Goal: Task Accomplishment & Management: Use online tool/utility

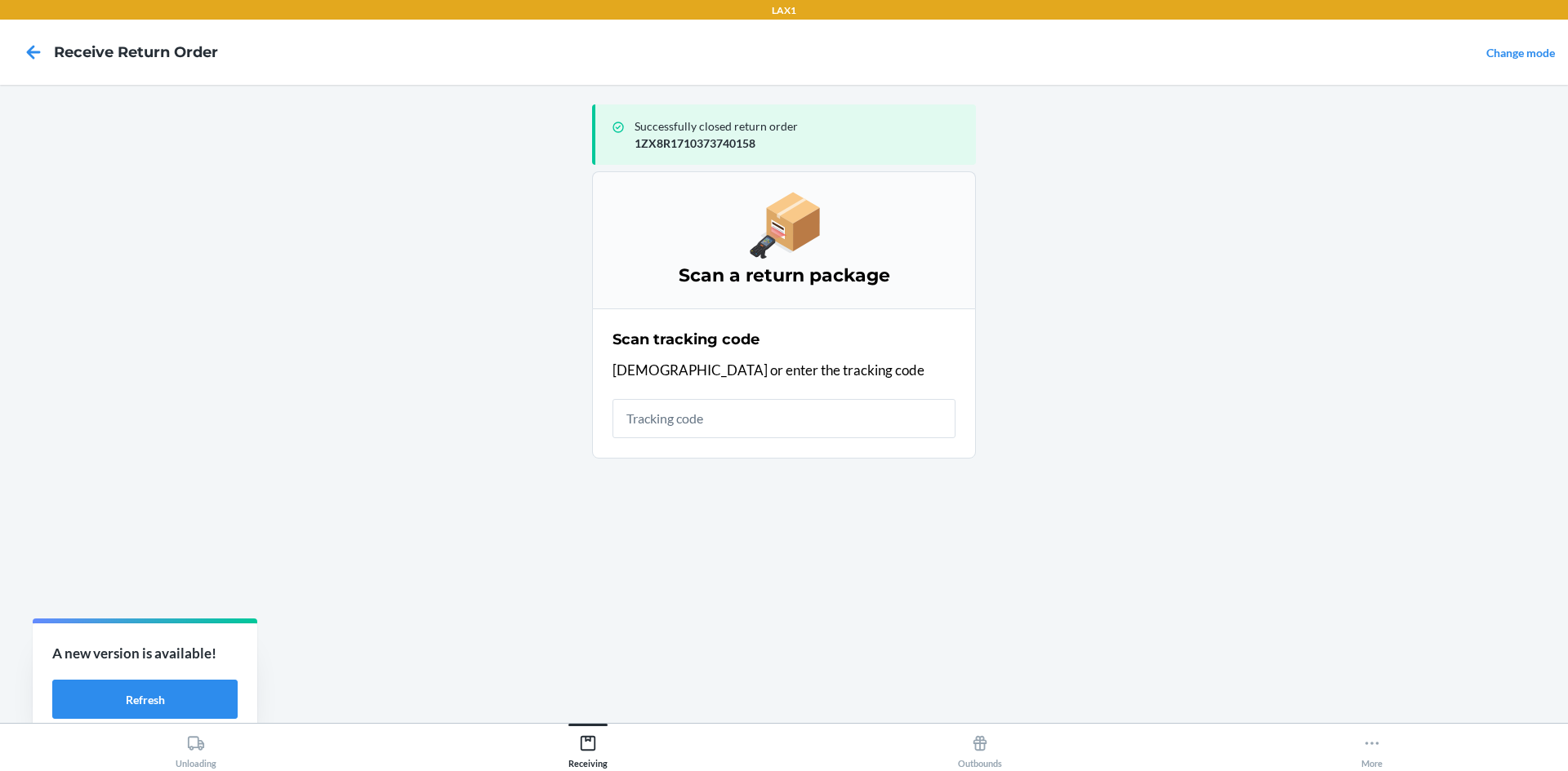
click at [825, 412] on input "text" at bounding box center [784, 419] width 343 height 39
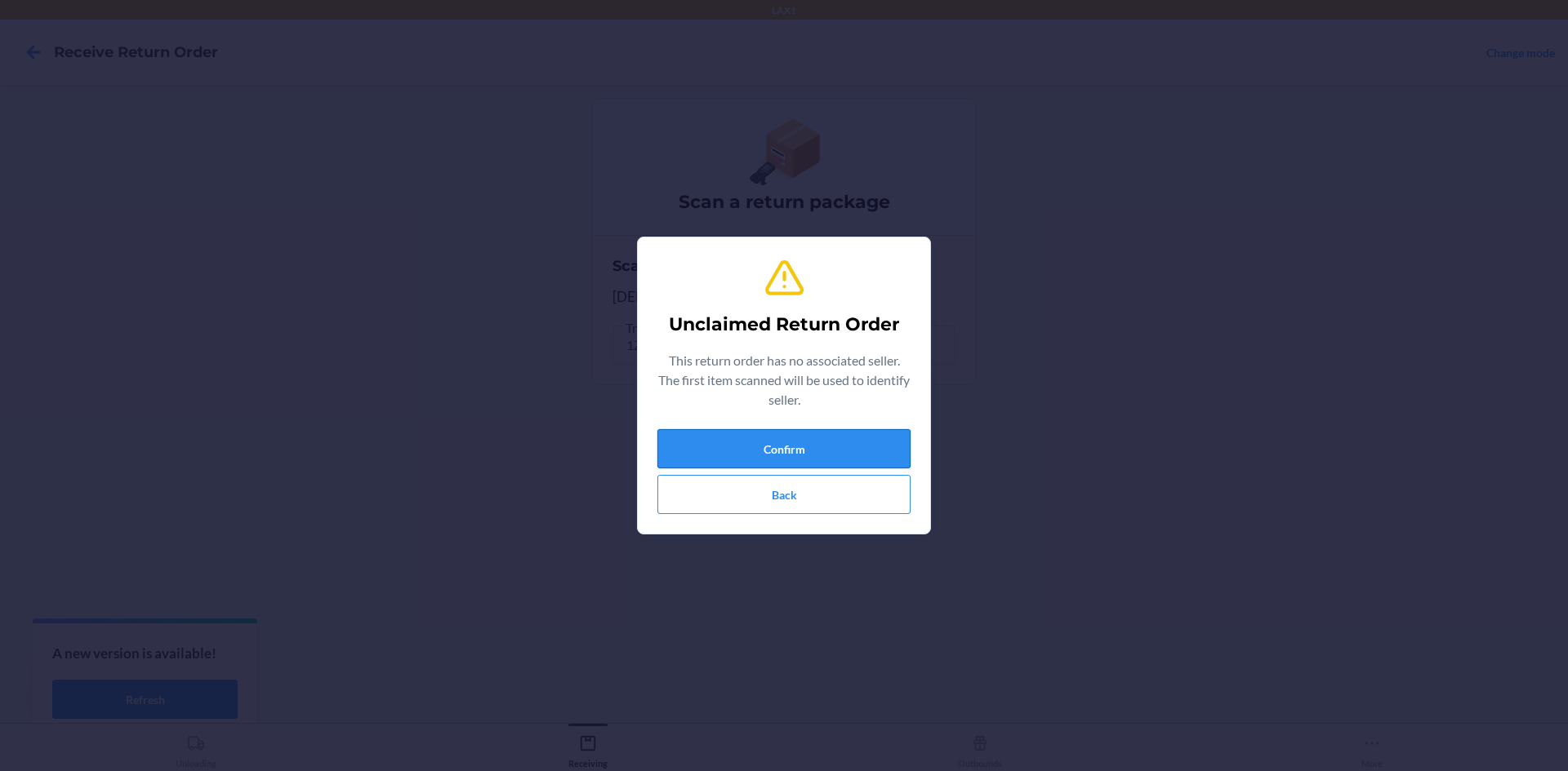
click at [833, 442] on button "Confirm" at bounding box center [784, 449] width 253 height 39
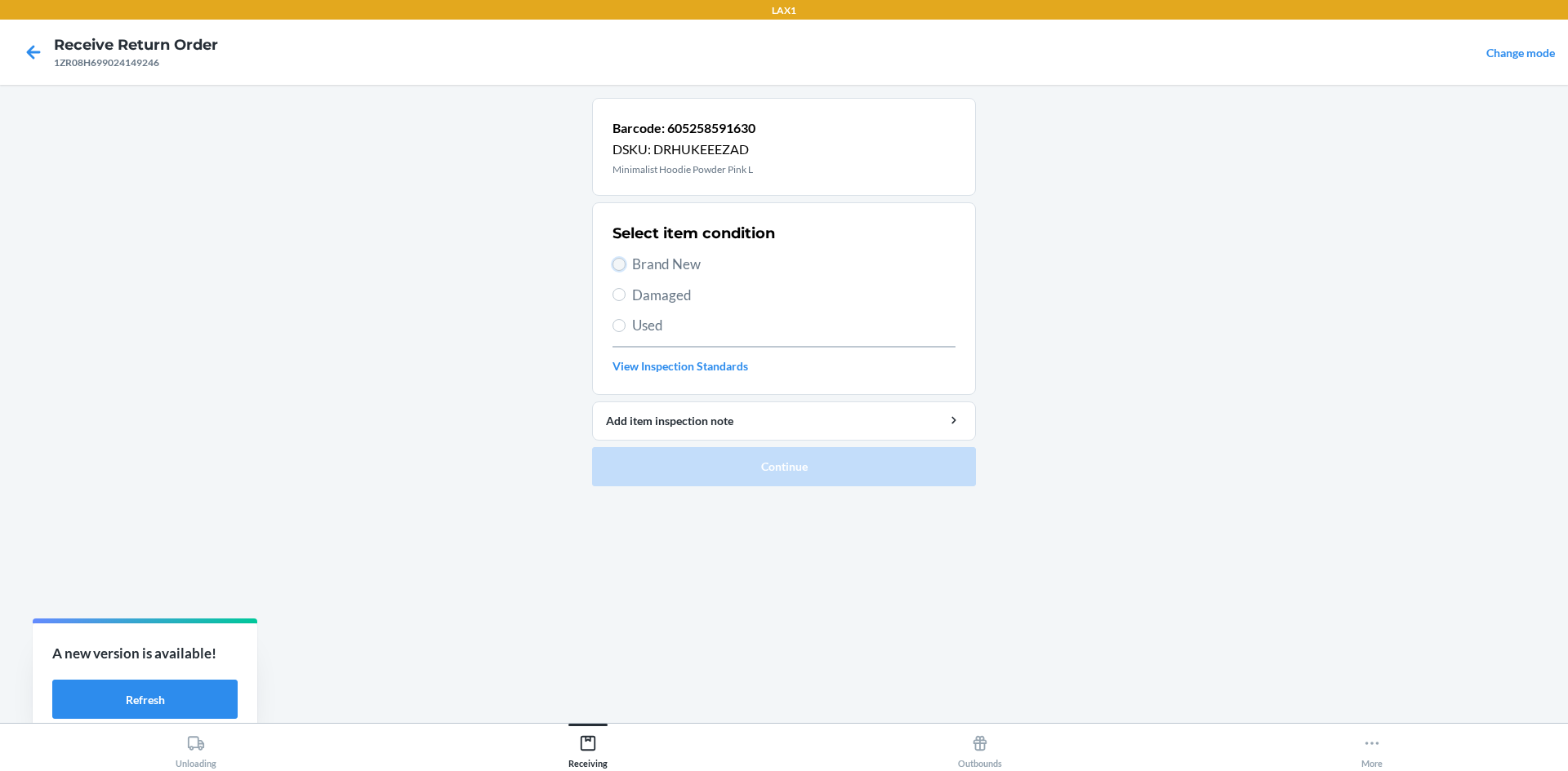
click at [625, 266] on input "Brand New" at bounding box center [619, 264] width 13 height 13
radio input "true"
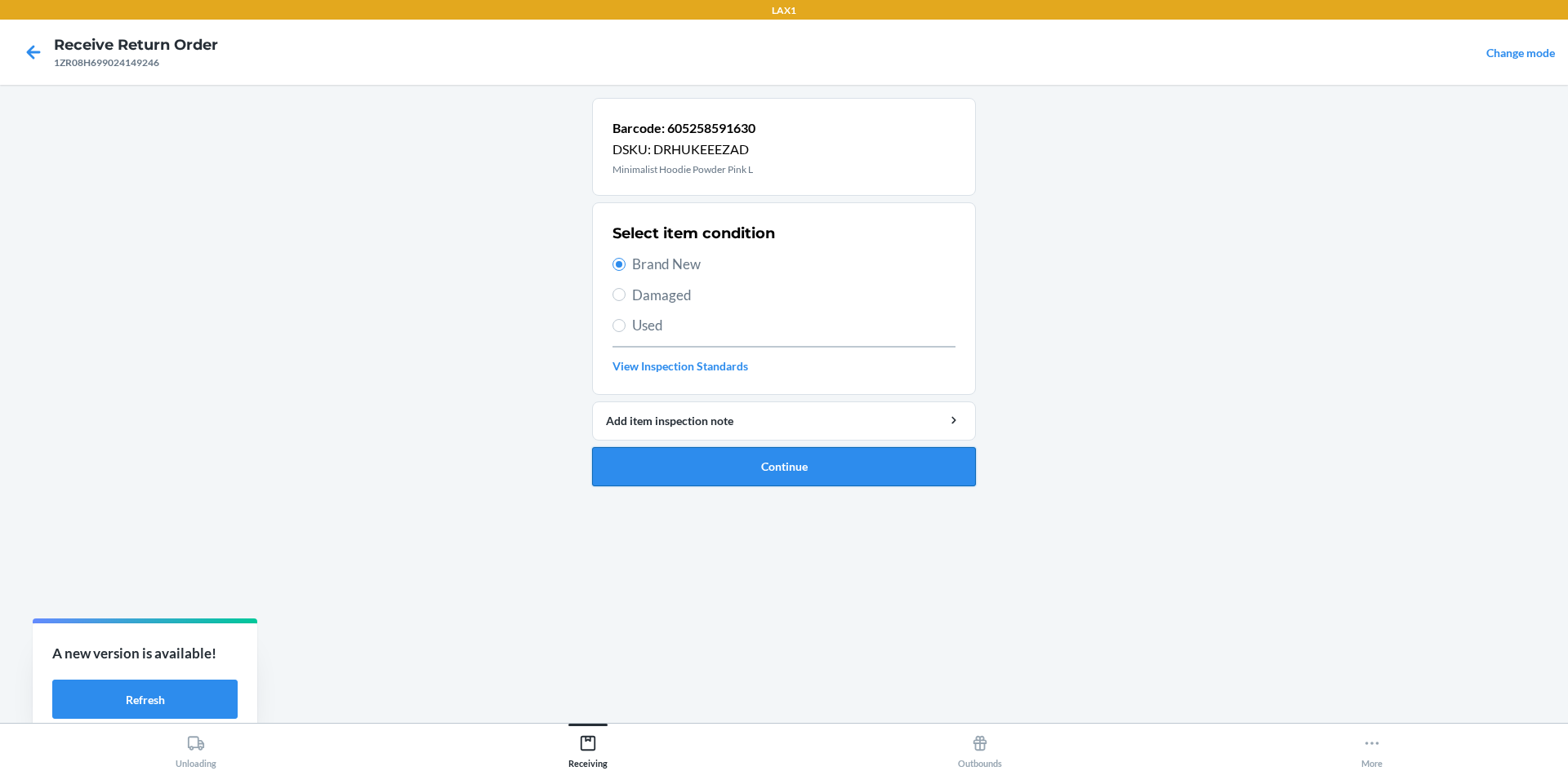
click at [762, 461] on button "Continue" at bounding box center [784, 467] width 383 height 39
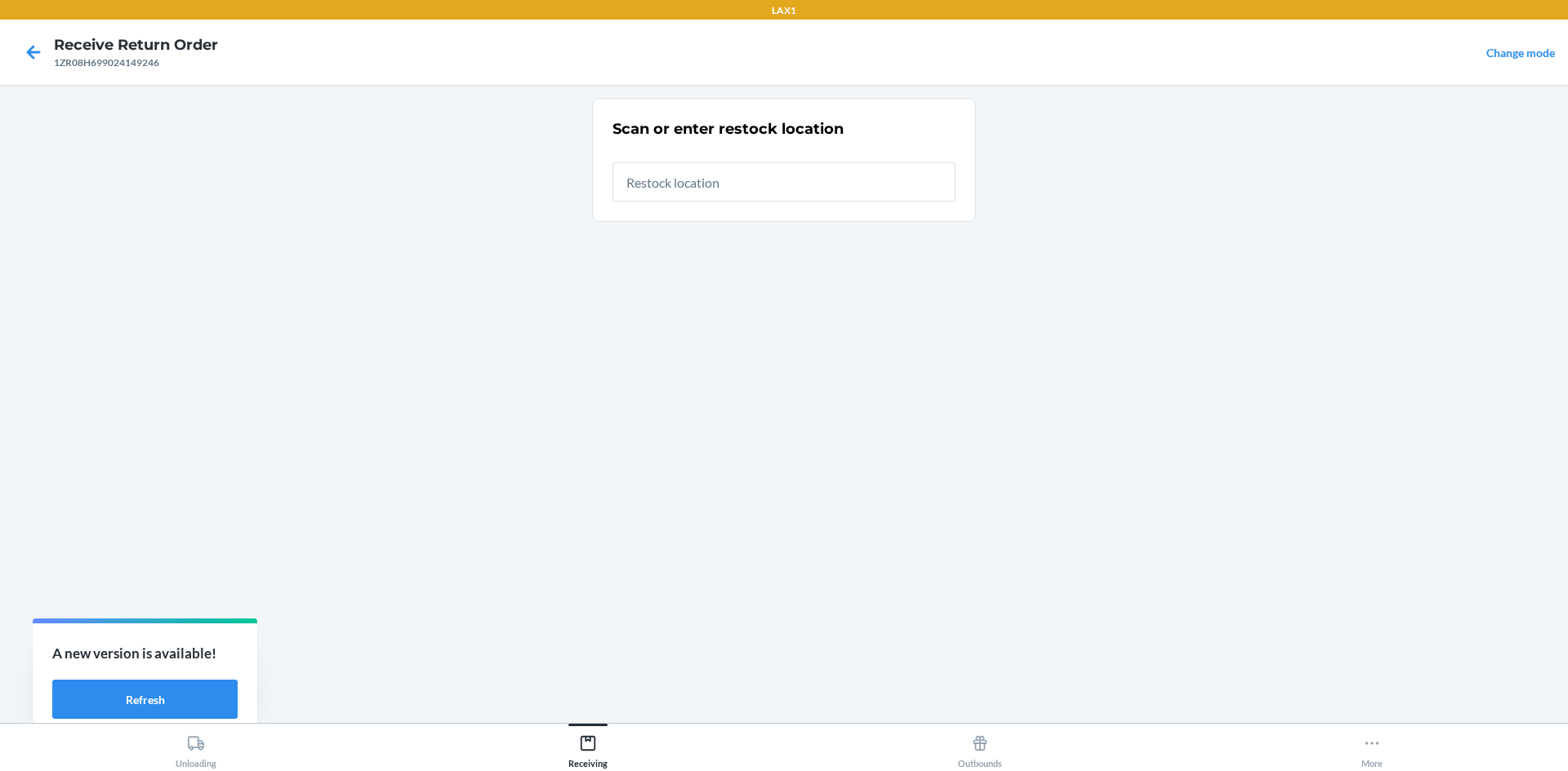
click at [705, 193] on input "text" at bounding box center [784, 182] width 343 height 39
type input "RTCART008"
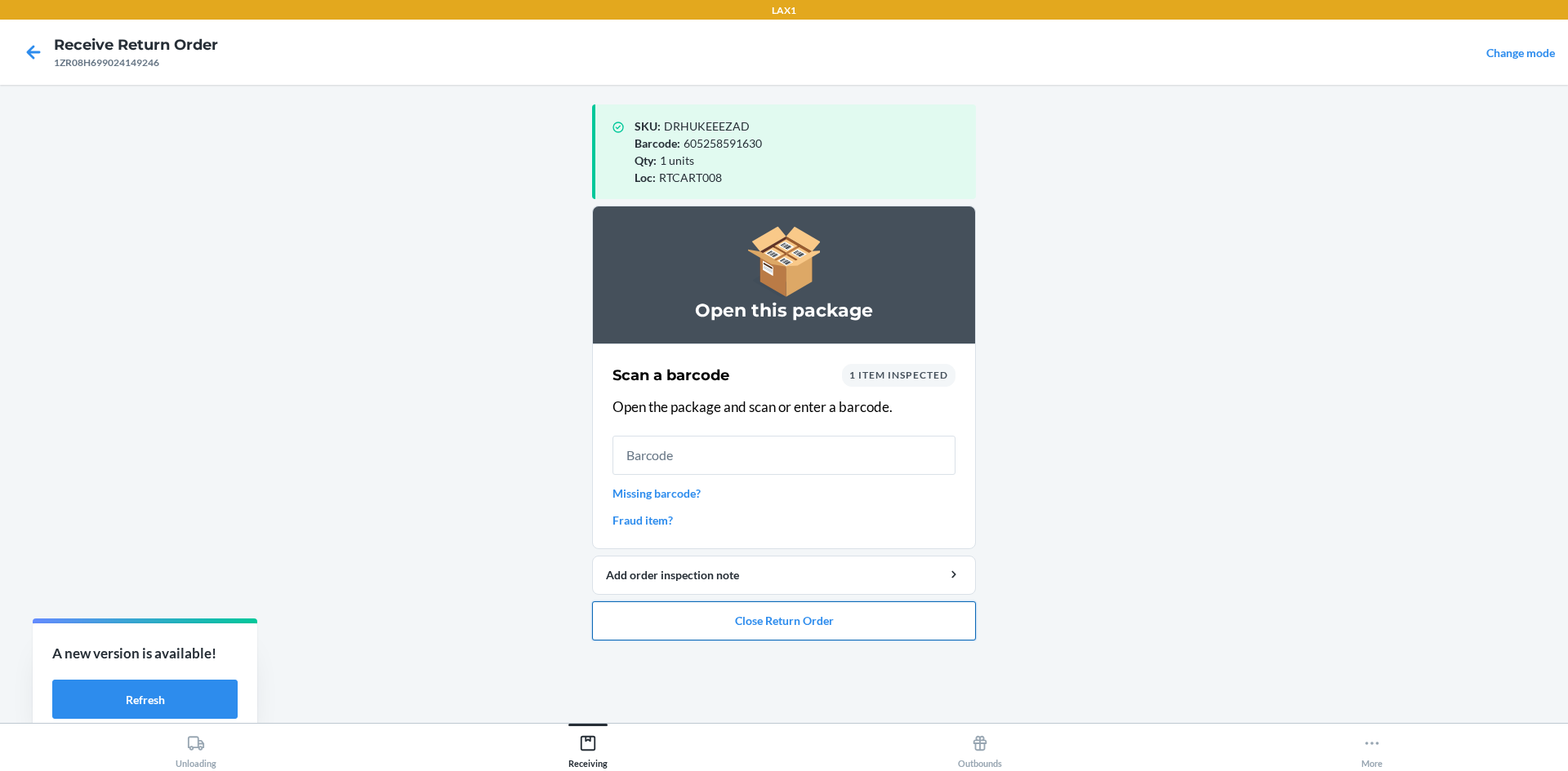
click at [840, 628] on button "Close Return Order" at bounding box center [784, 621] width 383 height 39
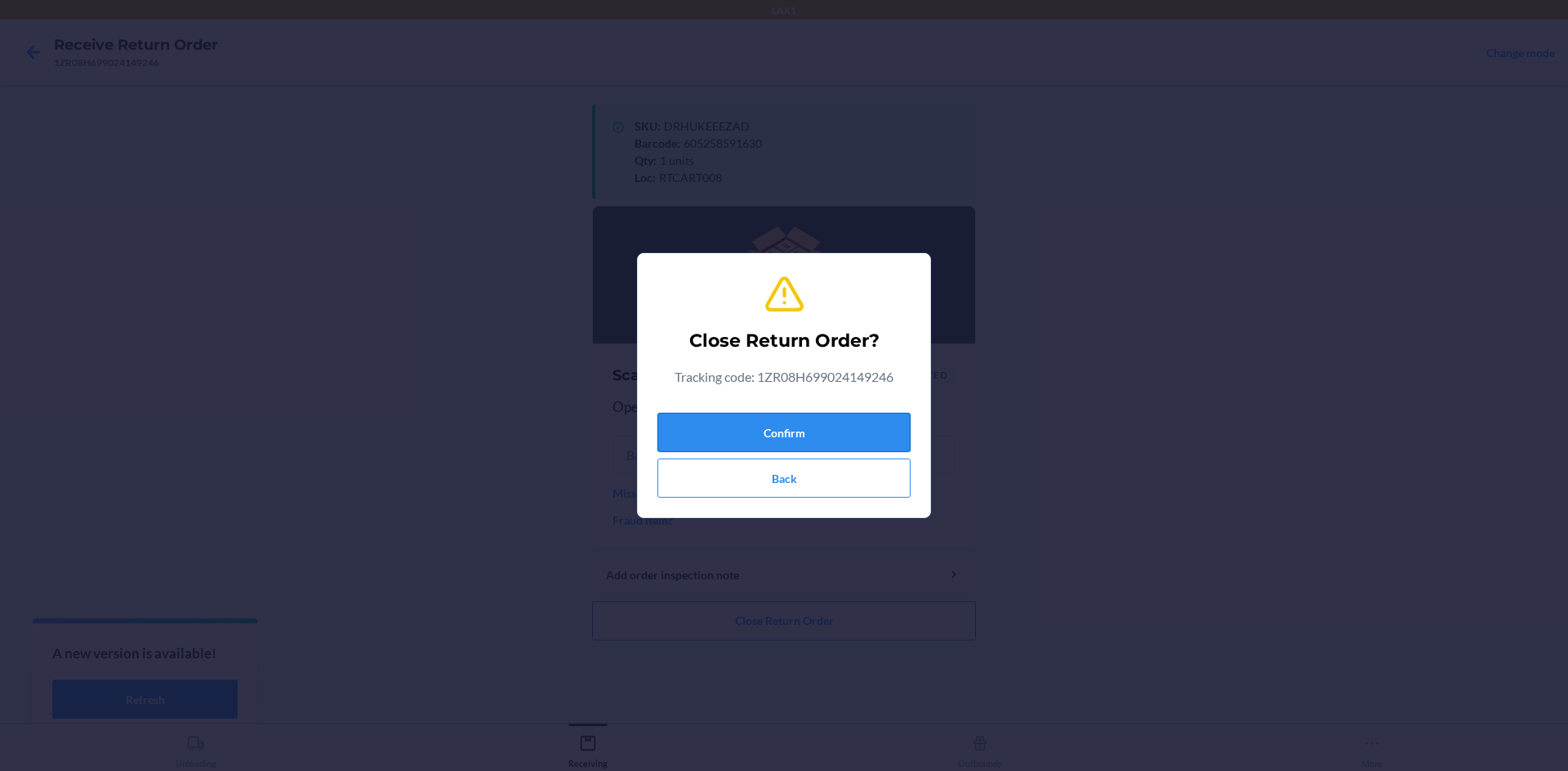
click at [814, 436] on button "Confirm" at bounding box center [784, 433] width 253 height 39
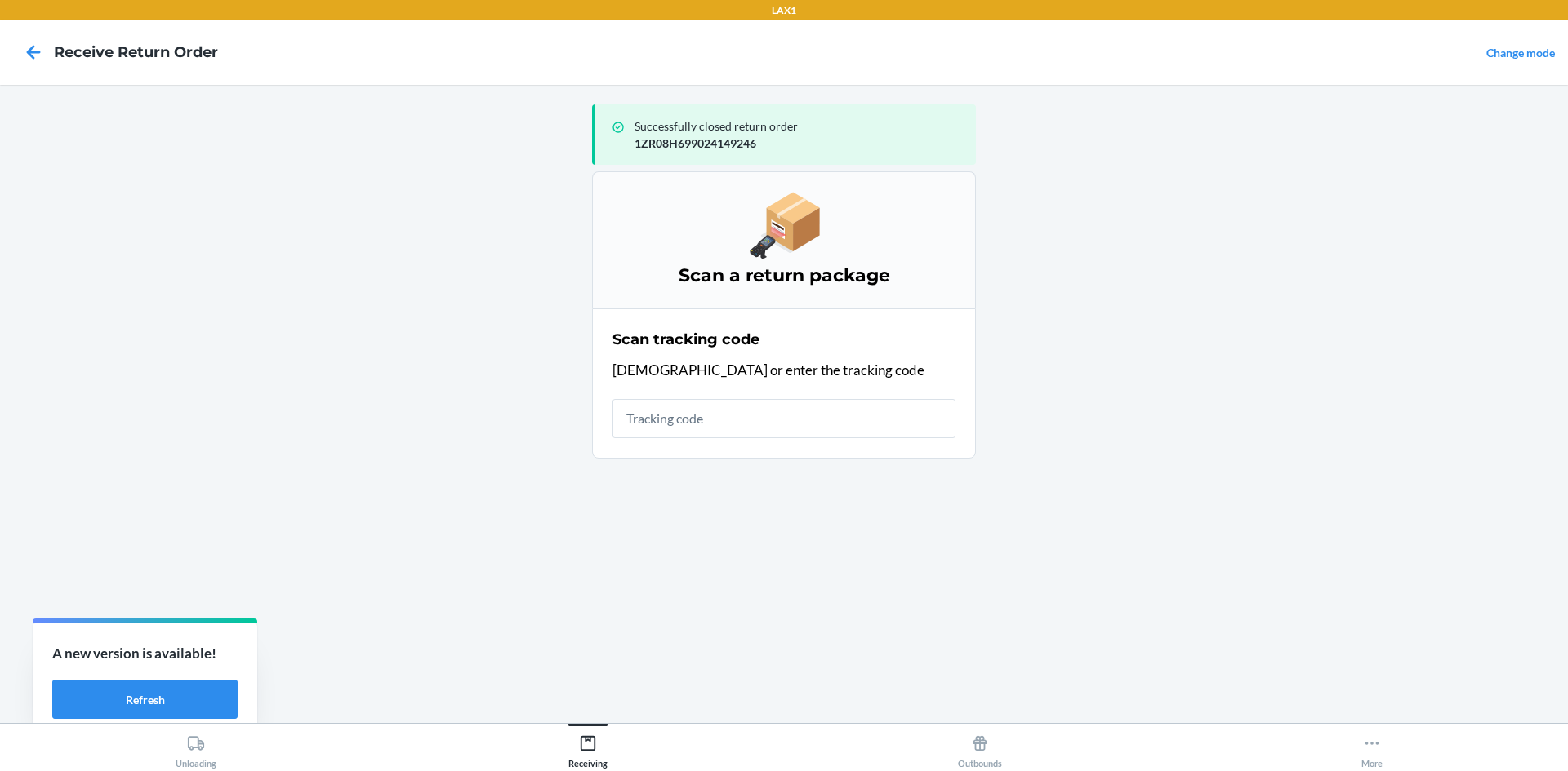
click at [790, 434] on input "text" at bounding box center [784, 419] width 343 height 39
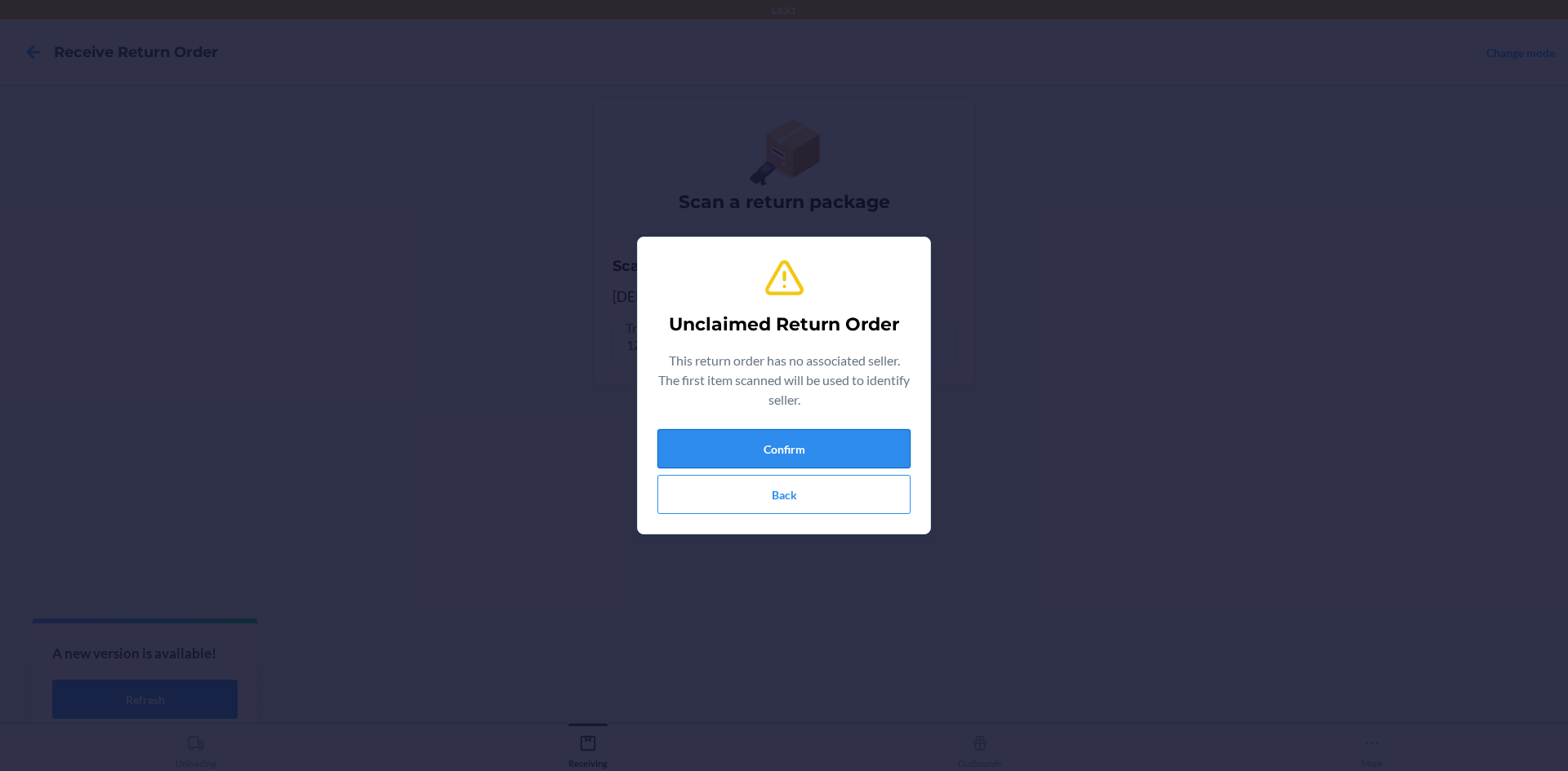
click at [792, 431] on button "Confirm" at bounding box center [784, 449] width 253 height 39
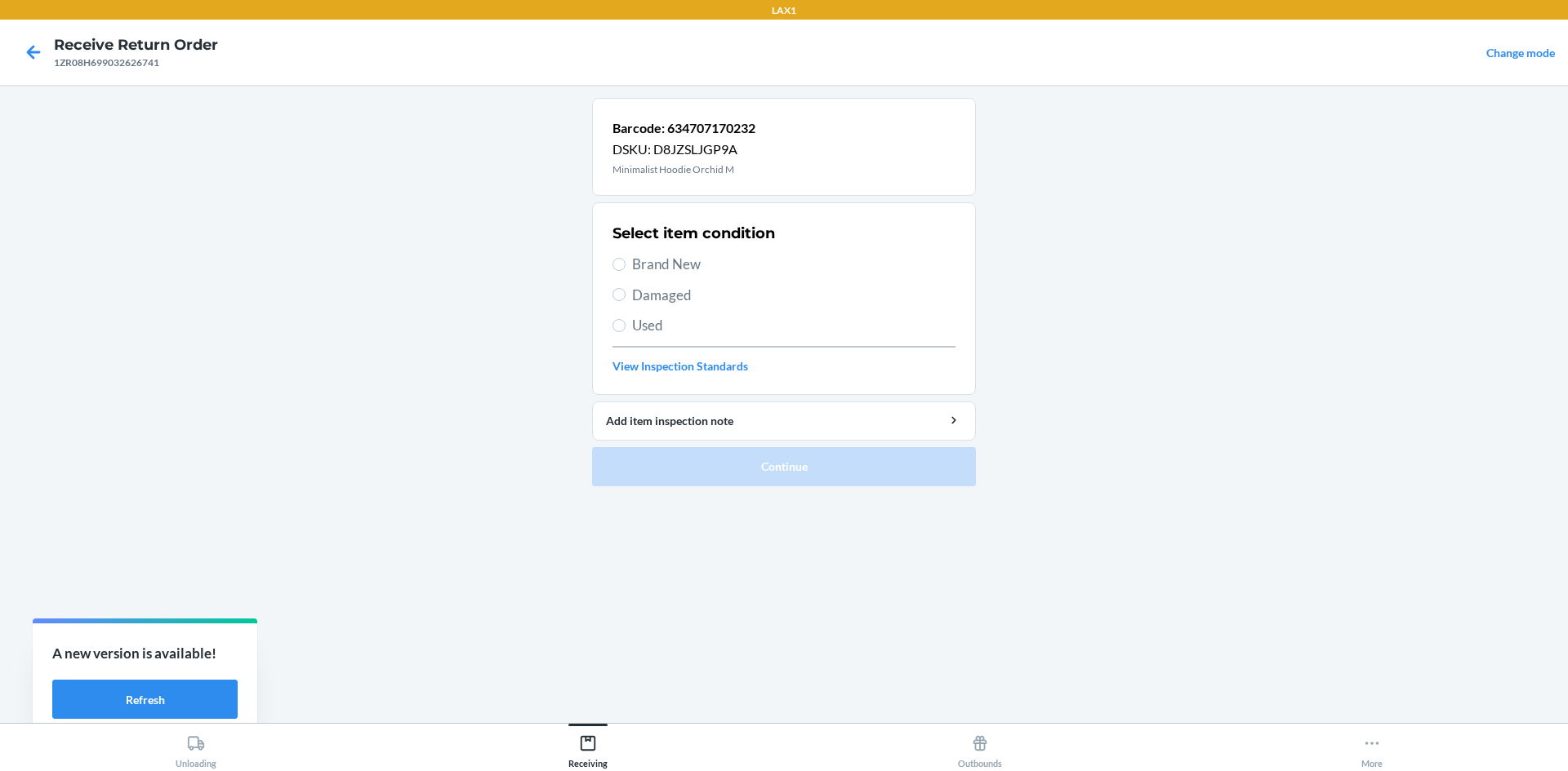
click at [678, 269] on span "Brand New" at bounding box center [793, 264] width 323 height 21
click at [626, 269] on input "Brand New" at bounding box center [619, 264] width 13 height 13
radio input "true"
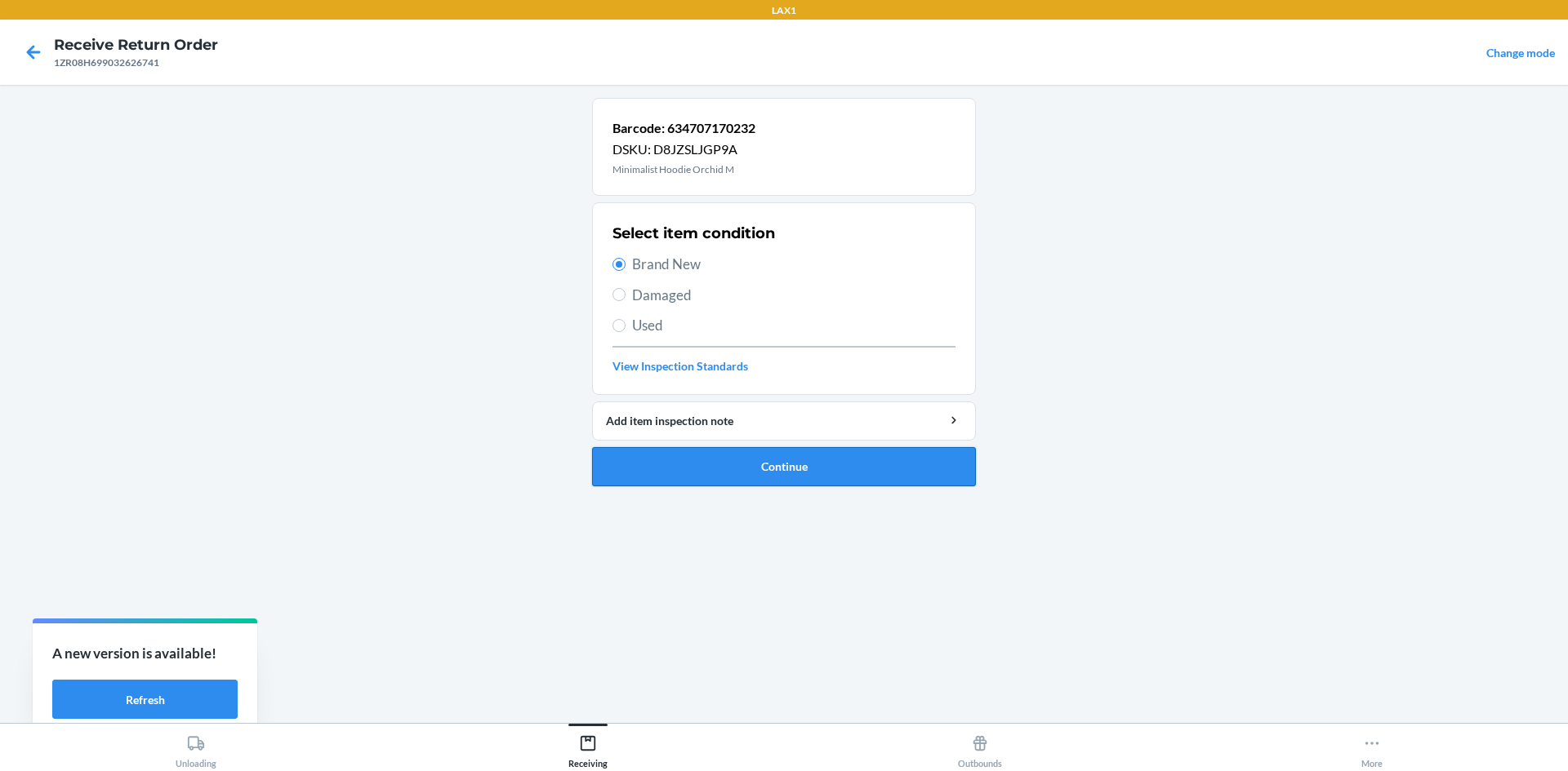
drag, startPoint x: 911, startPoint y: 457, endPoint x: 902, endPoint y: 428, distance: 30.4
click at [910, 454] on button "Continue" at bounding box center [784, 467] width 383 height 39
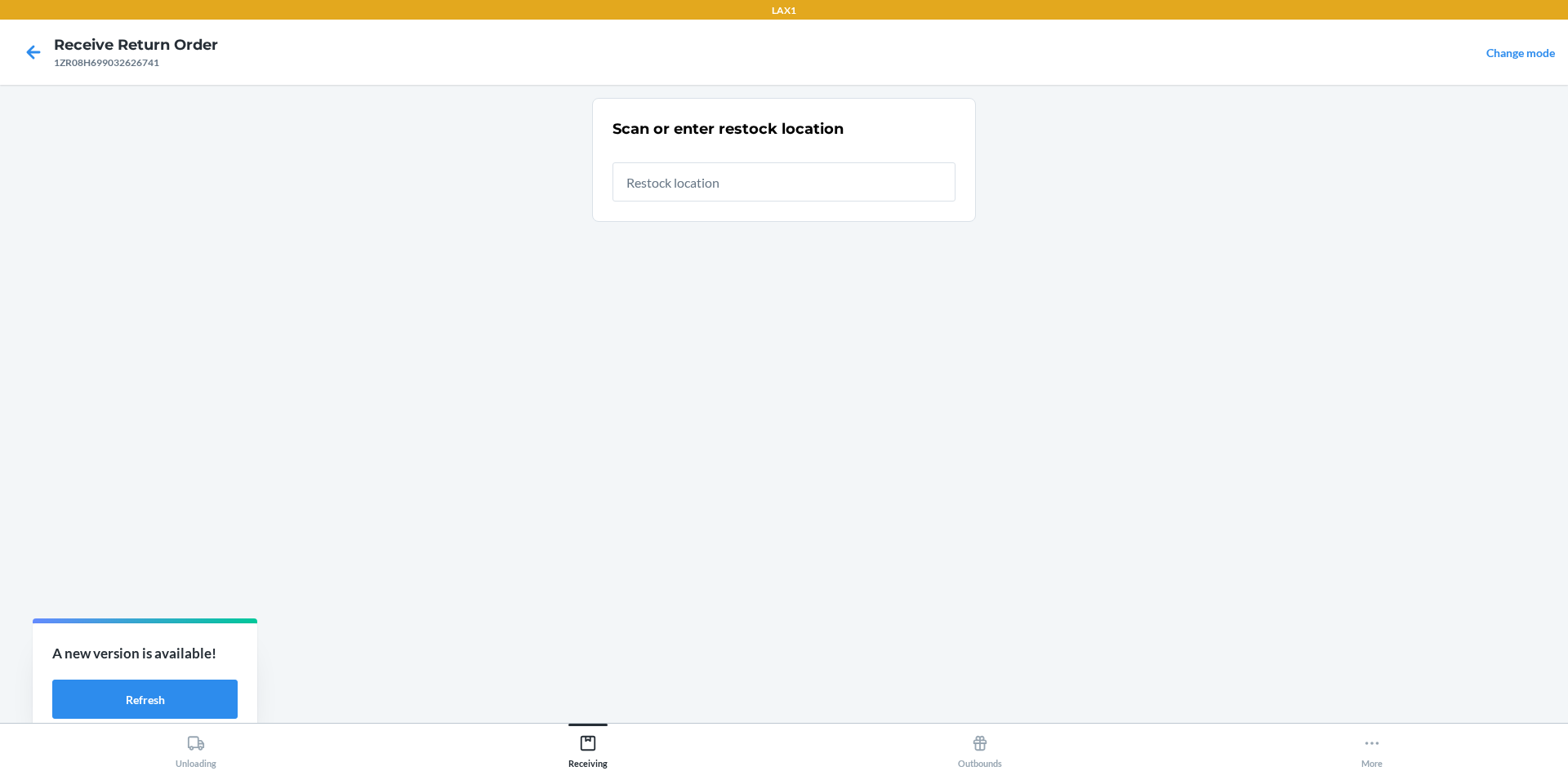
click at [771, 177] on input "text" at bounding box center [784, 182] width 343 height 39
click at [744, 128] on h2 "Scan or enter restock location" at bounding box center [728, 129] width 231 height 21
click at [739, 165] on input "634707170232" at bounding box center [784, 177] width 343 height 39
type input "RTCART008"
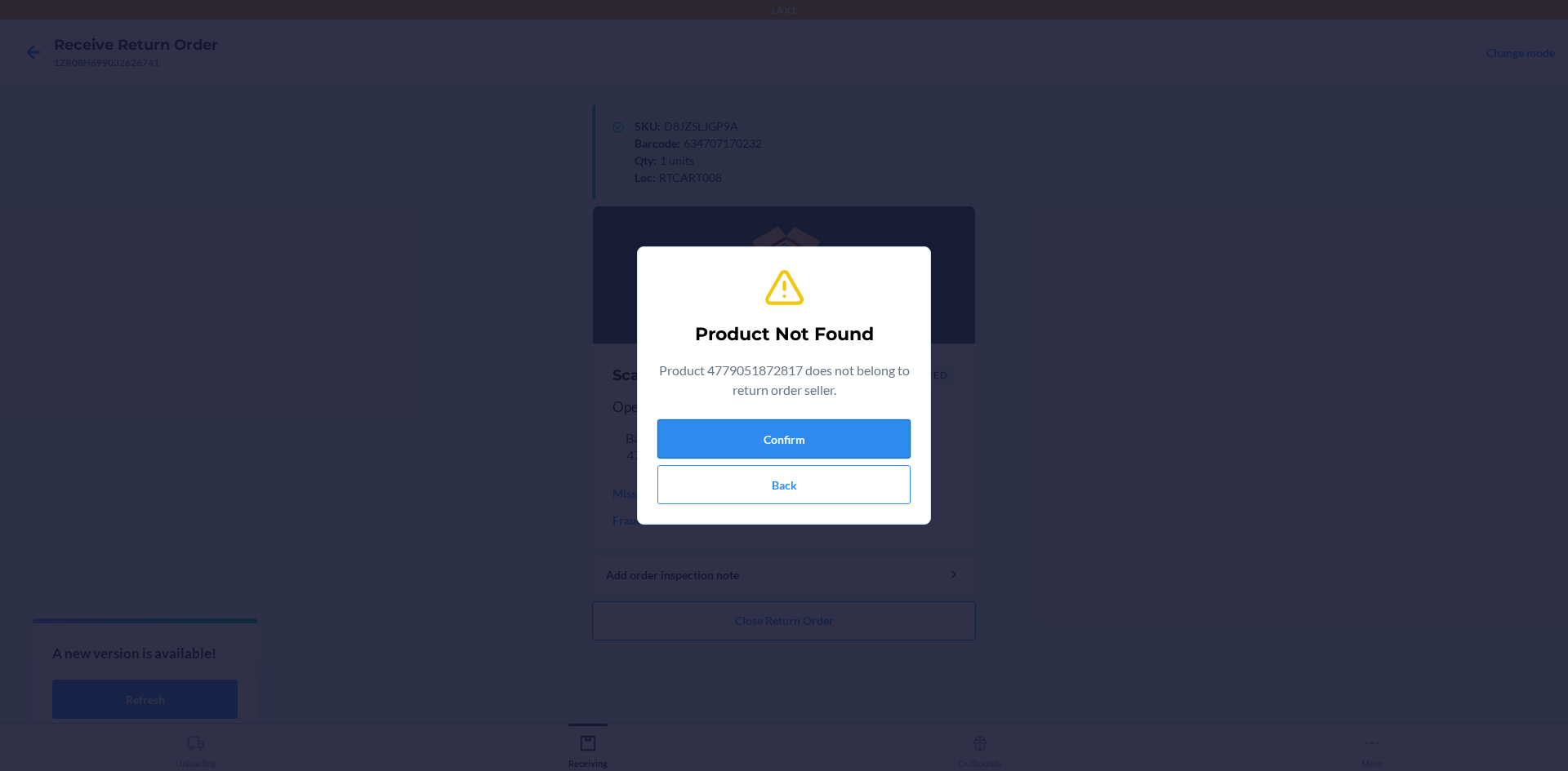
click at [771, 426] on button "Confirm" at bounding box center [784, 439] width 253 height 39
click at [832, 437] on button "Confirm" at bounding box center [784, 439] width 253 height 39
click at [827, 429] on button "Confirm" at bounding box center [784, 439] width 253 height 39
click at [838, 447] on button "Confirm" at bounding box center [784, 439] width 253 height 39
drag, startPoint x: 837, startPoint y: 499, endPoint x: 835, endPoint y: 478, distance: 21.1
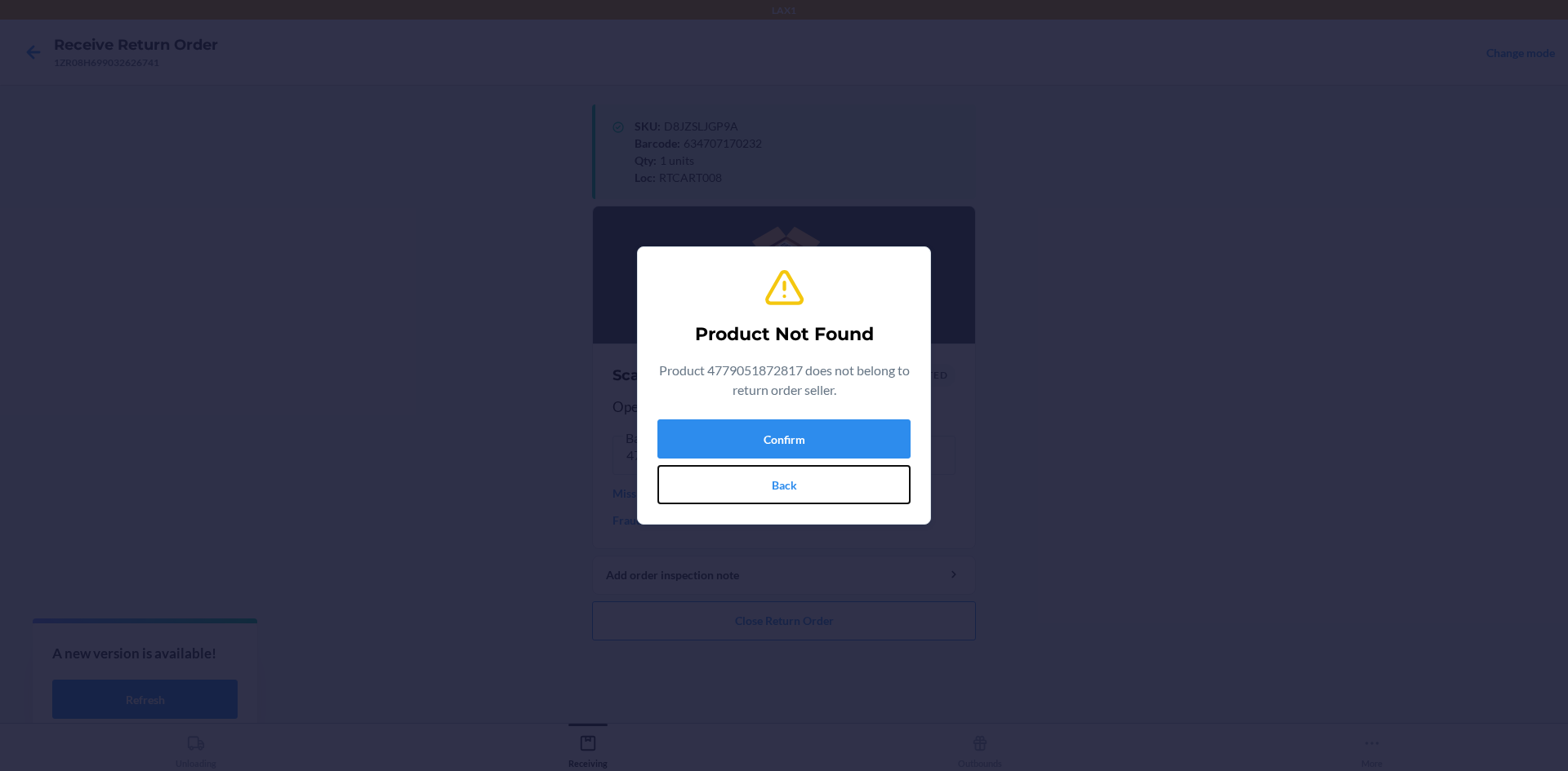
click at [838, 495] on button "Back" at bounding box center [784, 484] width 253 height 39
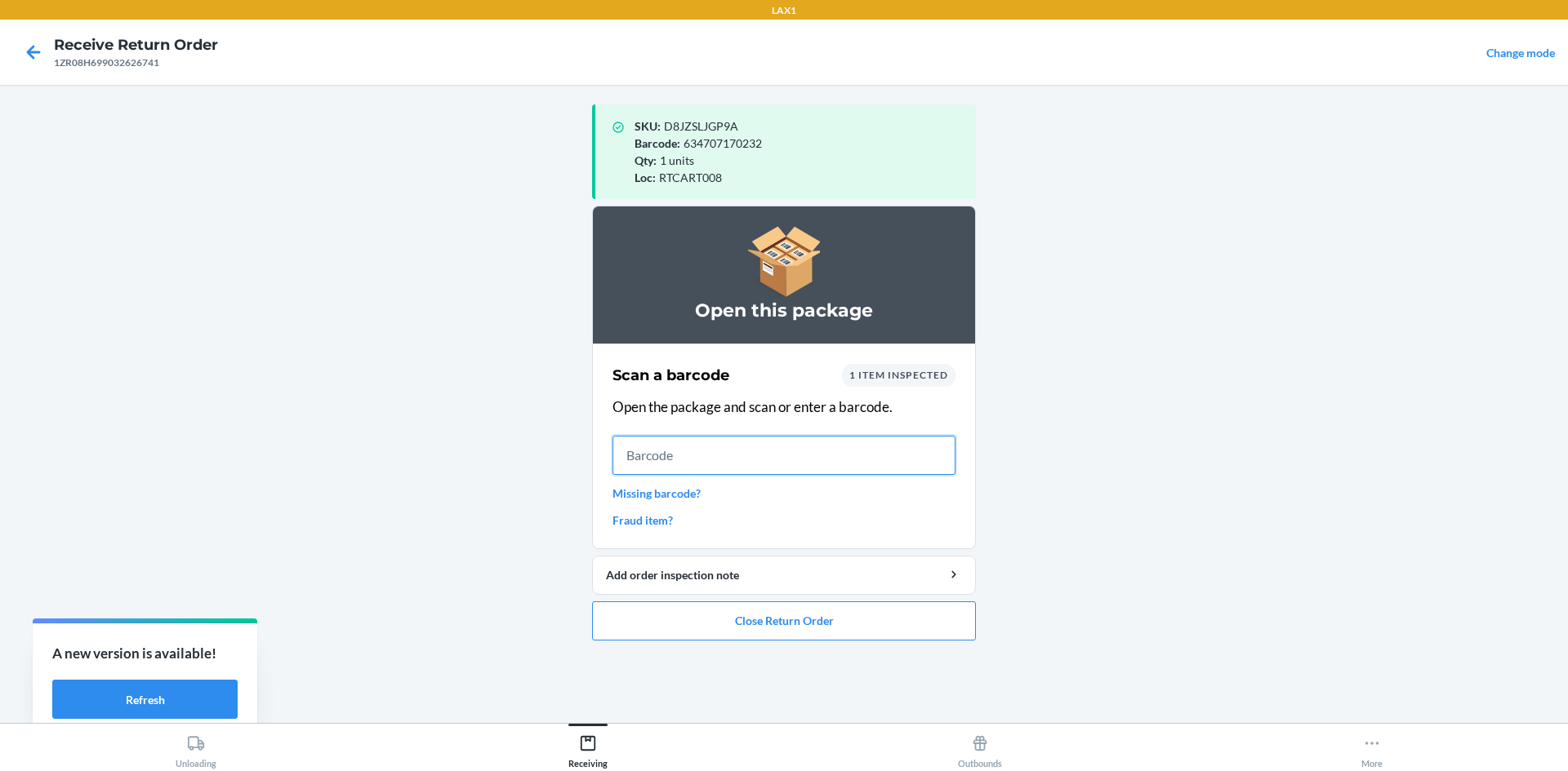
click at [825, 460] on input "text" at bounding box center [784, 455] width 343 height 39
click at [838, 618] on button "Close Return Order" at bounding box center [784, 621] width 383 height 39
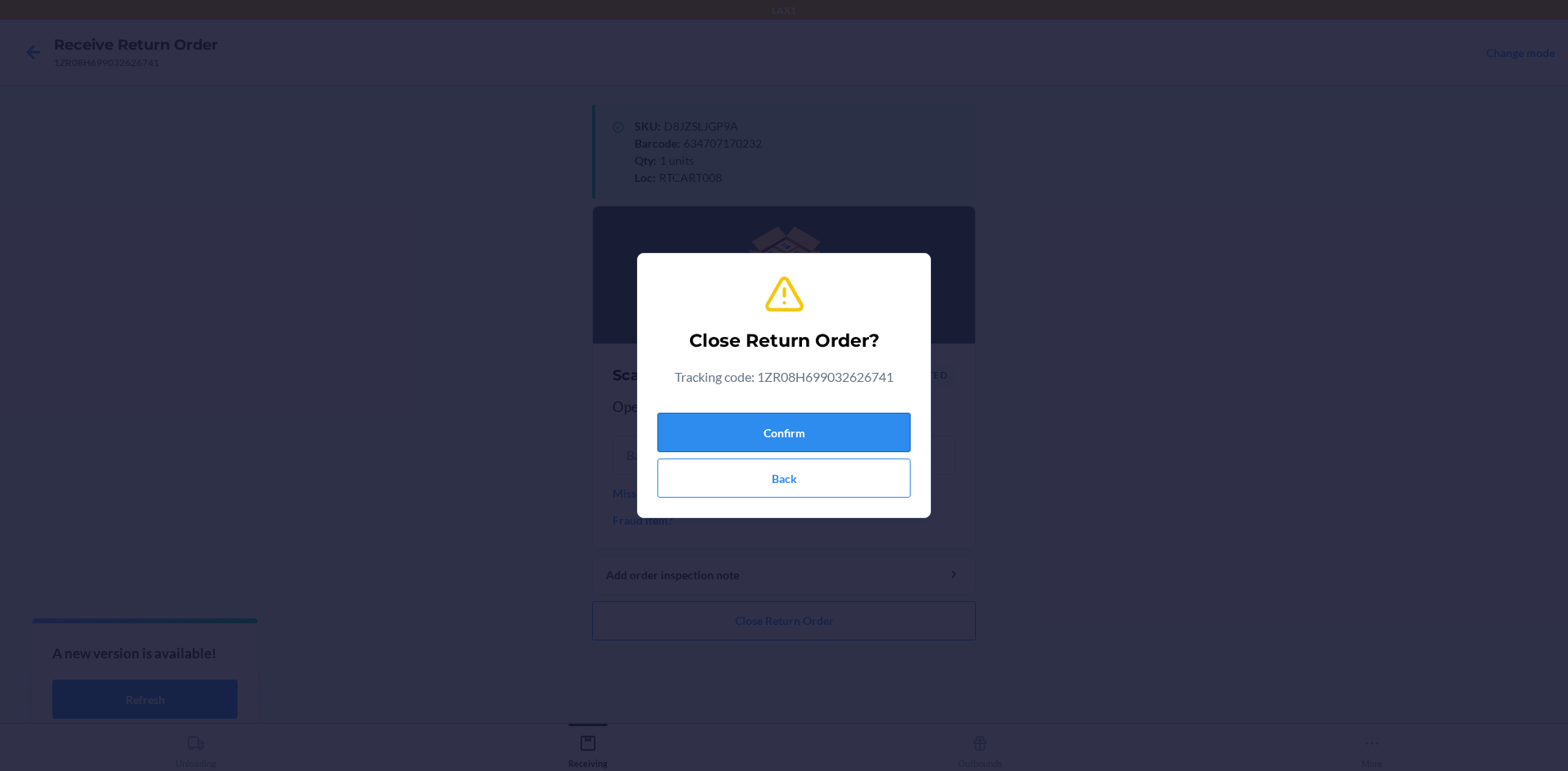
click at [810, 427] on button "Confirm" at bounding box center [784, 433] width 253 height 39
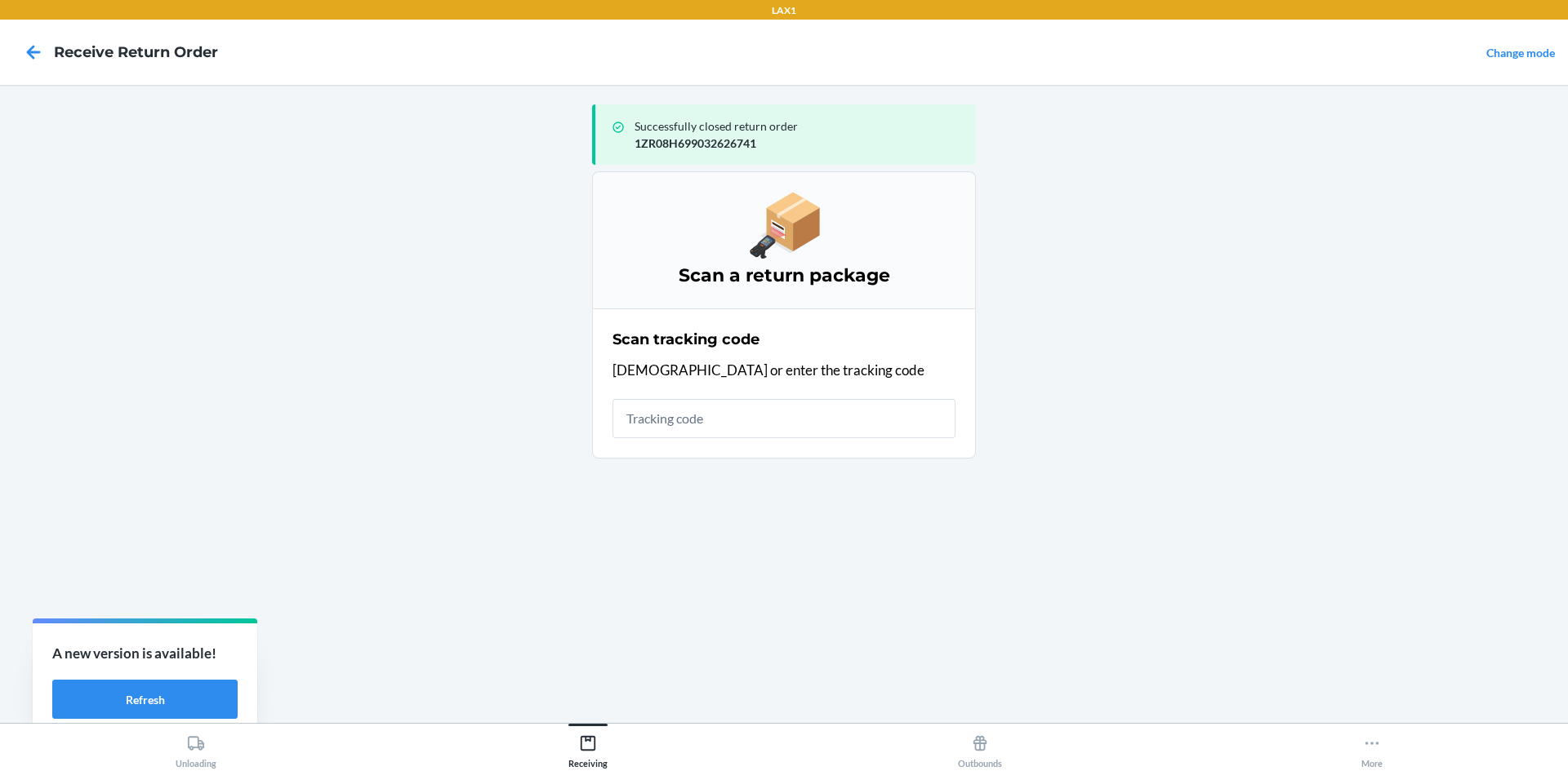
click at [802, 414] on input "text" at bounding box center [784, 419] width 343 height 39
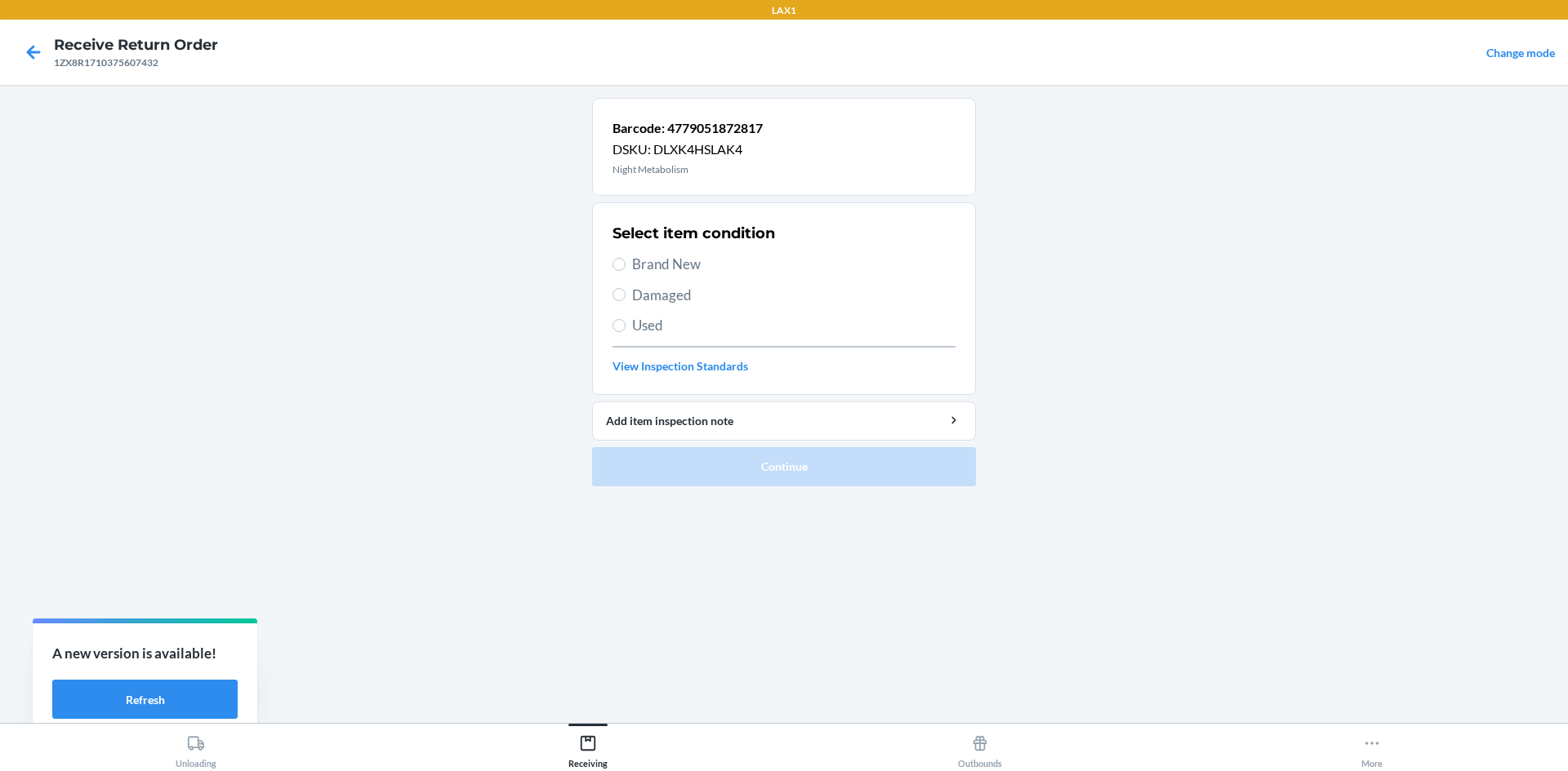
click at [693, 272] on span "Brand New" at bounding box center [793, 264] width 323 height 21
click at [626, 271] on input "Brand New" at bounding box center [619, 264] width 13 height 13
radio input "true"
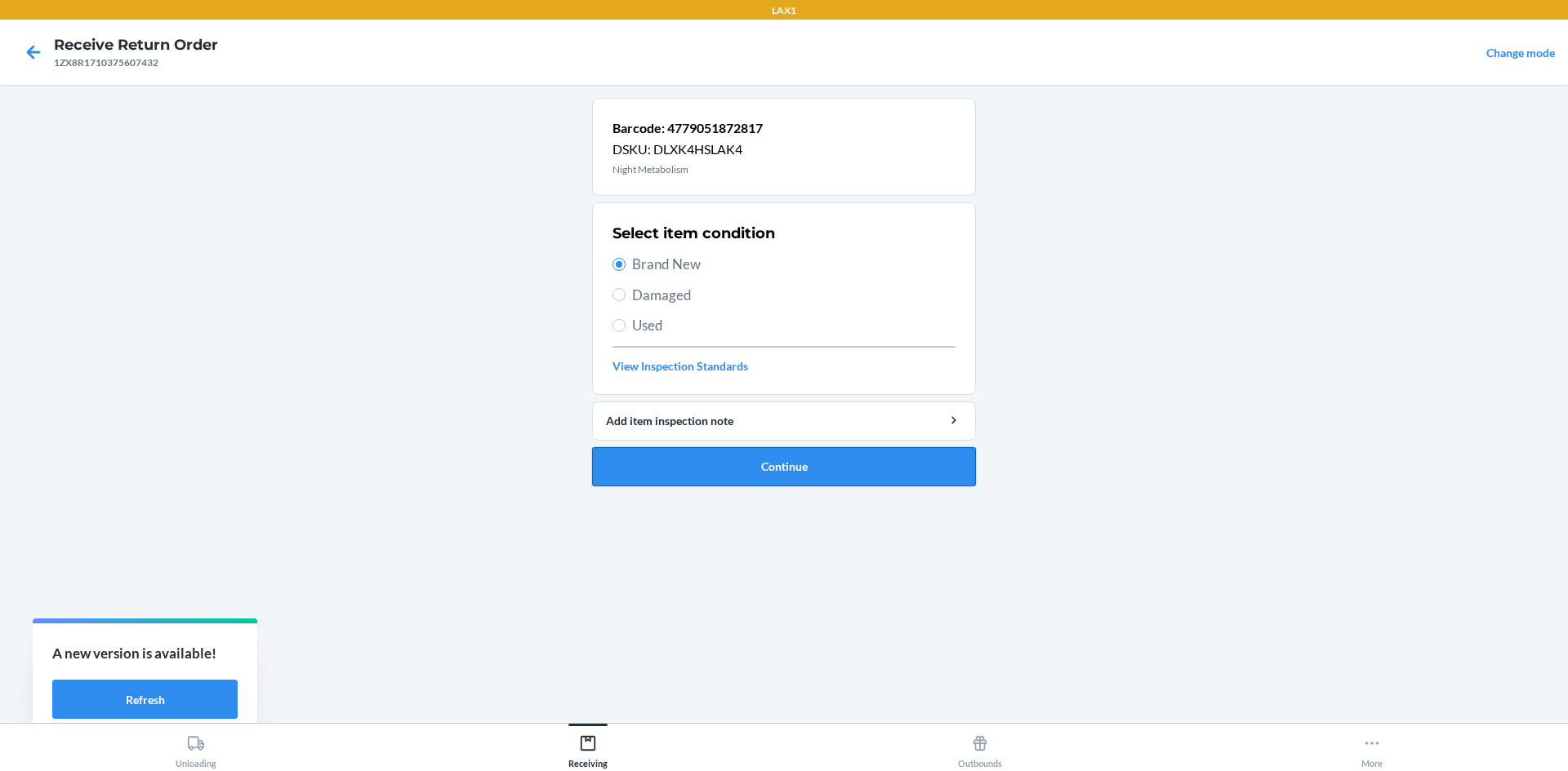
click at [760, 452] on button "Continue" at bounding box center [784, 467] width 383 height 39
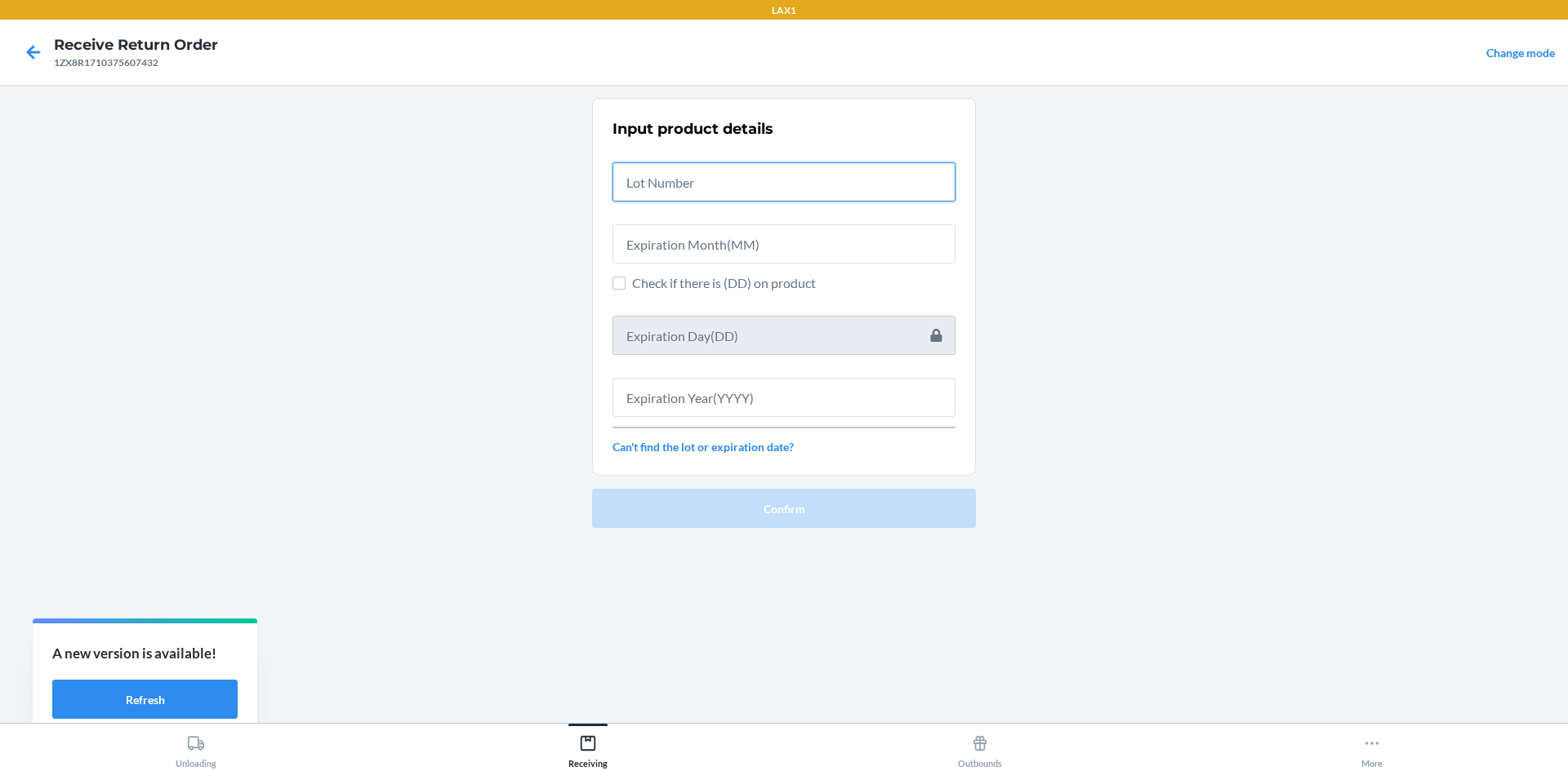
click at [726, 185] on input "text" at bounding box center [784, 182] width 343 height 39
drag, startPoint x: 726, startPoint y: 185, endPoint x: 734, endPoint y: 181, distance: 8.9
click at [733, 182] on input "text" at bounding box center [784, 182] width 343 height 39
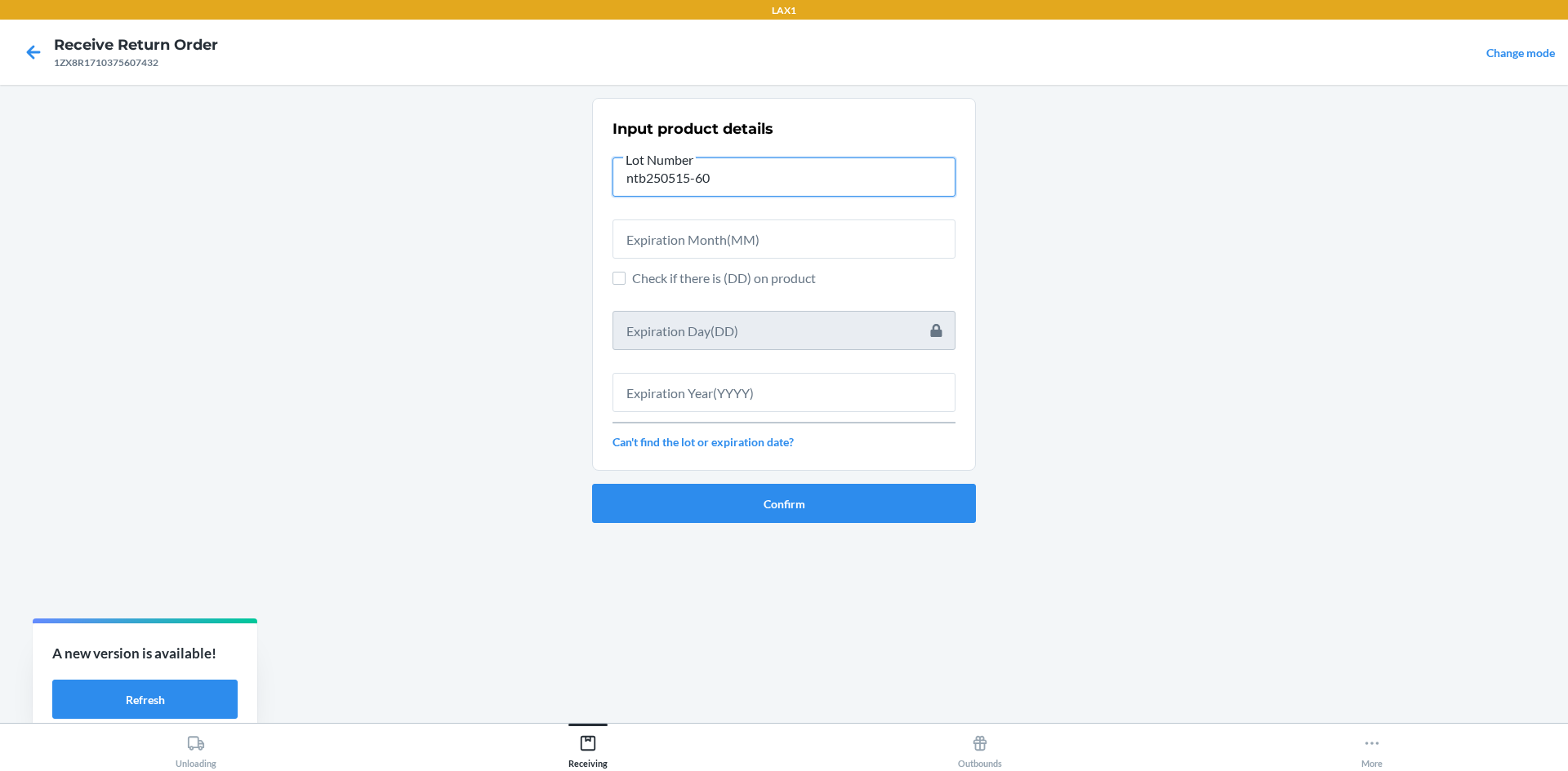
type input "ntb250515-60"
click at [671, 245] on input "text" at bounding box center [784, 240] width 343 height 39
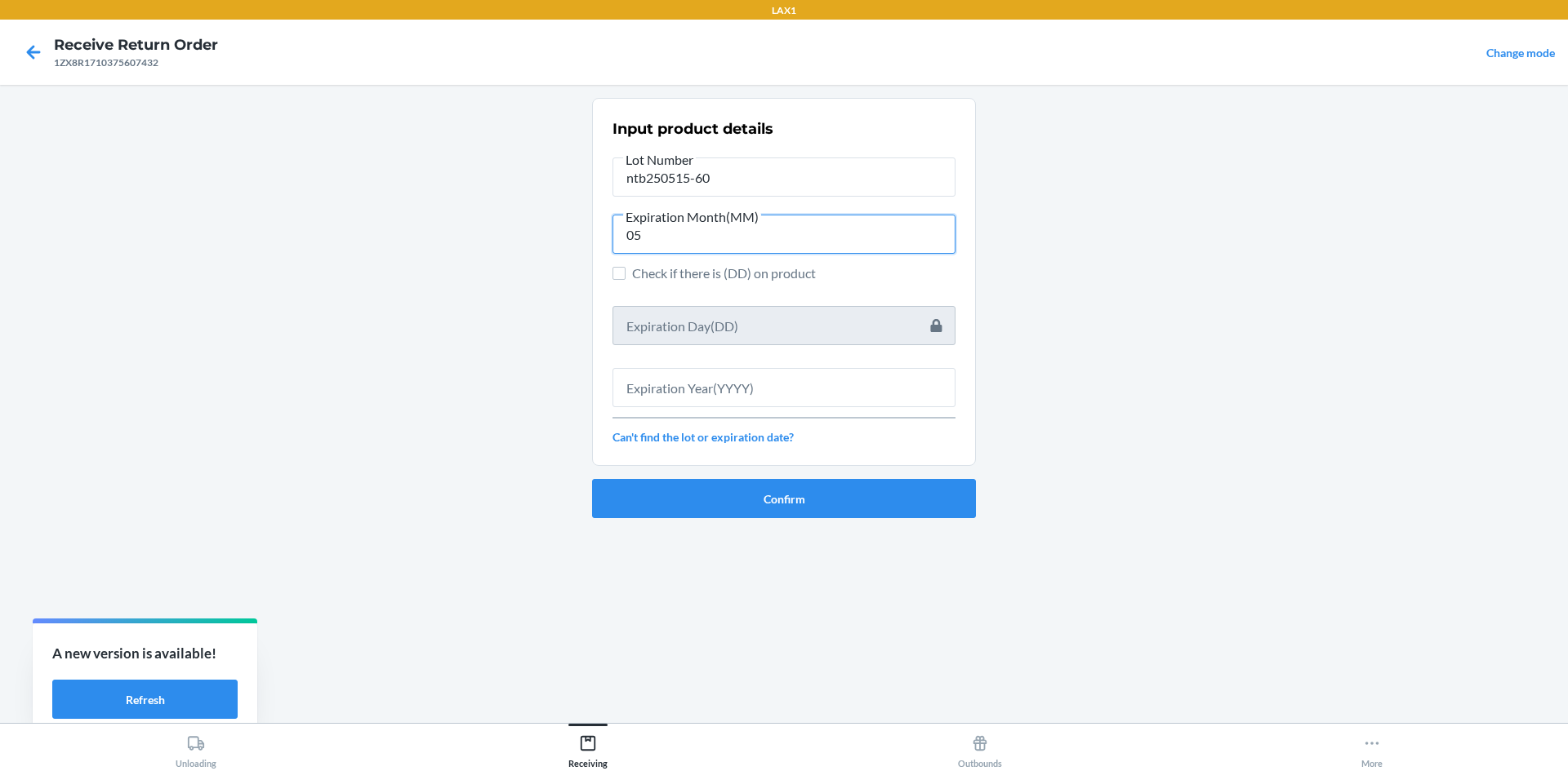
type input "05"
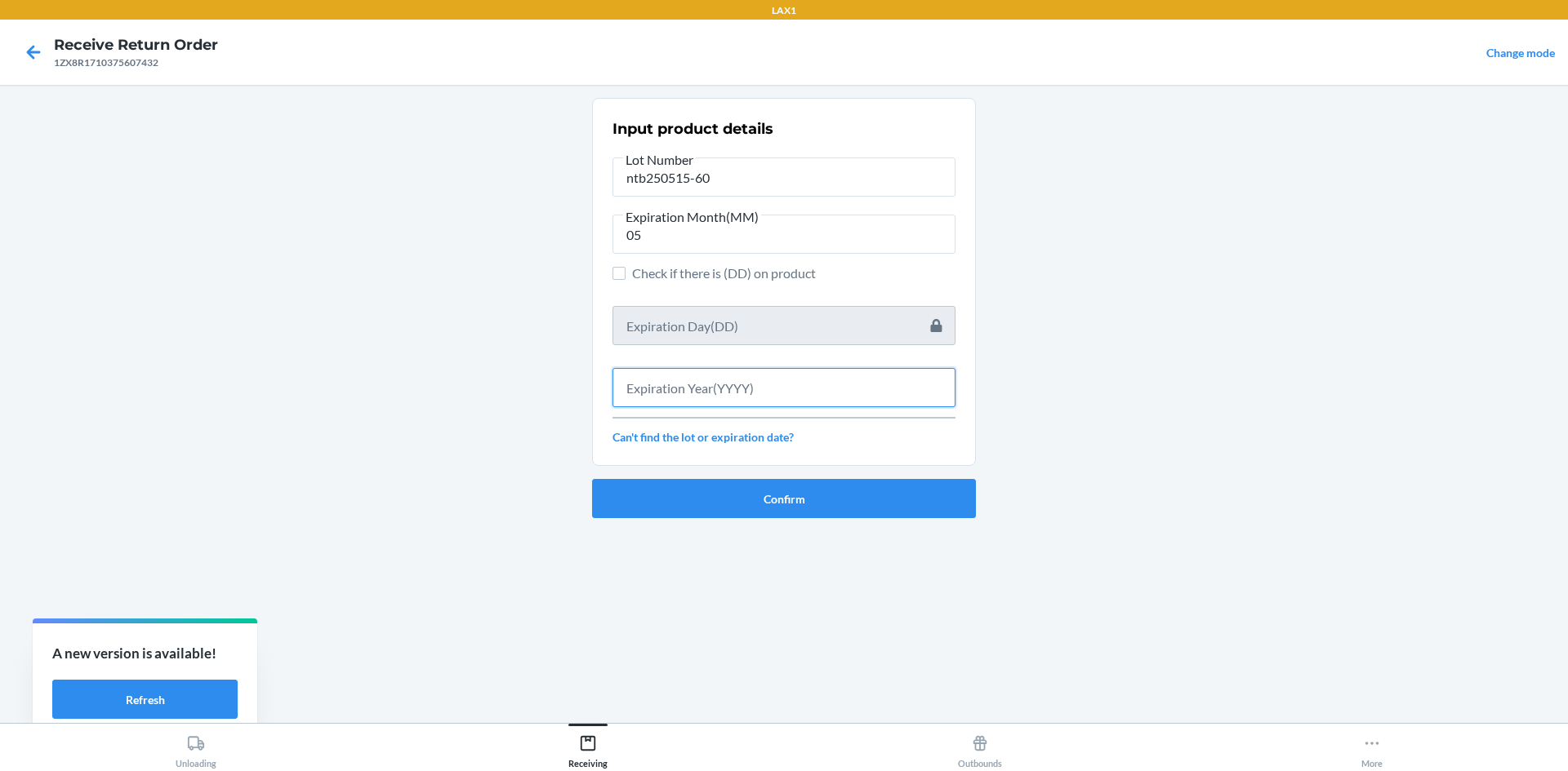
click at [685, 380] on input "text" at bounding box center [784, 388] width 343 height 39
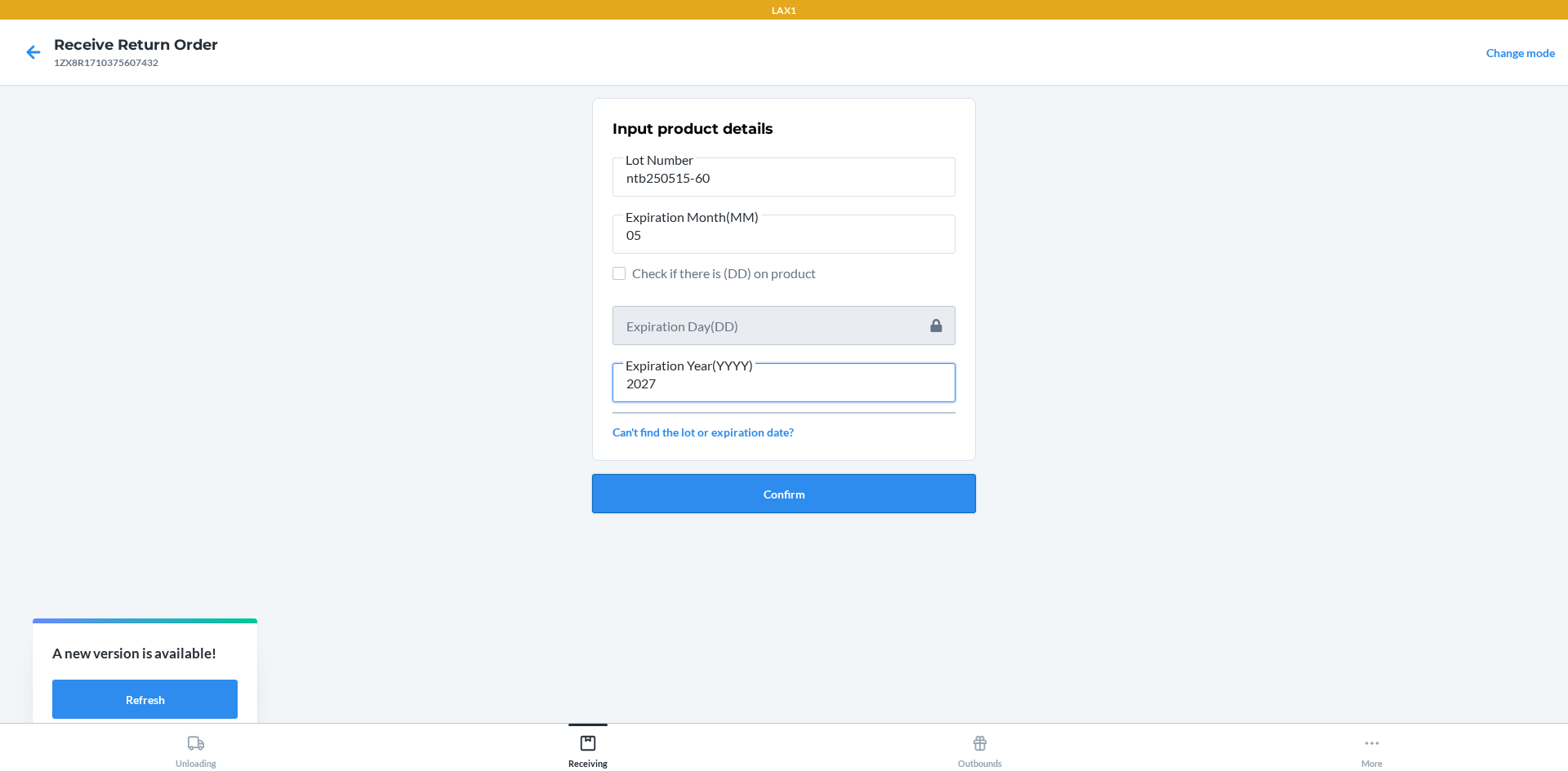
type input "2027"
click at [724, 498] on button "Confirm" at bounding box center [784, 494] width 383 height 39
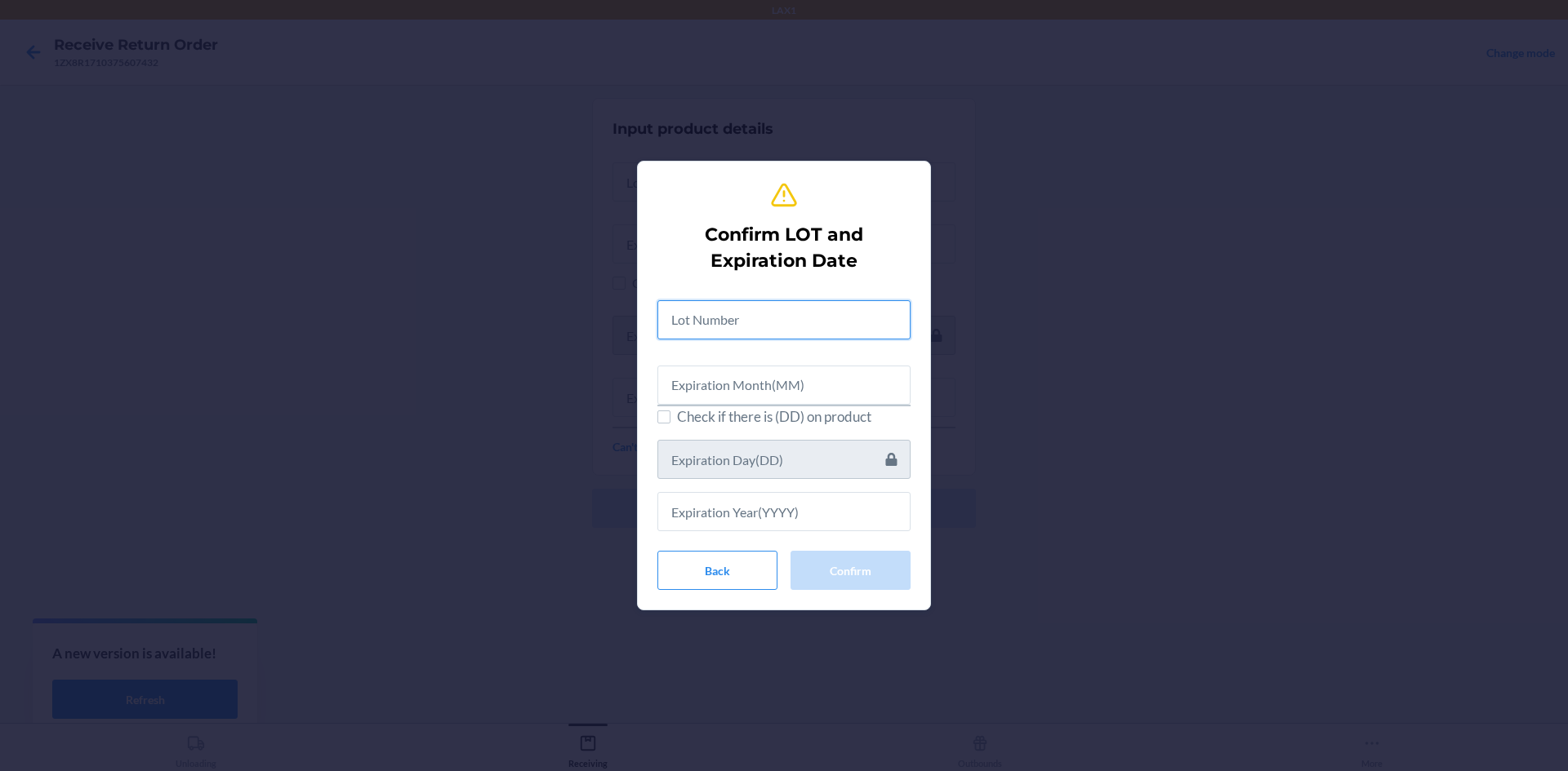
click at [761, 326] on input "text" at bounding box center [784, 320] width 253 height 39
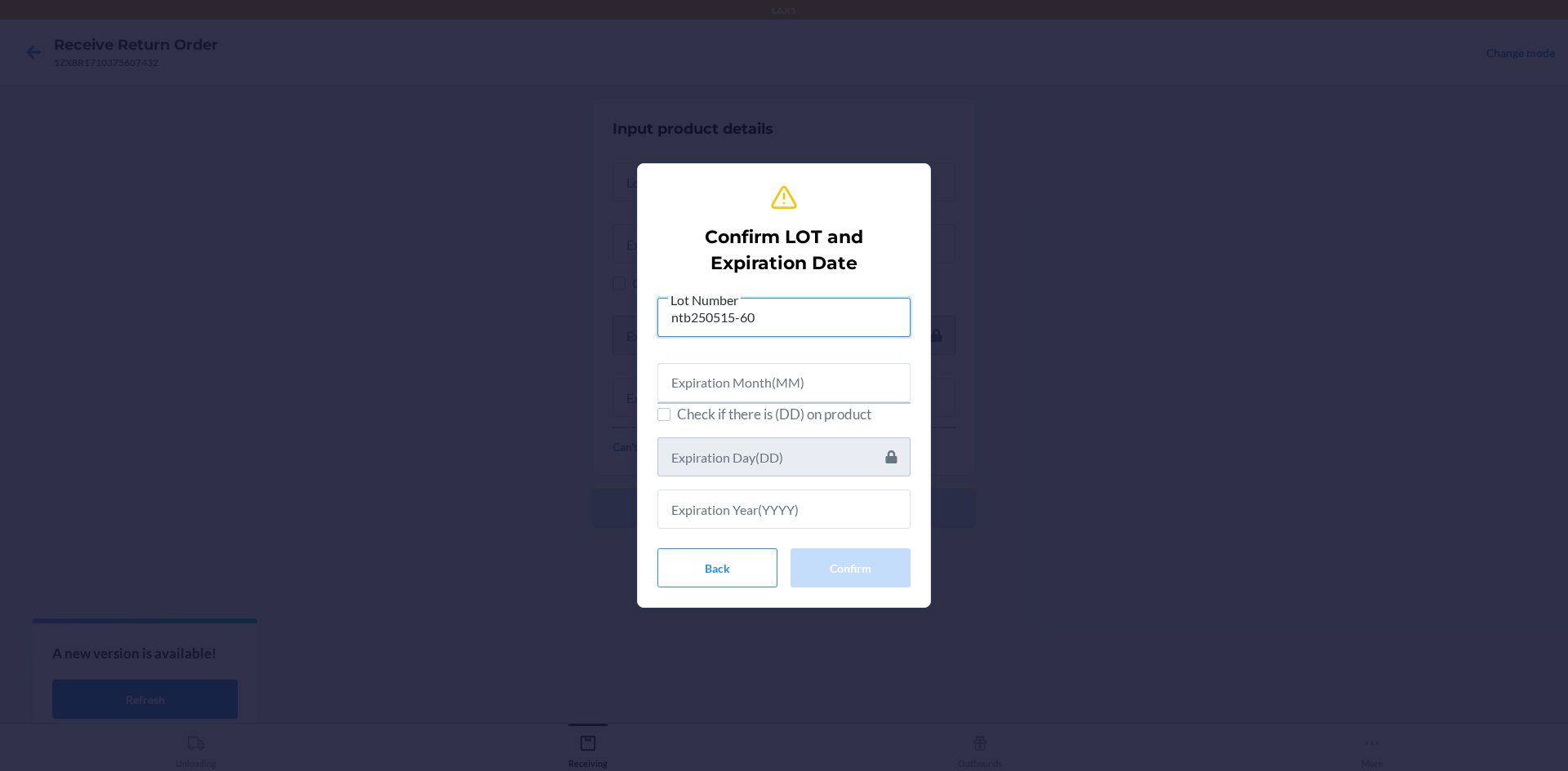
type input "ntb250515-60"
click at [718, 390] on input "text" at bounding box center [784, 382] width 253 height 39
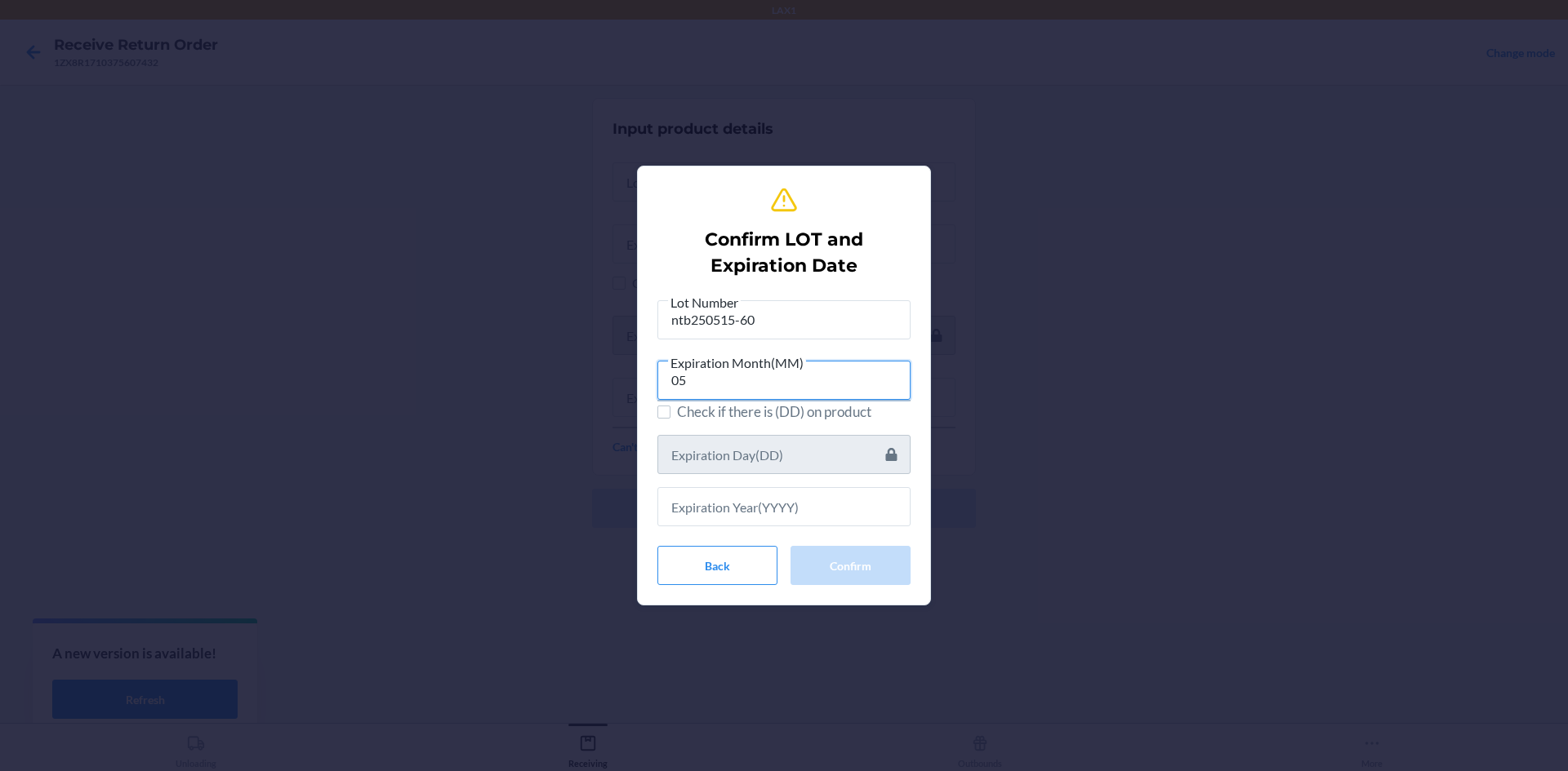
type input "05"
click at [751, 501] on input "text" at bounding box center [784, 507] width 253 height 39
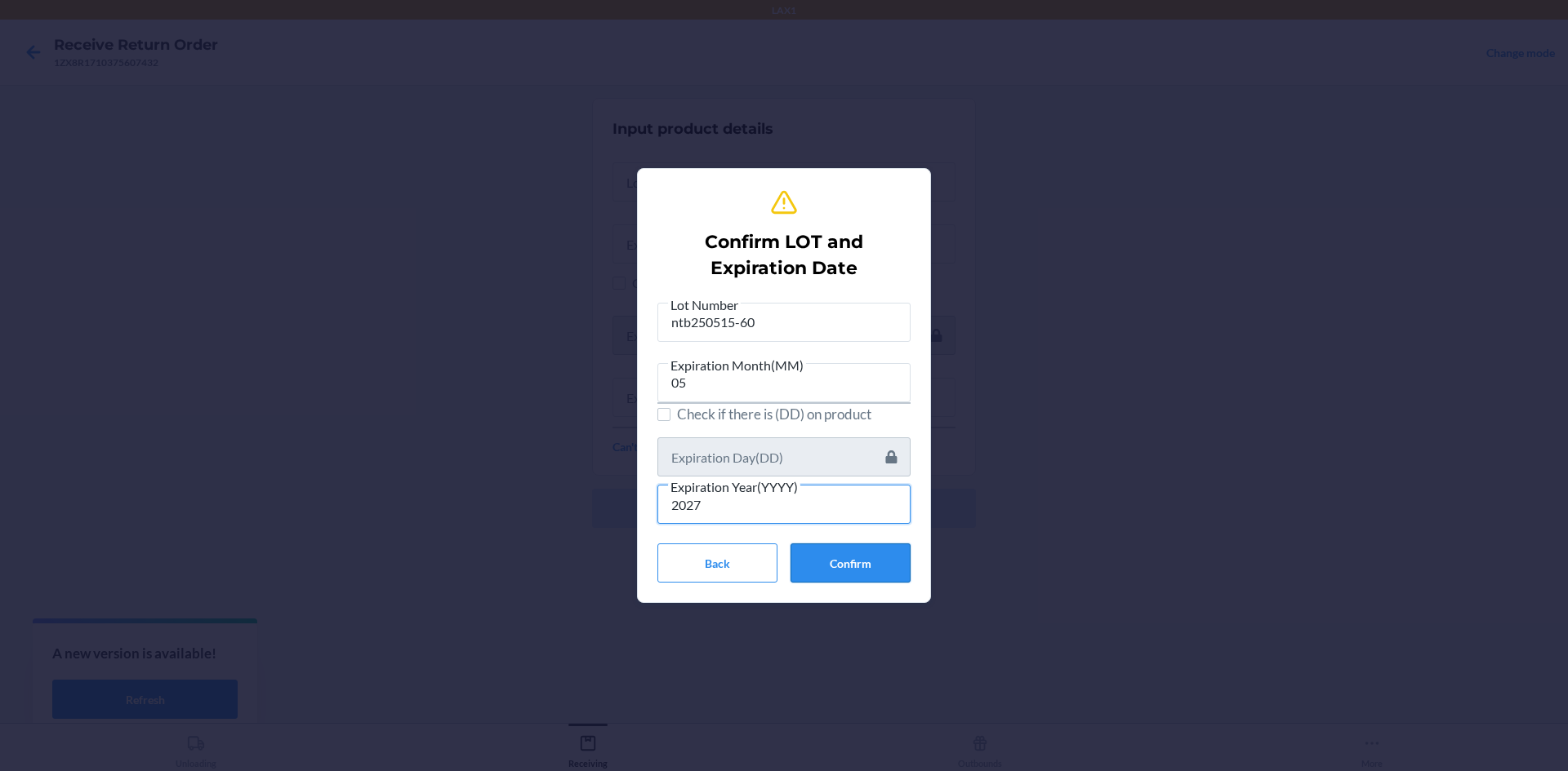
type input "2027"
click at [834, 561] on button "Confirm" at bounding box center [850, 563] width 120 height 39
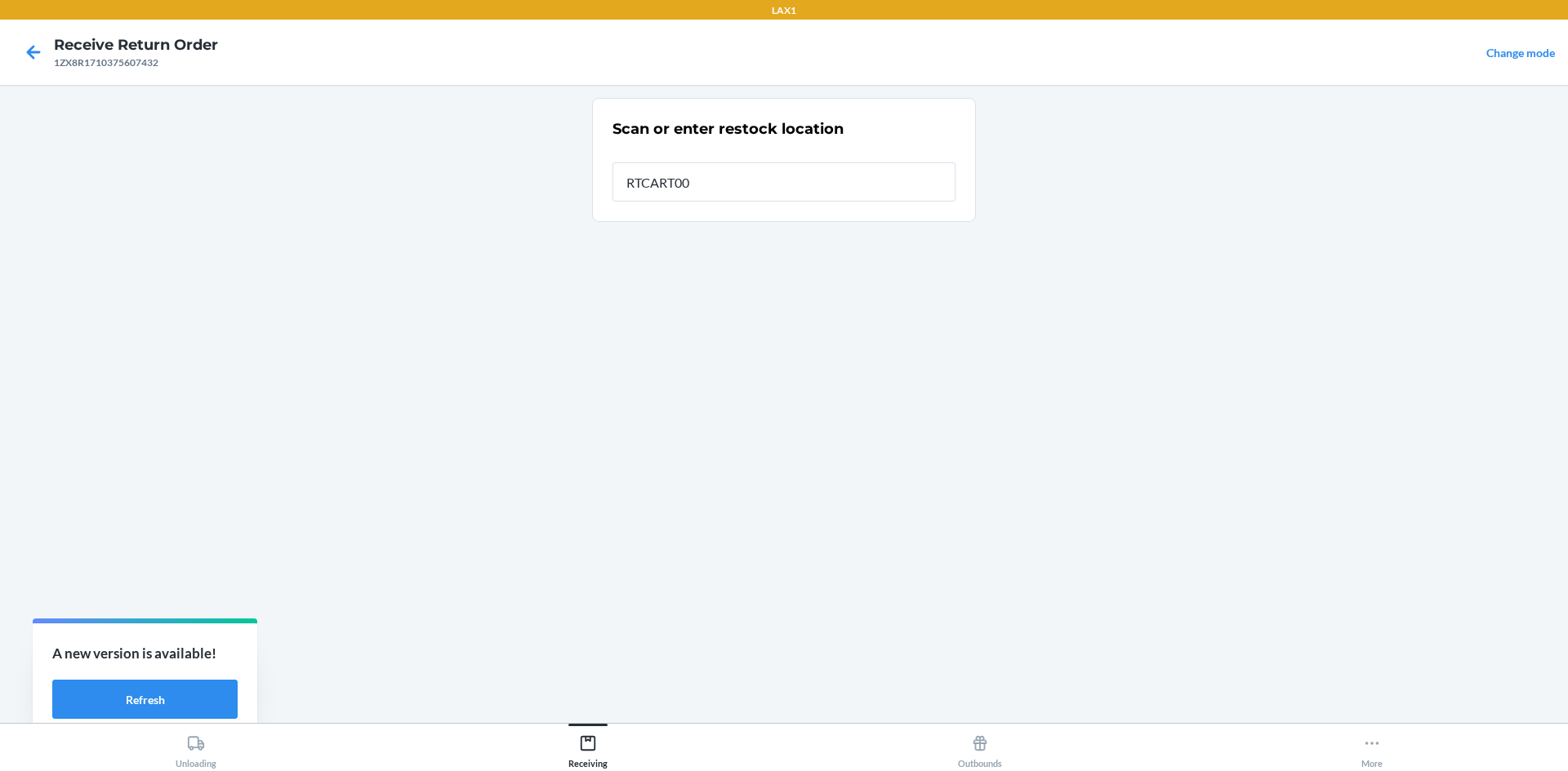
type input "RTCART008"
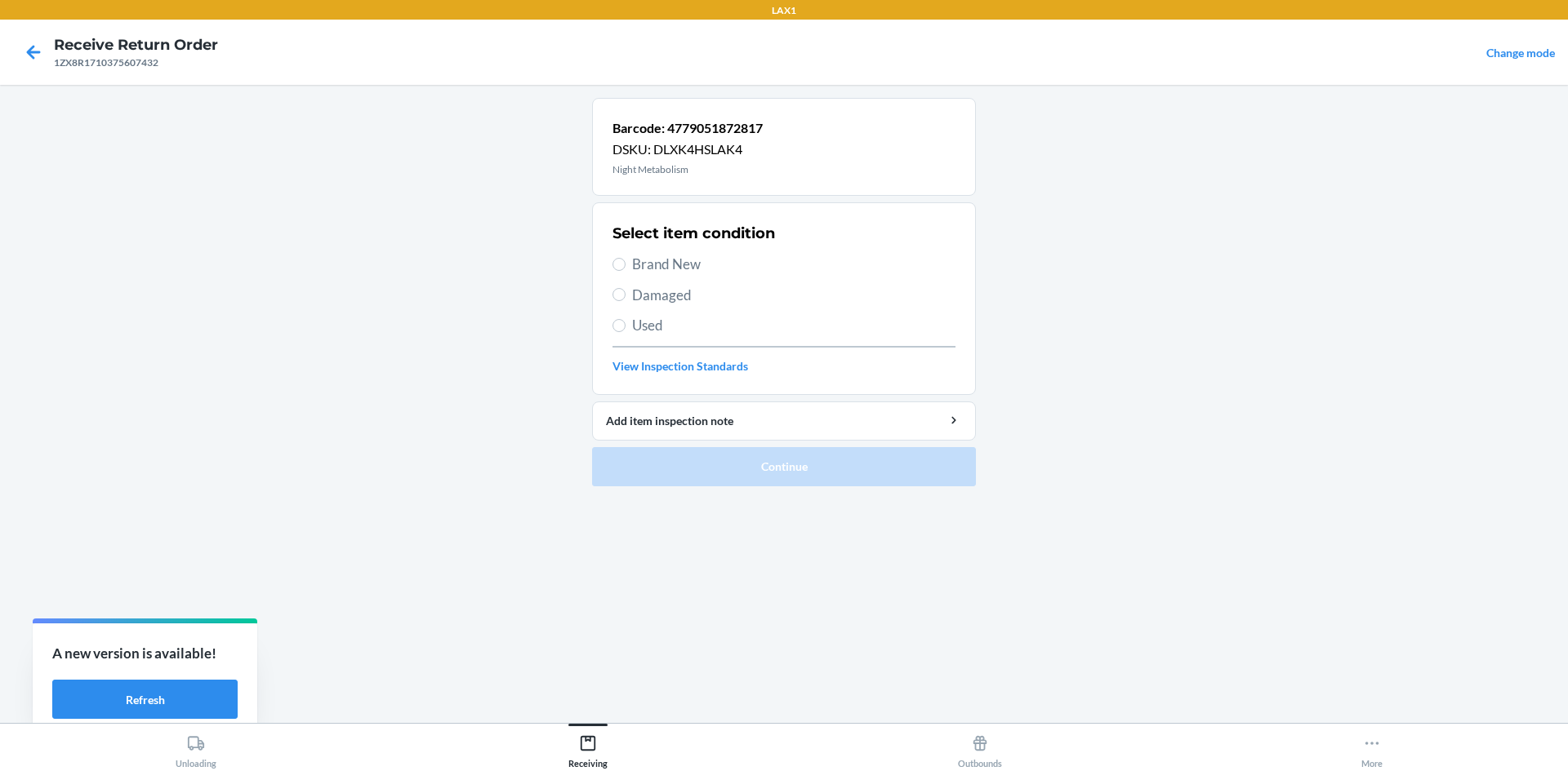
click at [640, 259] on span "Brand New" at bounding box center [793, 264] width 323 height 21
click at [626, 259] on input "Brand New" at bounding box center [619, 264] width 13 height 13
radio input "true"
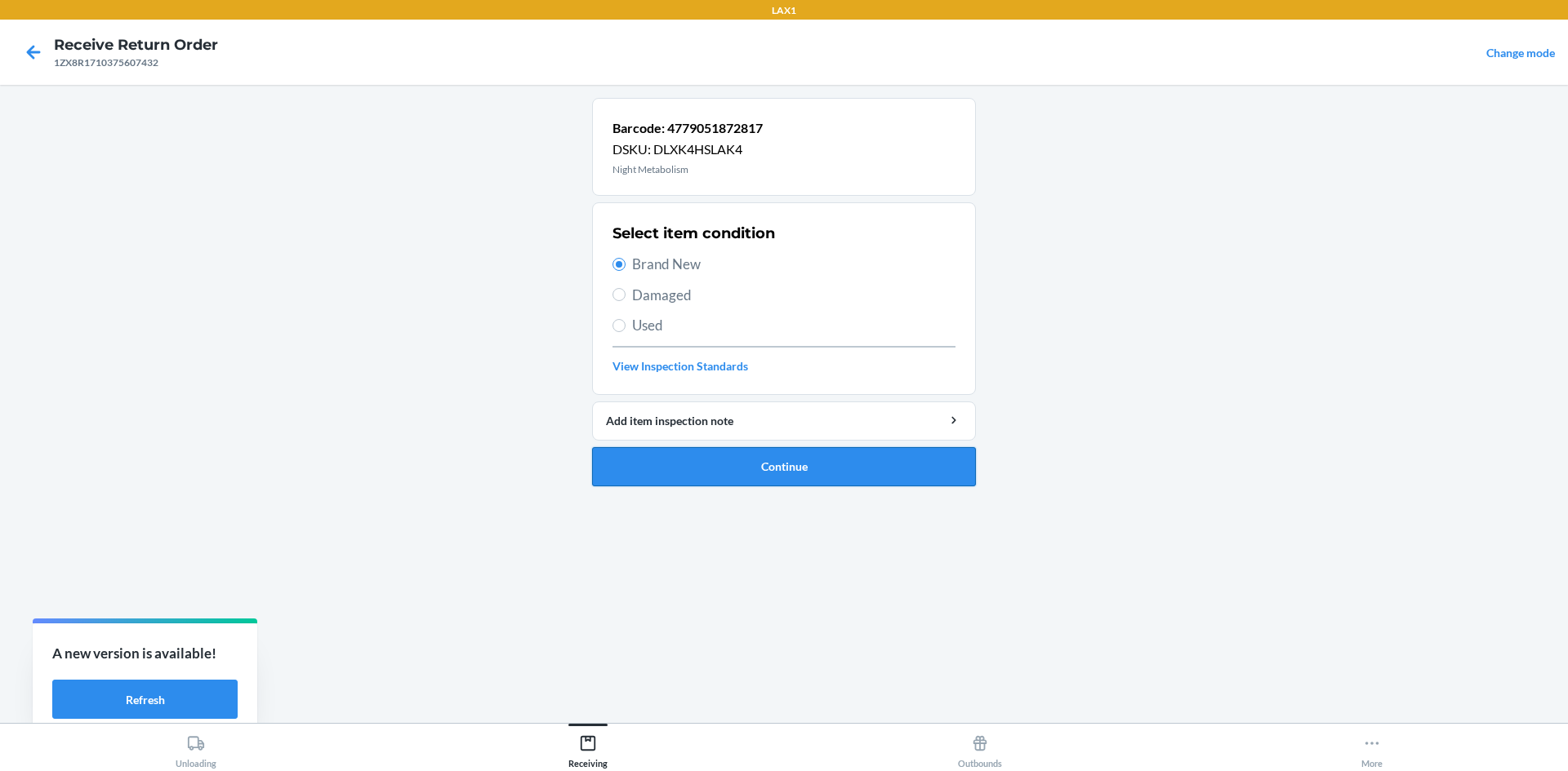
click at [681, 458] on button "Continue" at bounding box center [784, 467] width 383 height 39
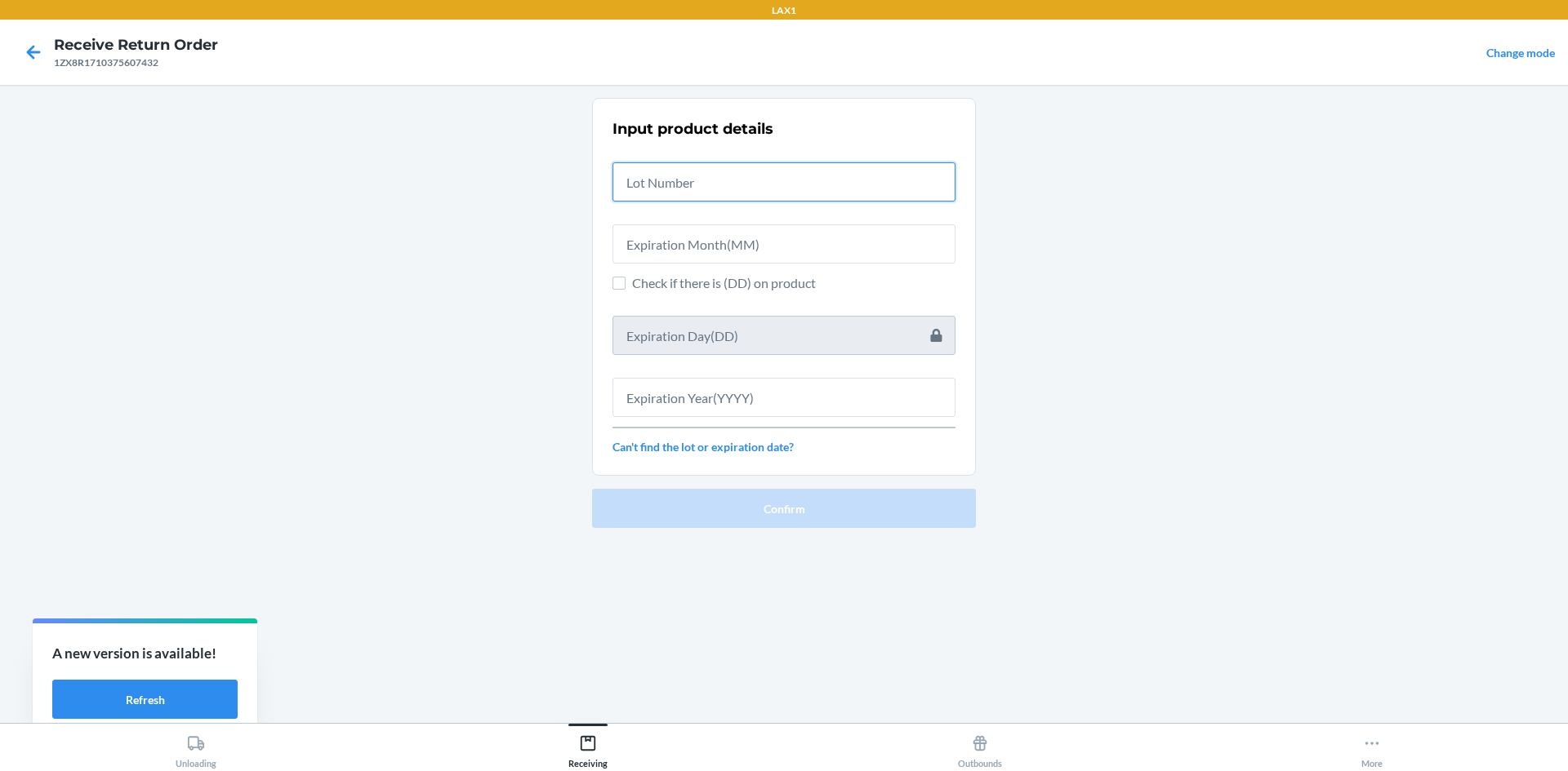
click at [682, 182] on input "text" at bounding box center [784, 182] width 343 height 39
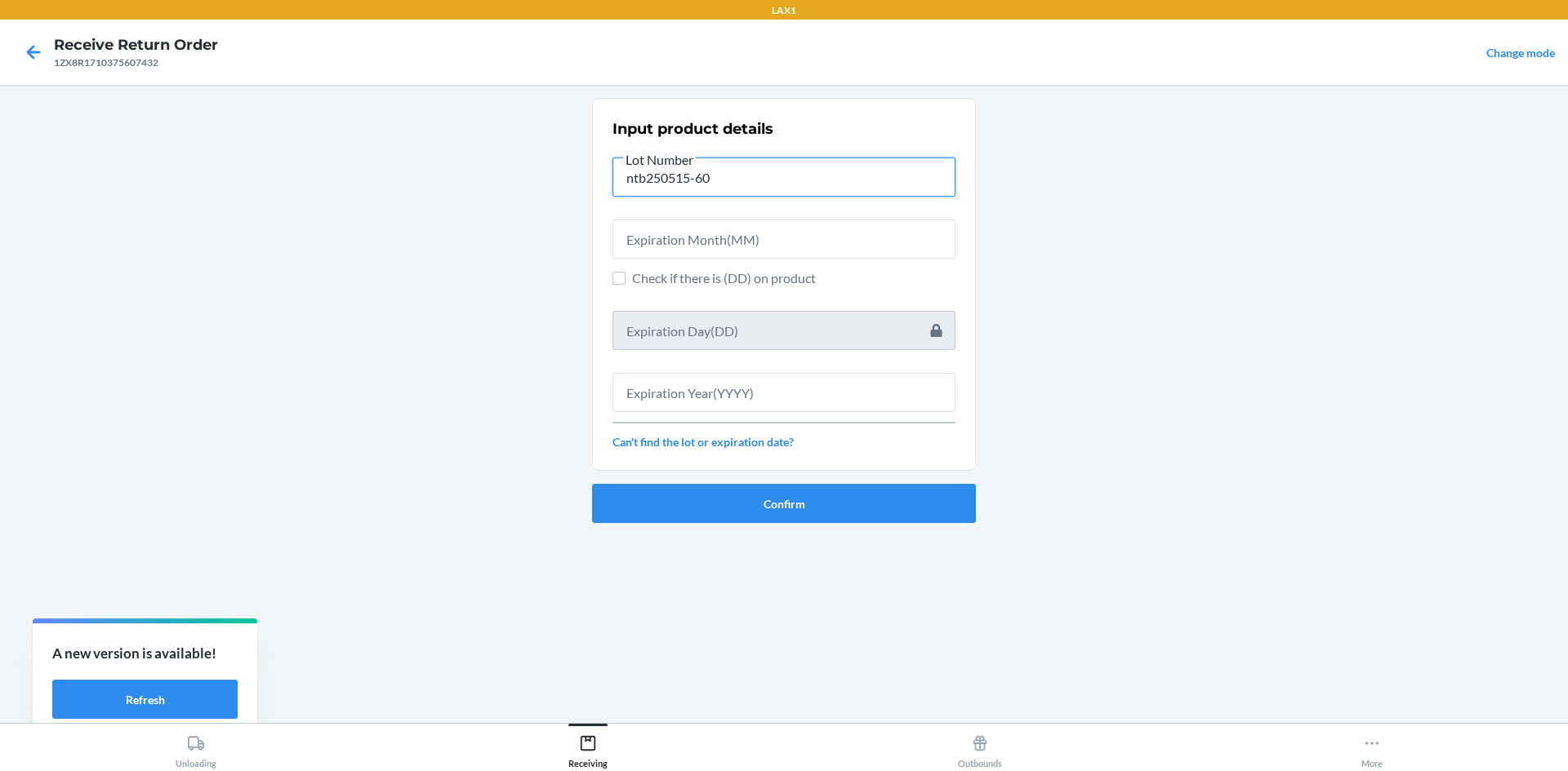
drag, startPoint x: 765, startPoint y: 182, endPoint x: 591, endPoint y: 163, distance: 175.0
click at [591, 163] on main "Input product details Lot Number ntb250515-60 Check if there is (DD) on product…" at bounding box center [784, 405] width 1568 height 639
type input "ntb250515-60"
click at [801, 231] on input "text" at bounding box center [784, 240] width 343 height 39
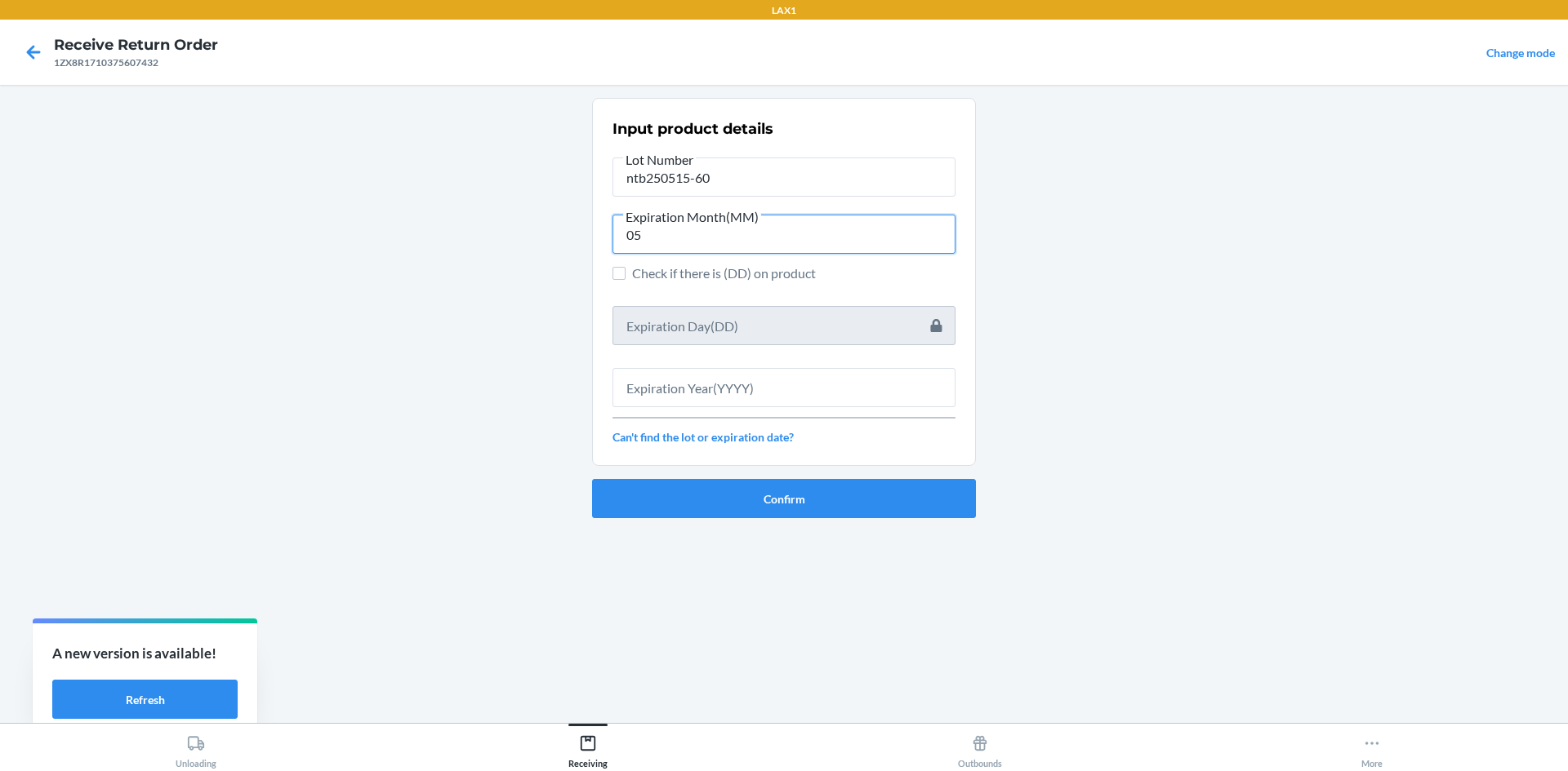
type input "05"
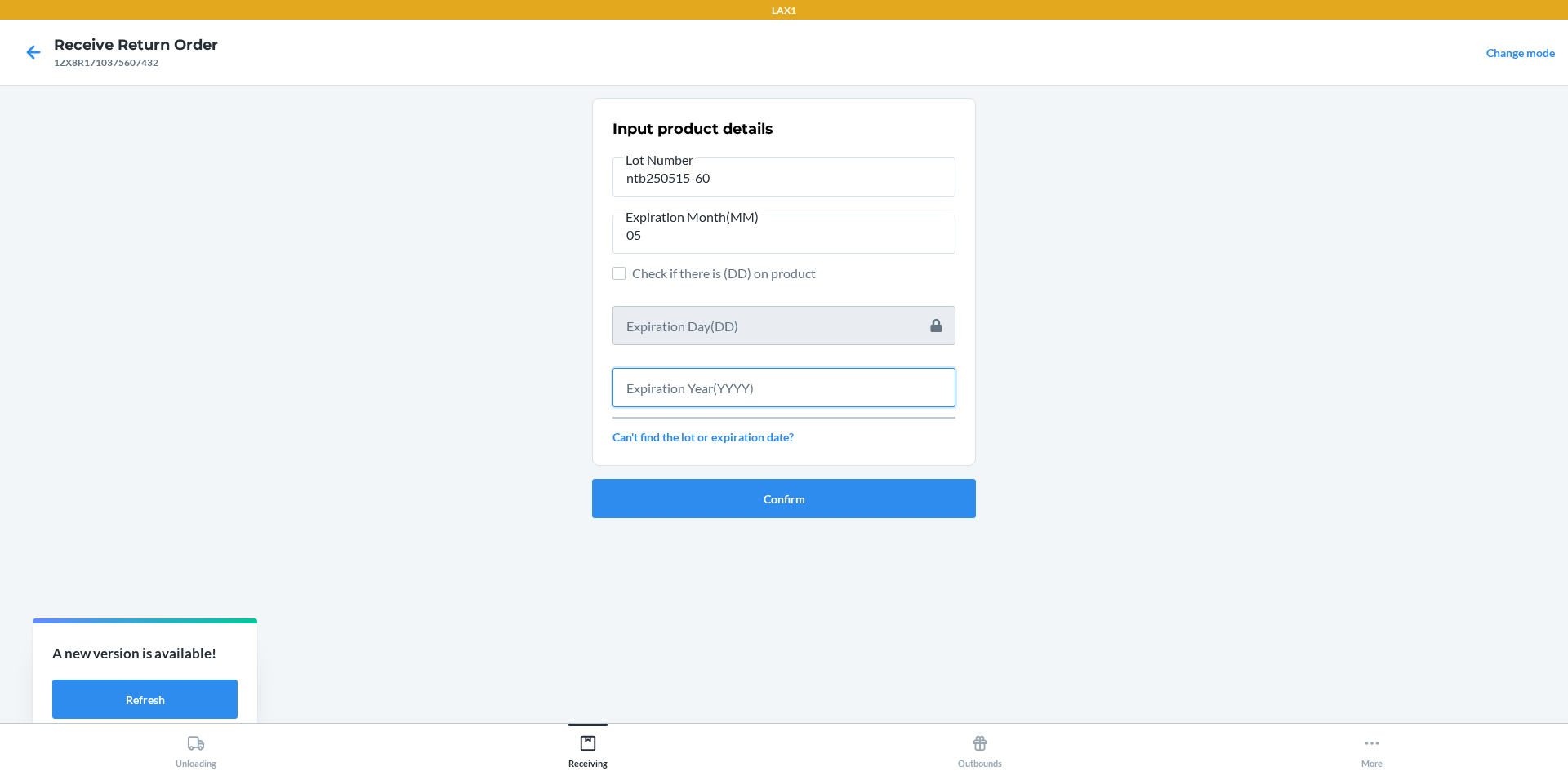
click at [737, 394] on input "text" at bounding box center [784, 388] width 343 height 39
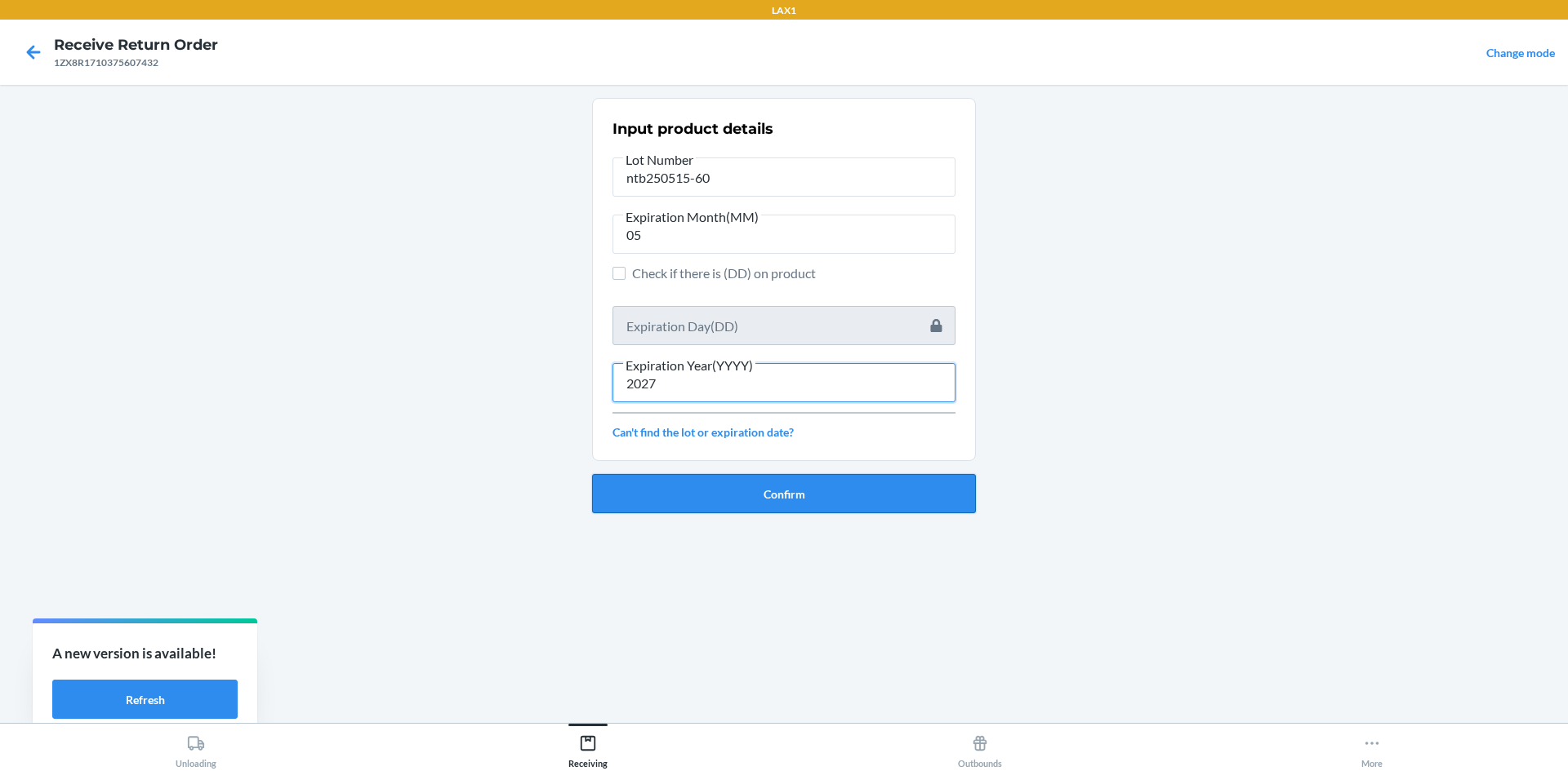
type input "2027"
click at [757, 498] on button "Confirm" at bounding box center [784, 494] width 383 height 39
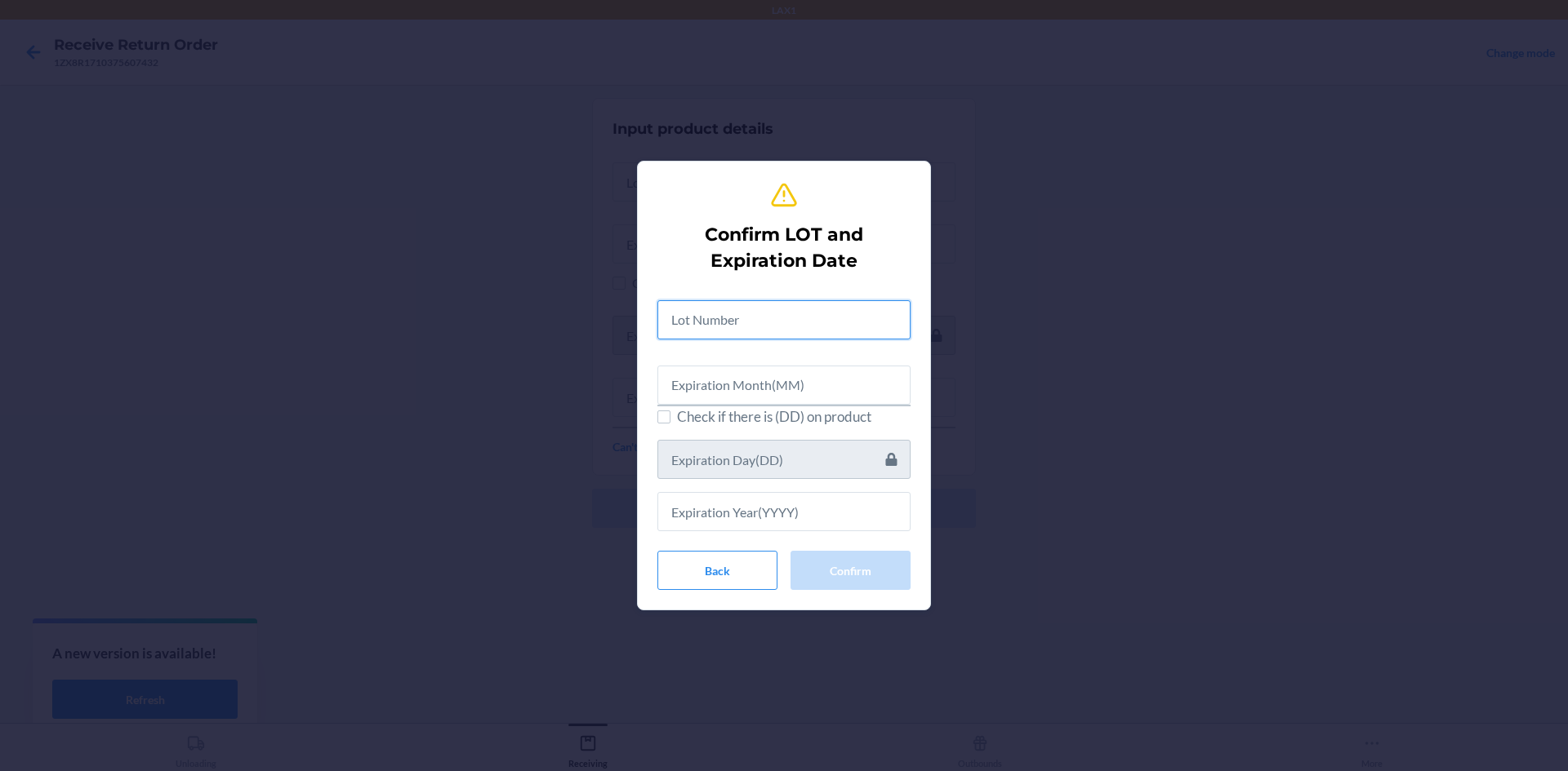
click at [715, 320] on input "text" at bounding box center [784, 320] width 253 height 39
paste input "text"
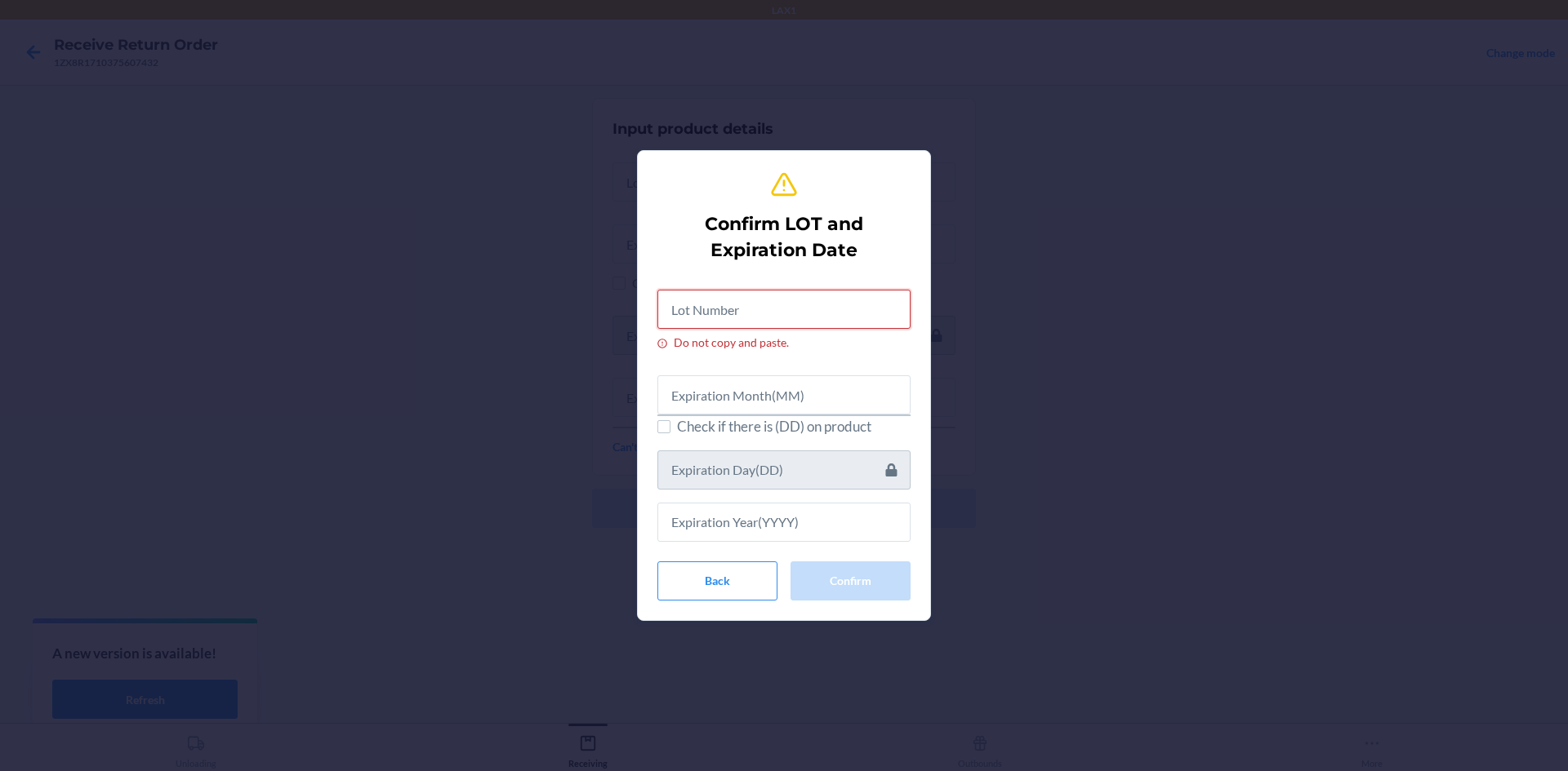
click at [721, 301] on input "Do not copy and paste." at bounding box center [784, 310] width 253 height 39
paste input "text"
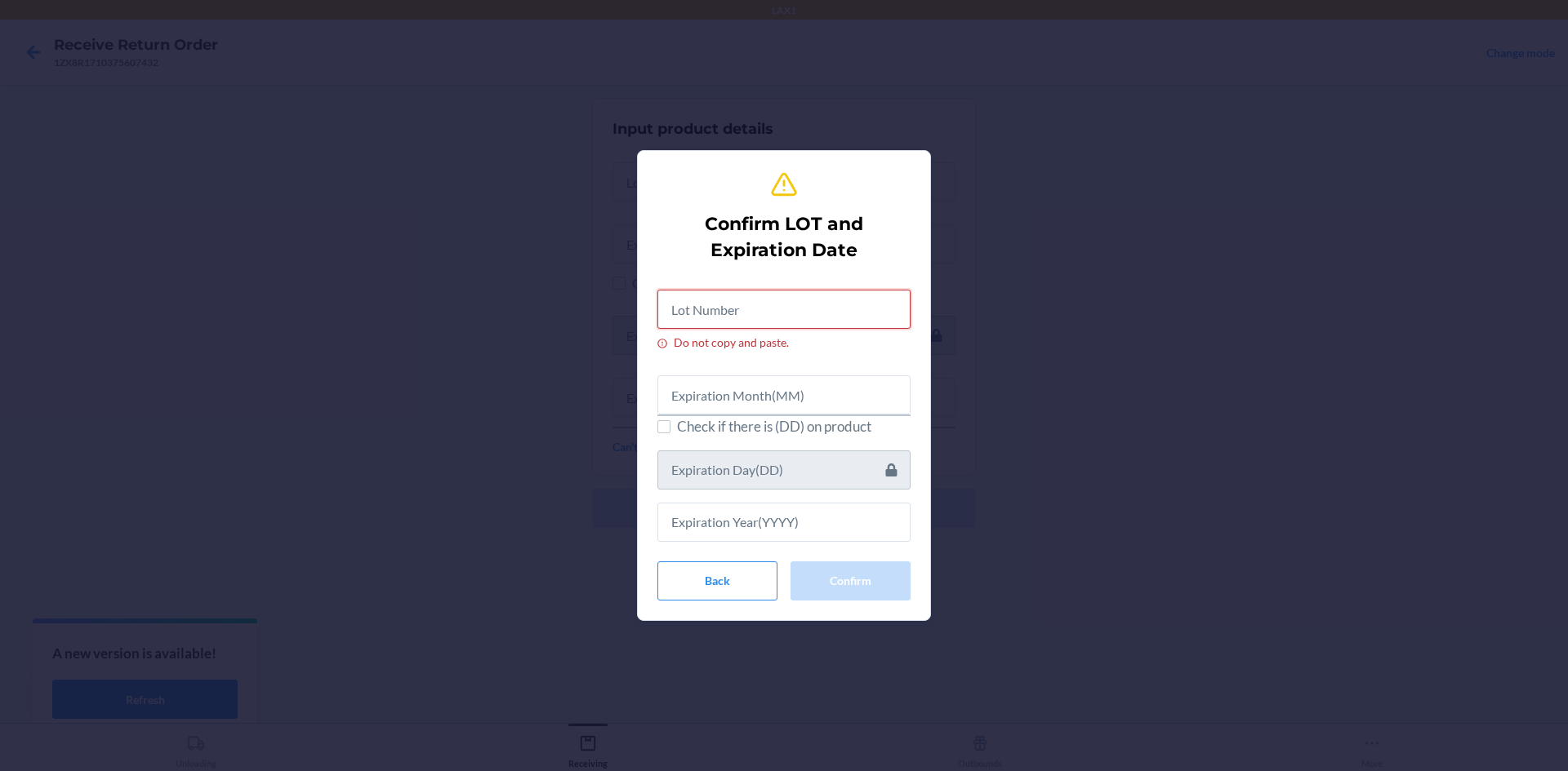
paste input "text"
click at [721, 307] on input "Do not copy and paste." at bounding box center [784, 310] width 253 height 39
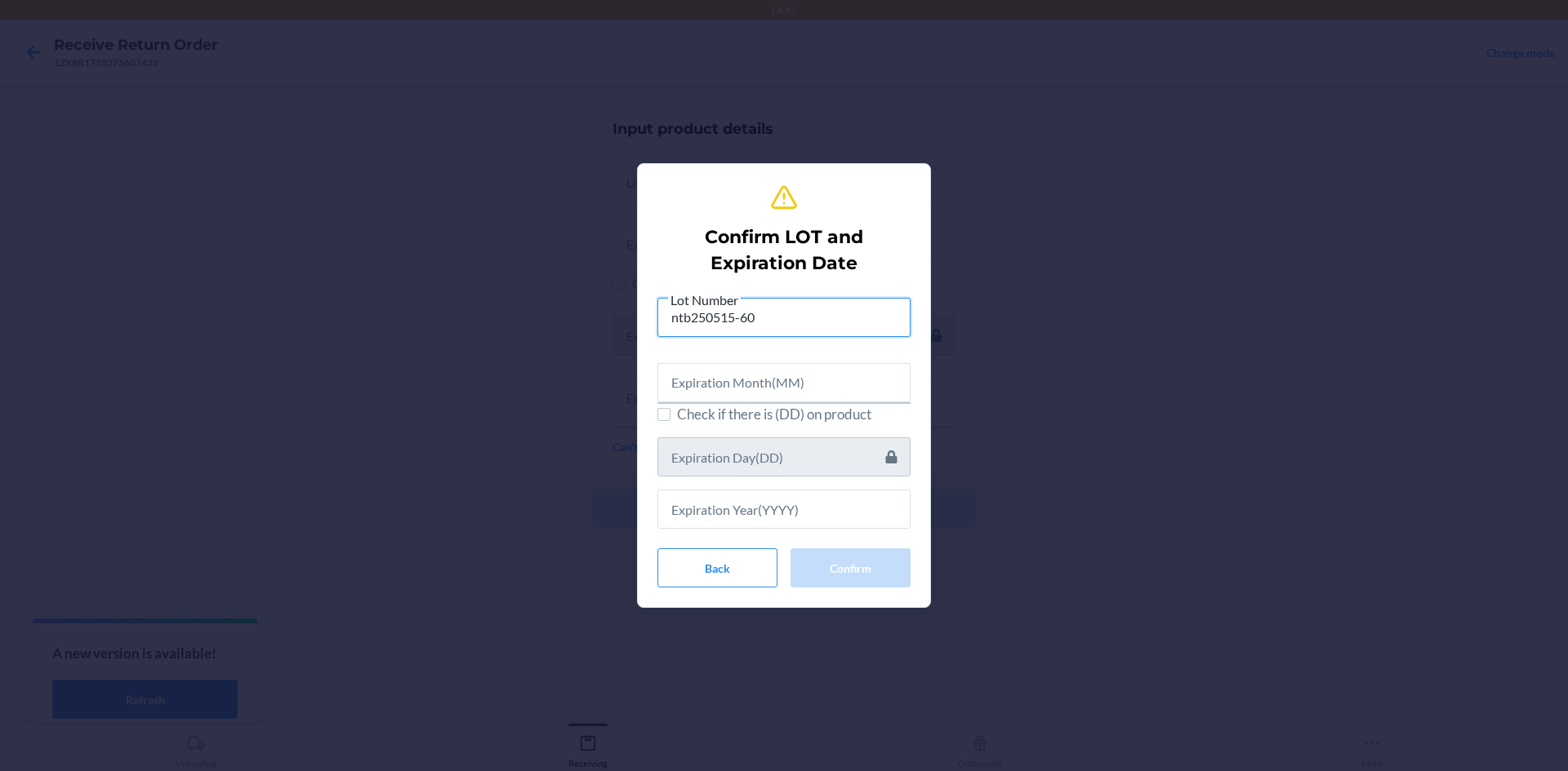
type input "ntb250515-60"
click at [709, 374] on input "text" at bounding box center [784, 382] width 253 height 39
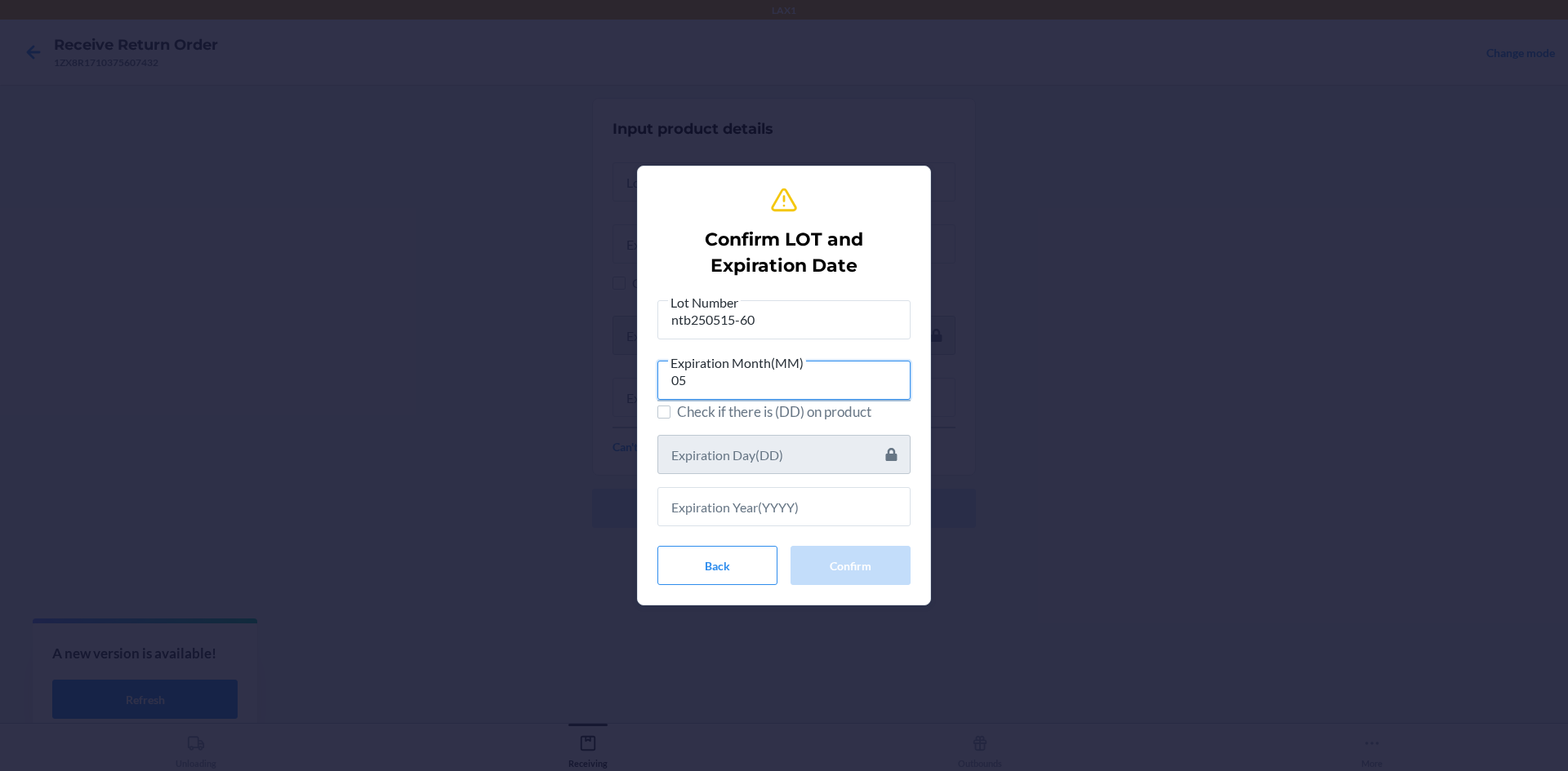
type input "05"
click at [705, 508] on input "text" at bounding box center [784, 507] width 253 height 39
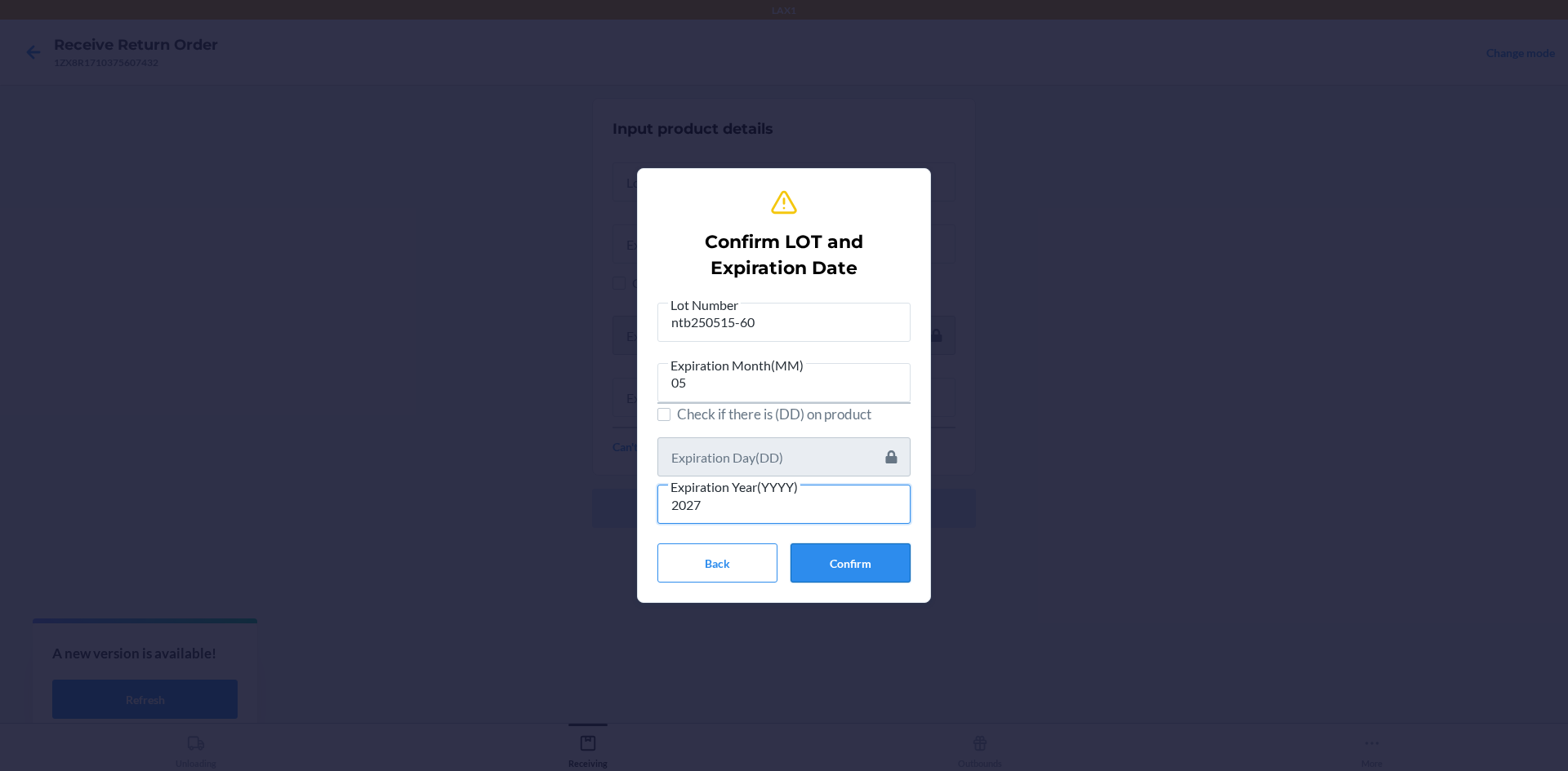
type input "2027"
click at [855, 561] on button "Confirm" at bounding box center [850, 563] width 120 height 39
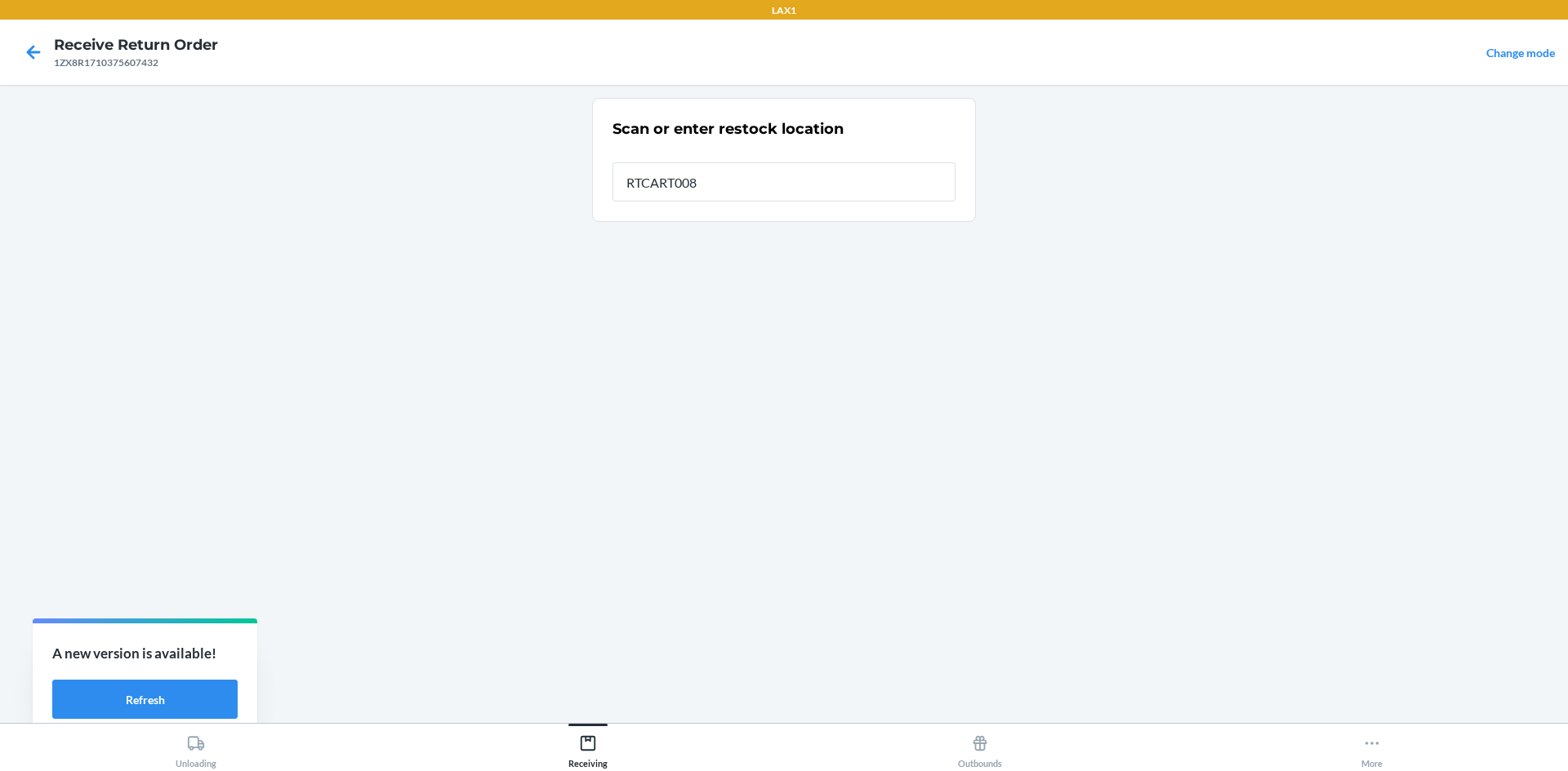
type input "RTCART008"
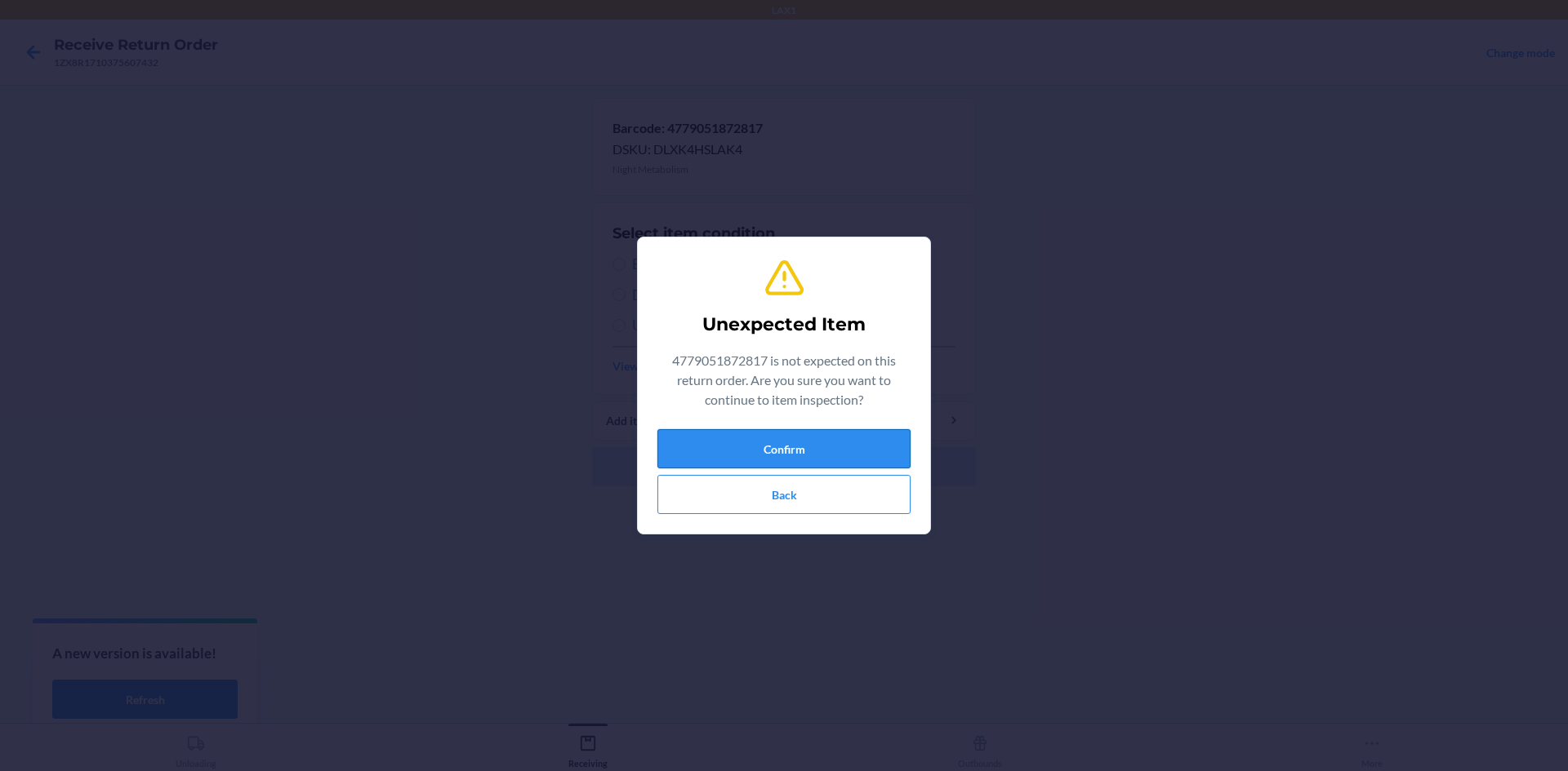
click at [802, 452] on button "Confirm" at bounding box center [784, 449] width 253 height 39
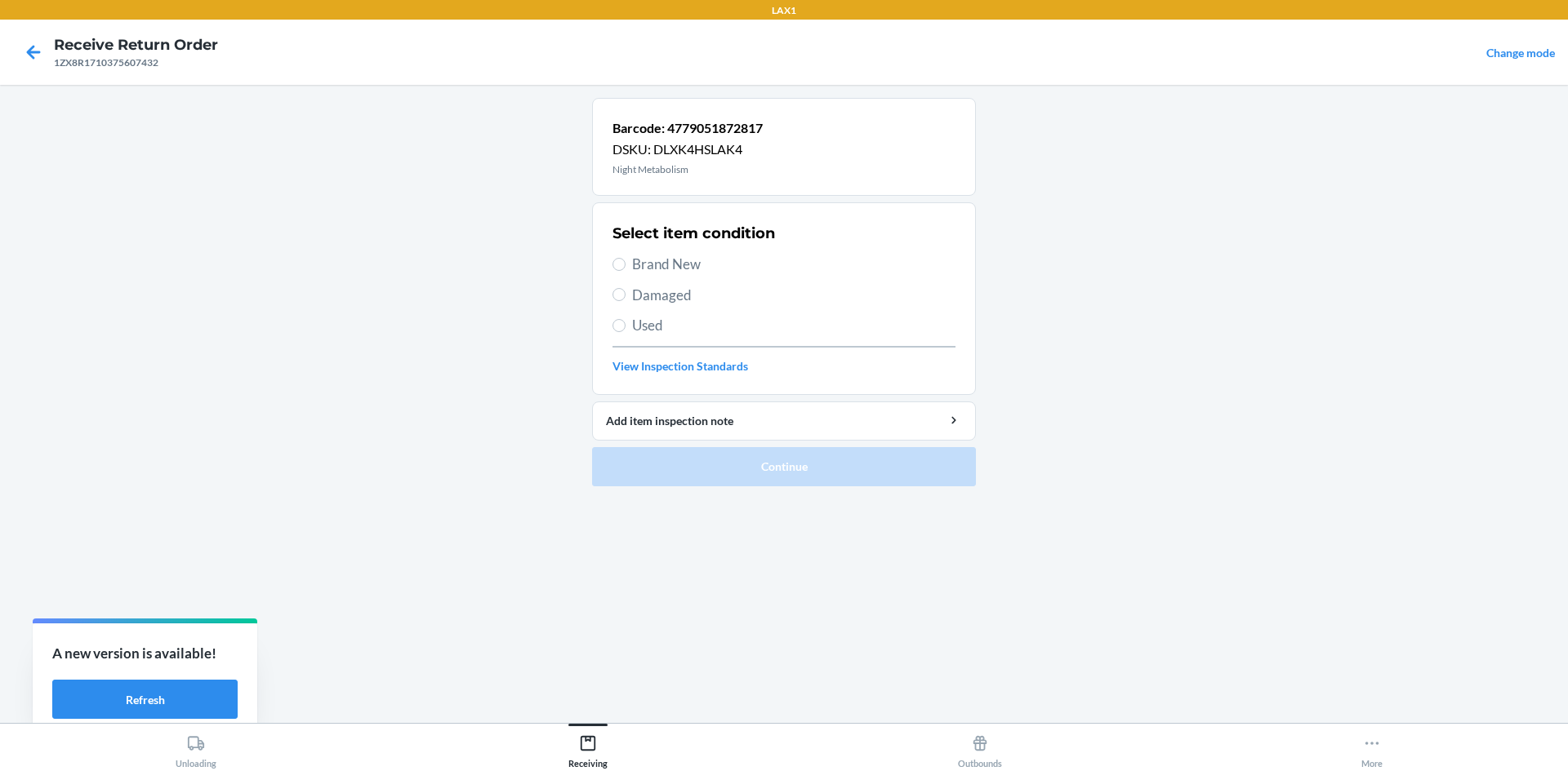
click at [668, 293] on span "Damaged" at bounding box center [793, 295] width 323 height 21
click at [626, 293] on input "Damaged" at bounding box center [619, 295] width 13 height 13
radio input "true"
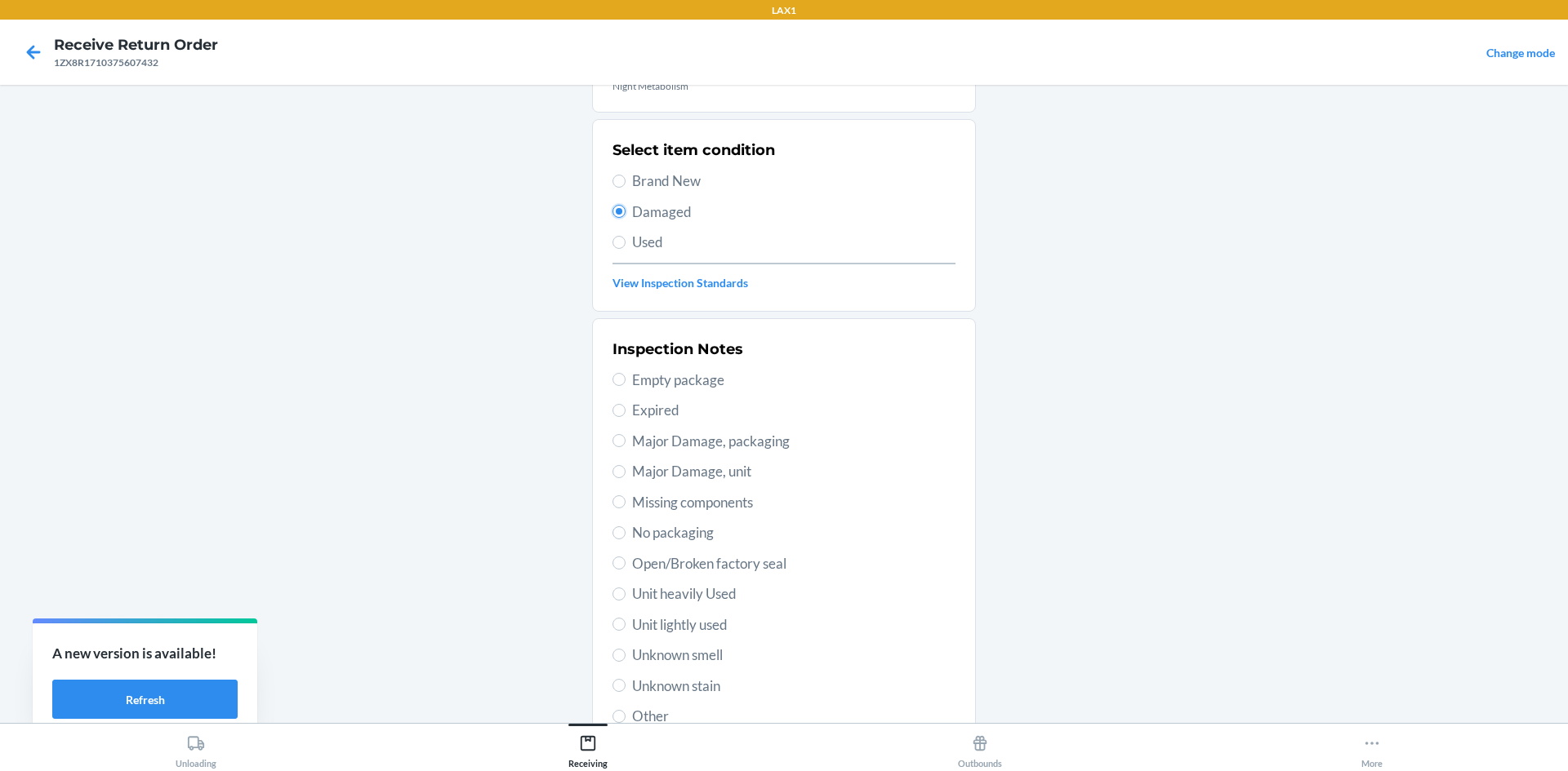
scroll to position [212, 0]
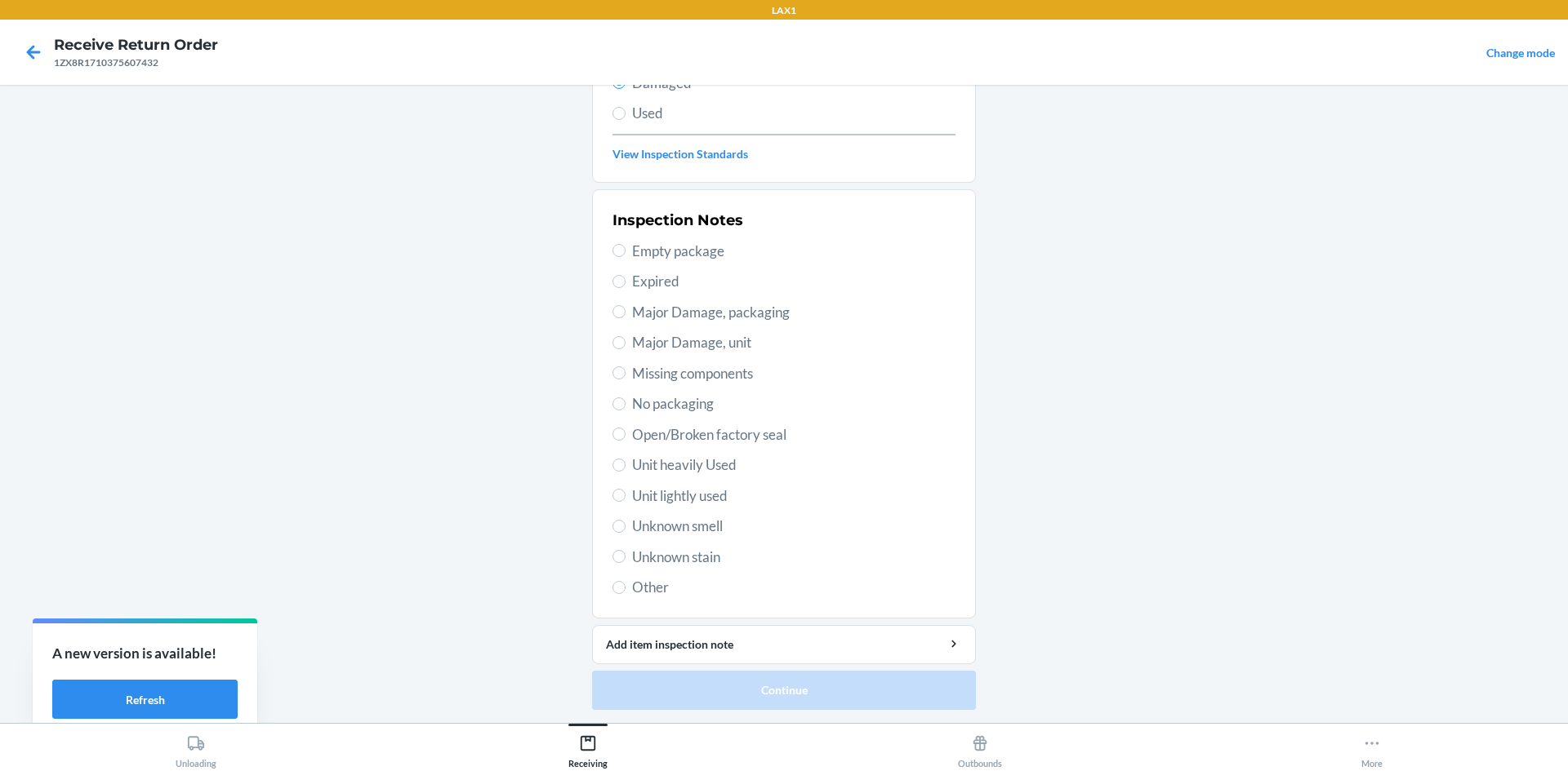
click at [691, 311] on span "Major Damage, packaging" at bounding box center [793, 312] width 323 height 21
click at [626, 311] on input "Major Damage, packaging" at bounding box center [619, 311] width 13 height 13
radio input "true"
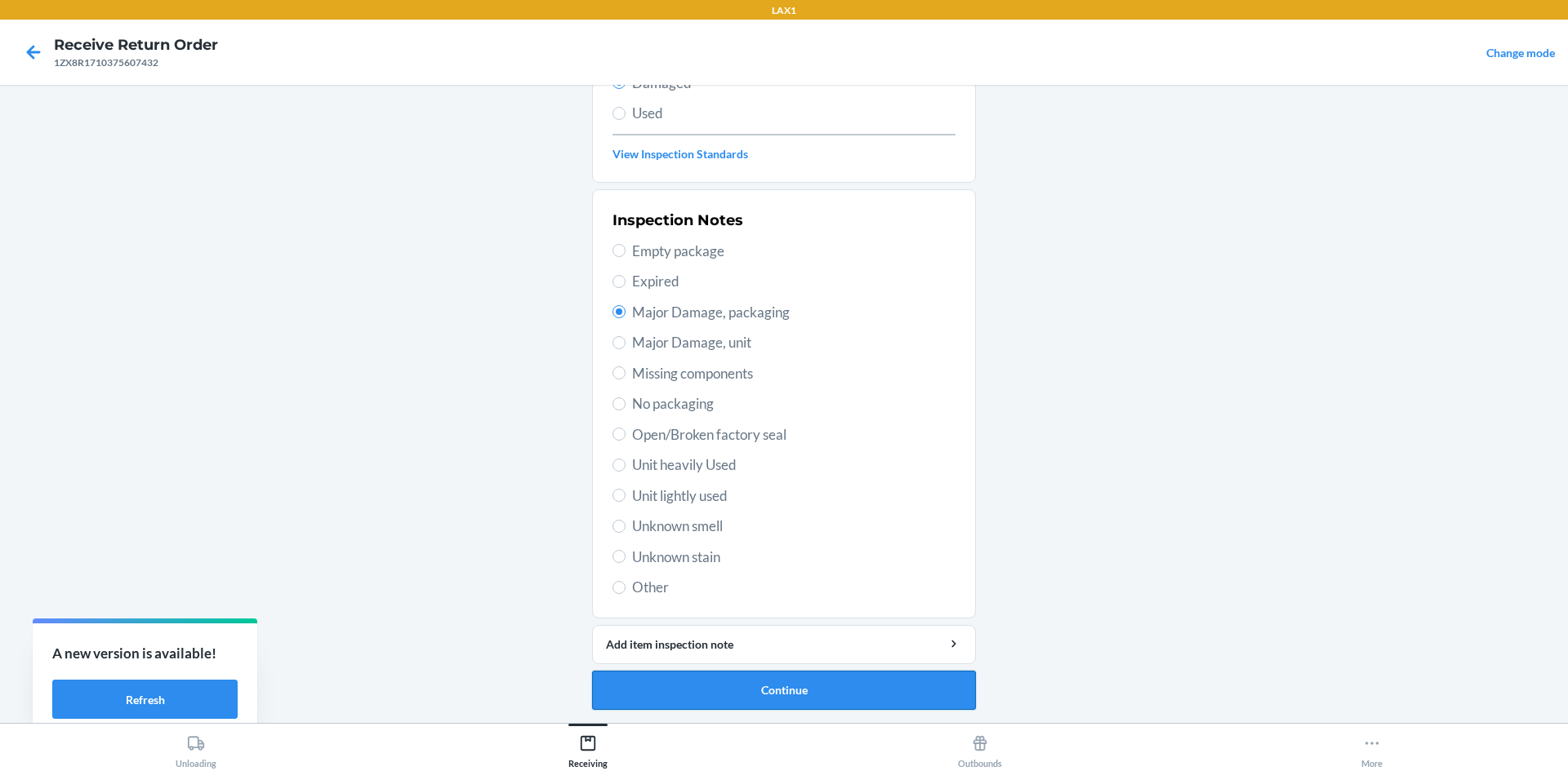
click at [793, 703] on button "Continue" at bounding box center [784, 690] width 383 height 39
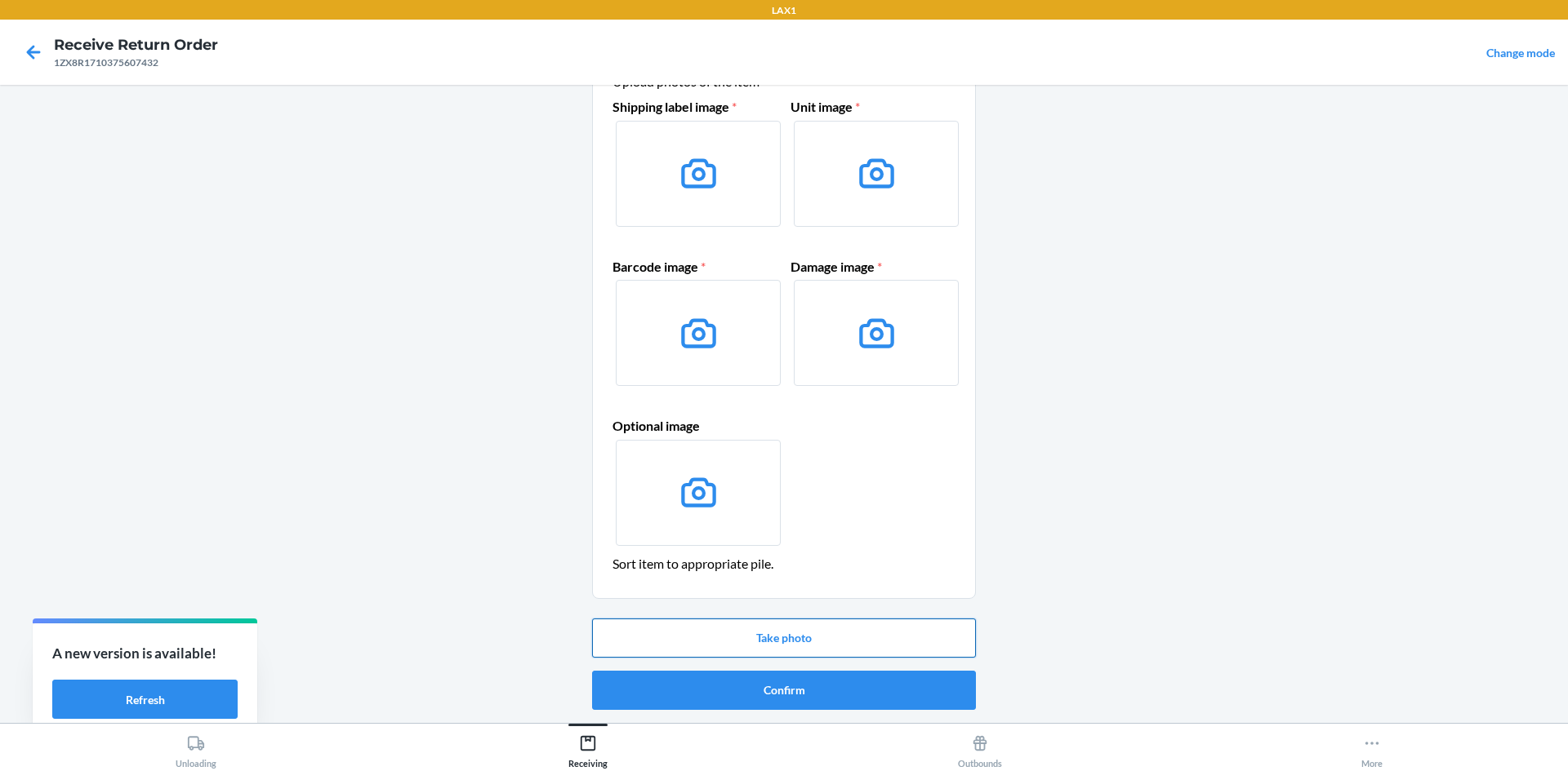
click at [802, 619] on button "Take photo" at bounding box center [784, 638] width 383 height 39
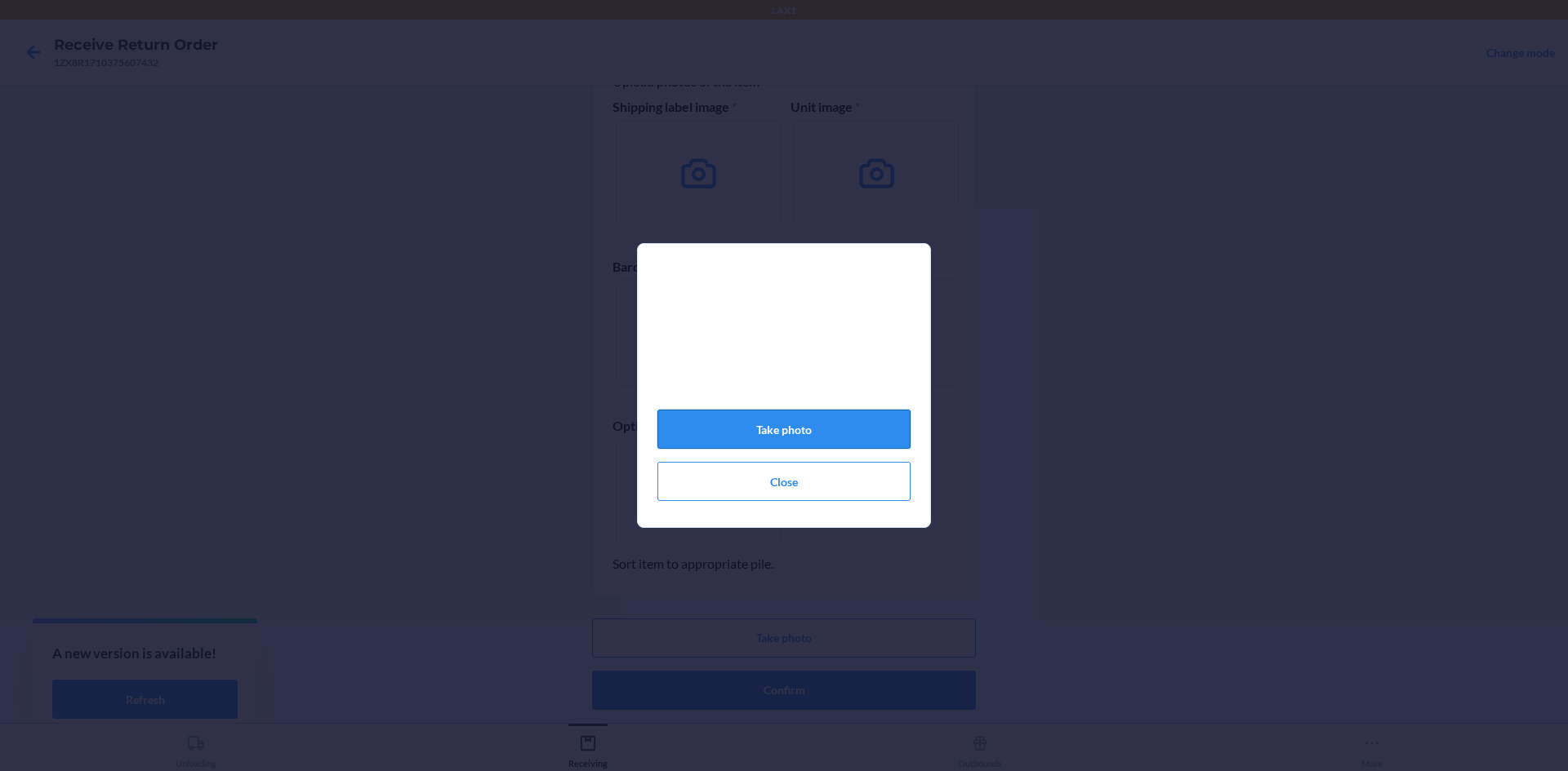
click at [783, 421] on button "Take photo" at bounding box center [784, 429] width 253 height 39
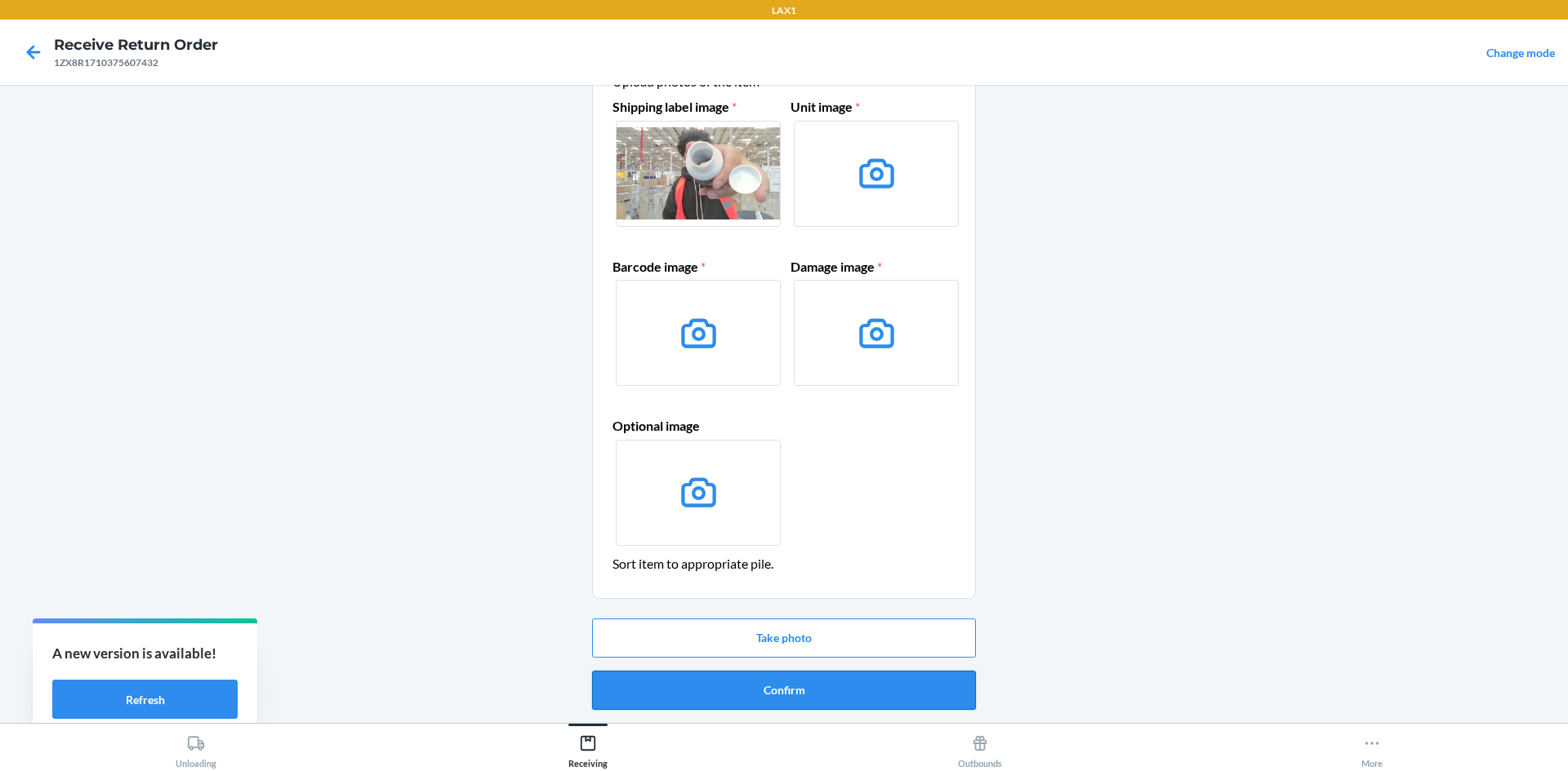
click at [823, 684] on button "Confirm" at bounding box center [784, 690] width 383 height 39
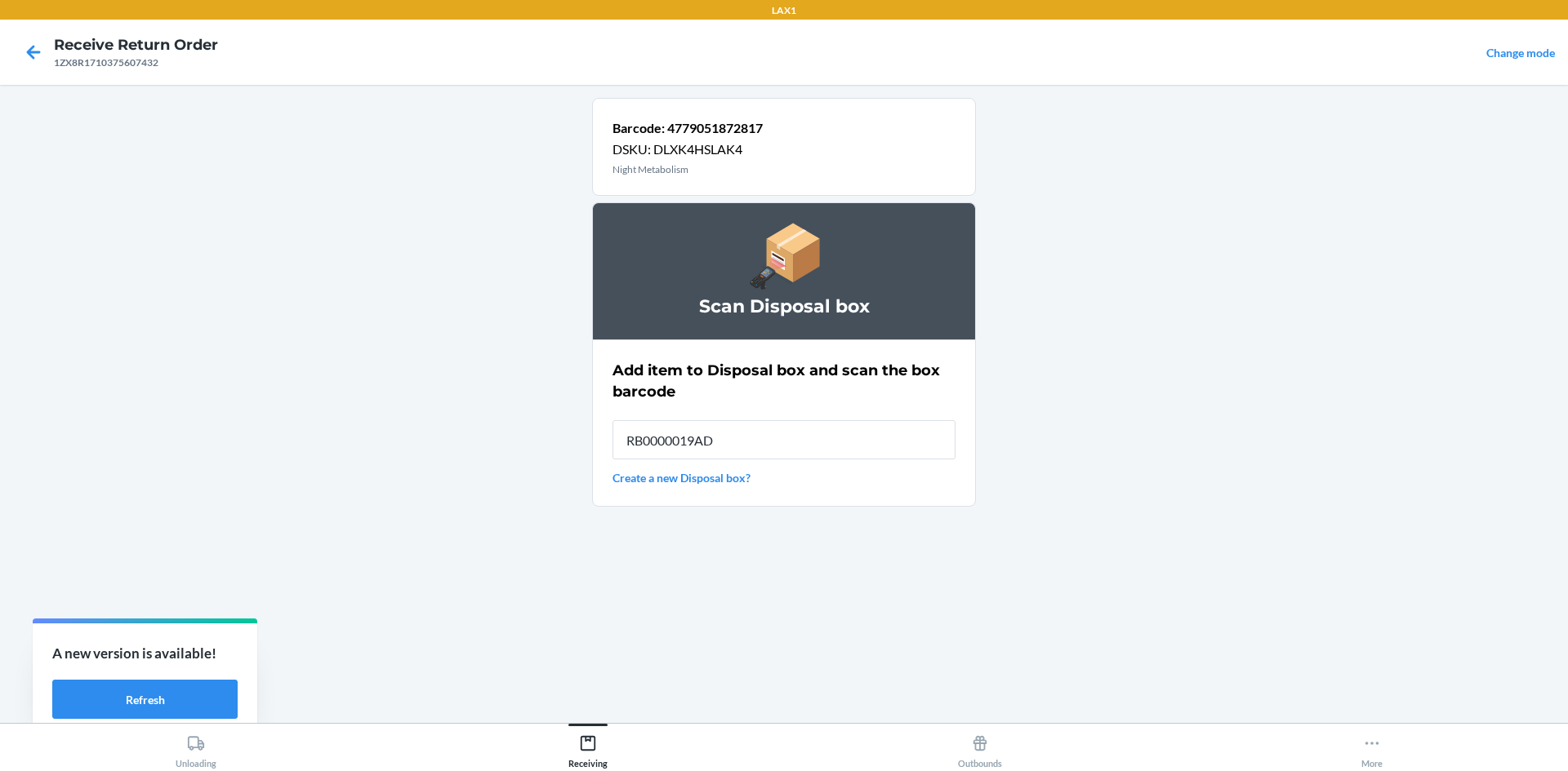
type input "RB0000019AD"
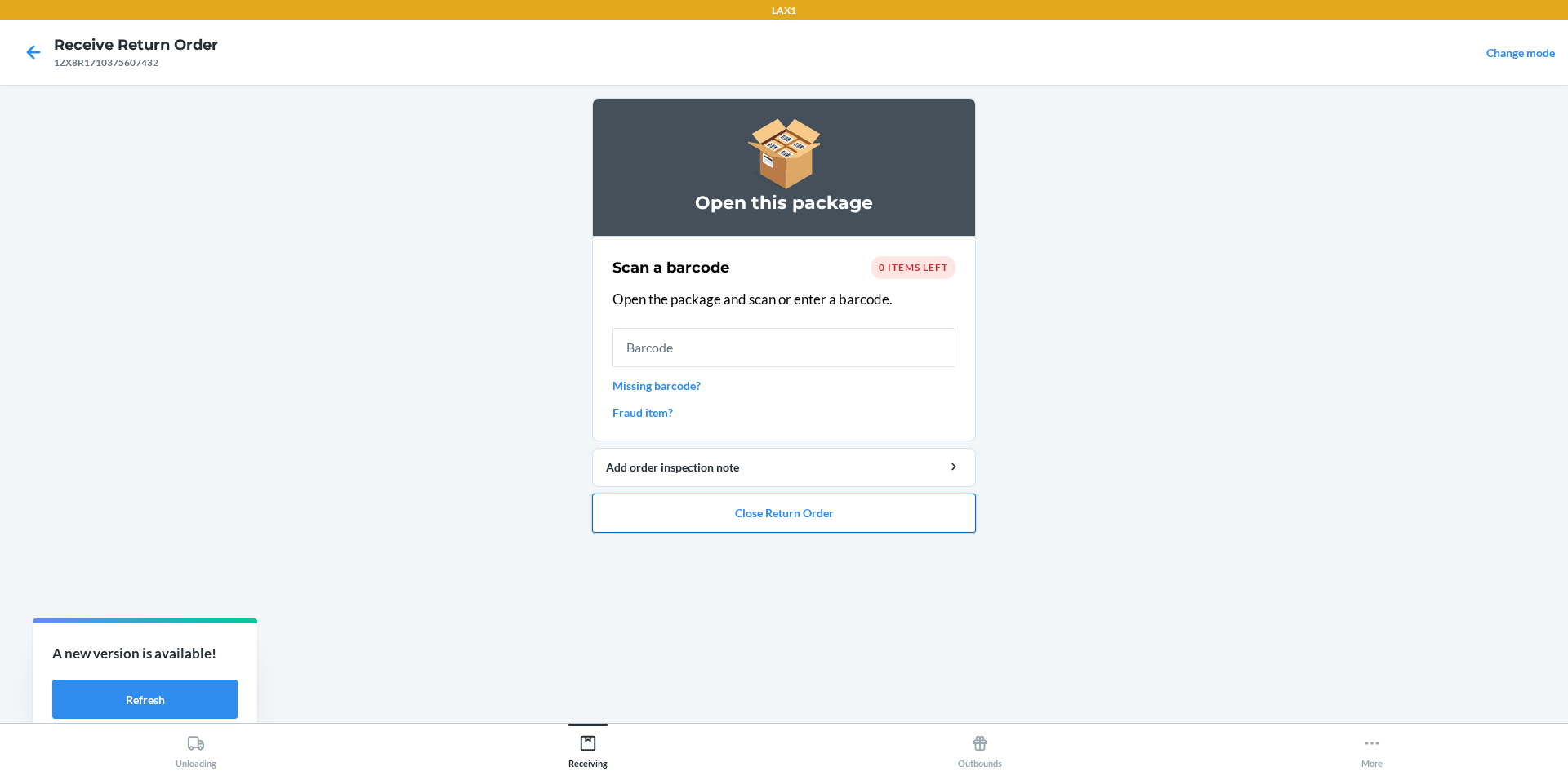
click at [823, 521] on button "Close Return Order" at bounding box center [784, 514] width 383 height 39
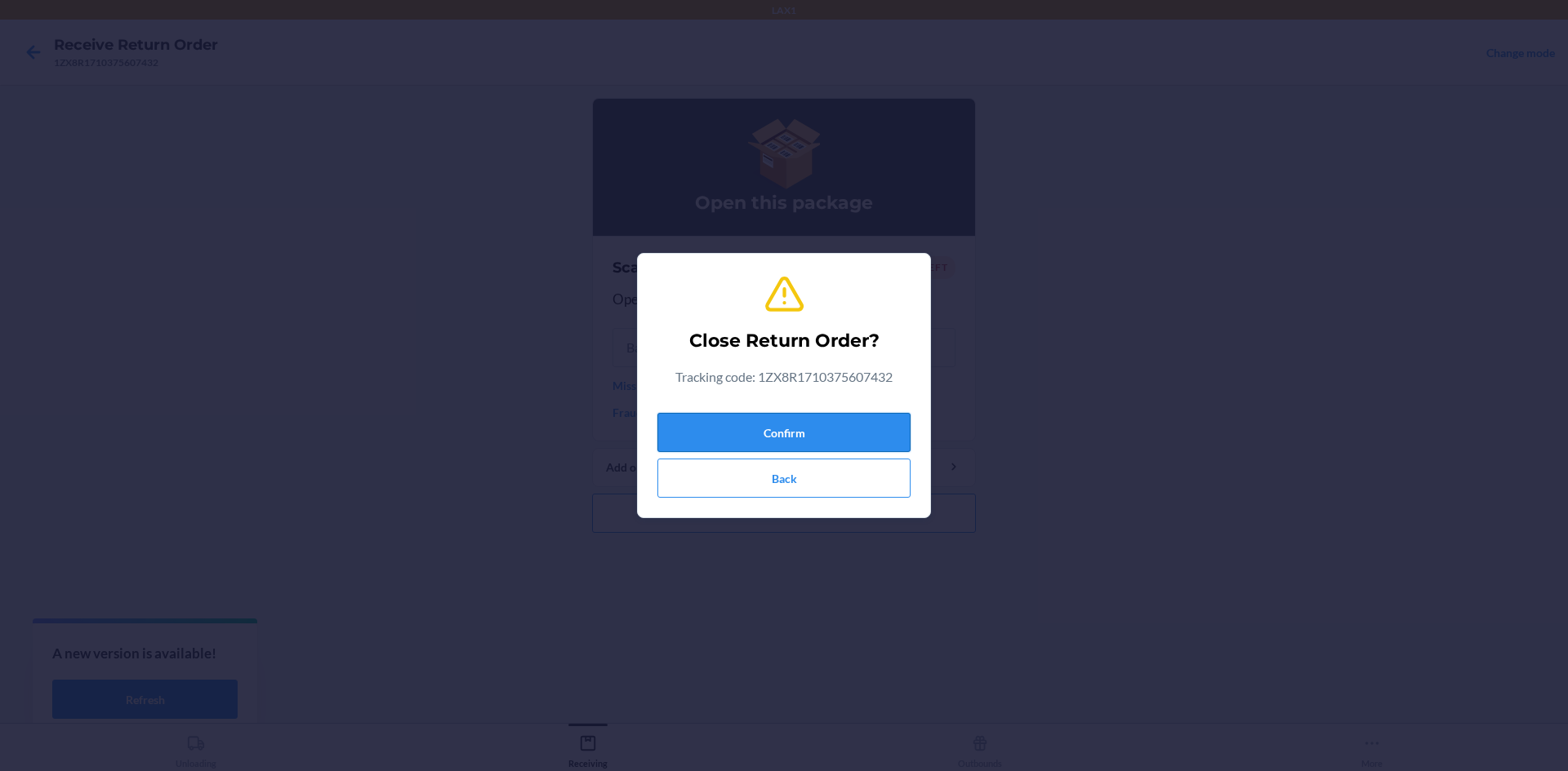
click at [823, 425] on button "Confirm" at bounding box center [784, 433] width 253 height 39
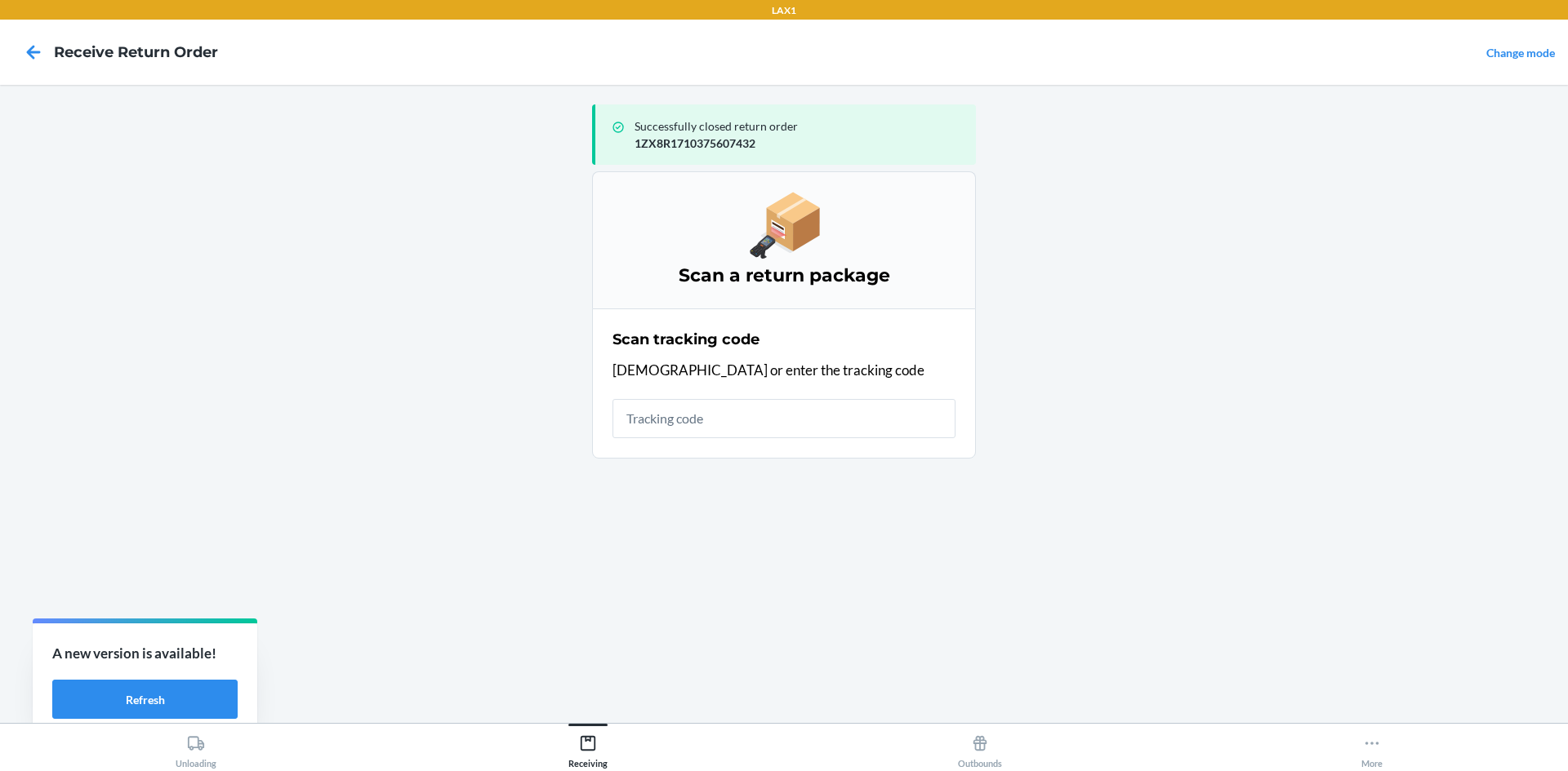
click at [788, 409] on input "text" at bounding box center [784, 419] width 343 height 39
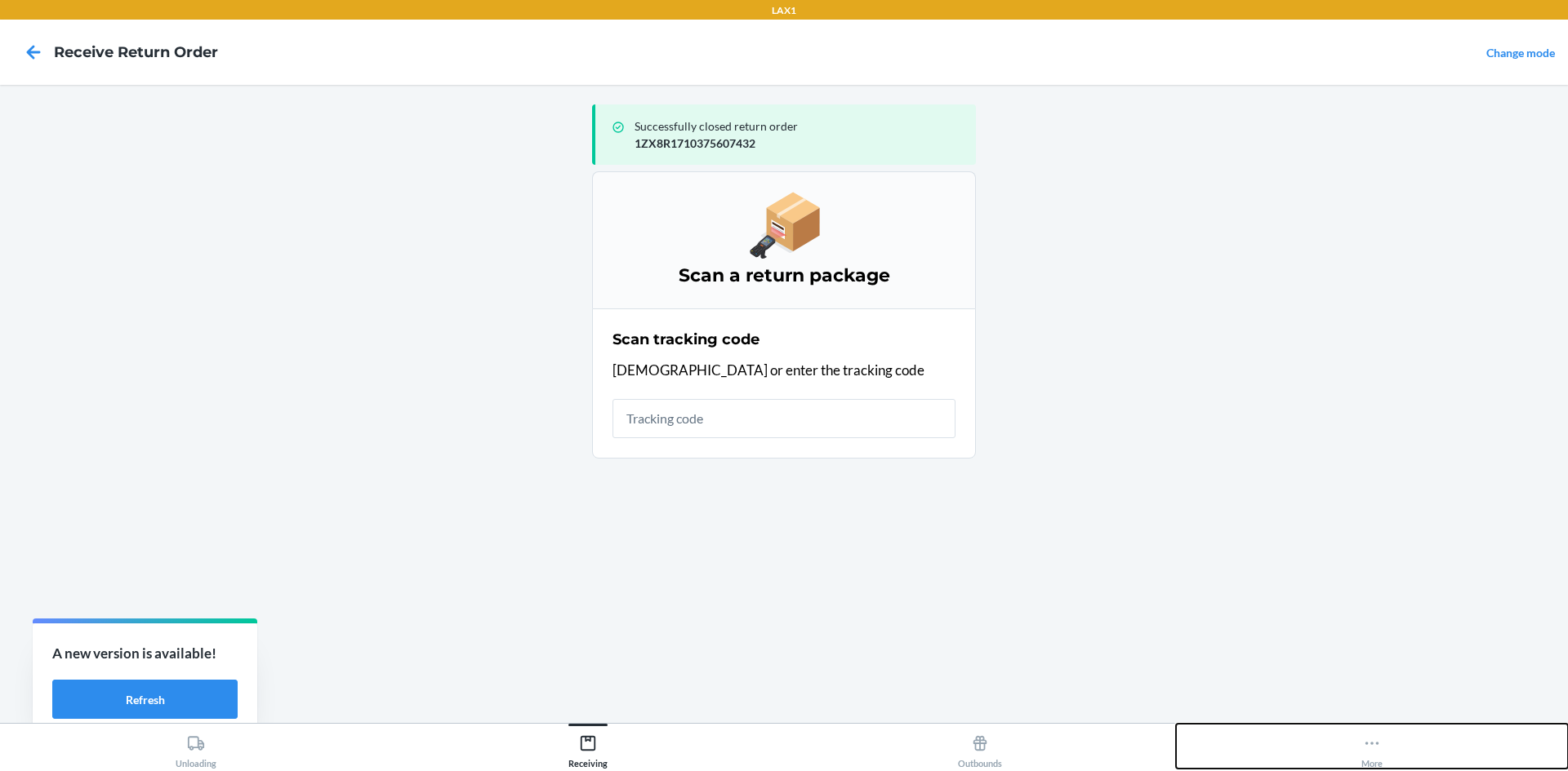
click at [1375, 736] on icon at bounding box center [1372, 743] width 18 height 18
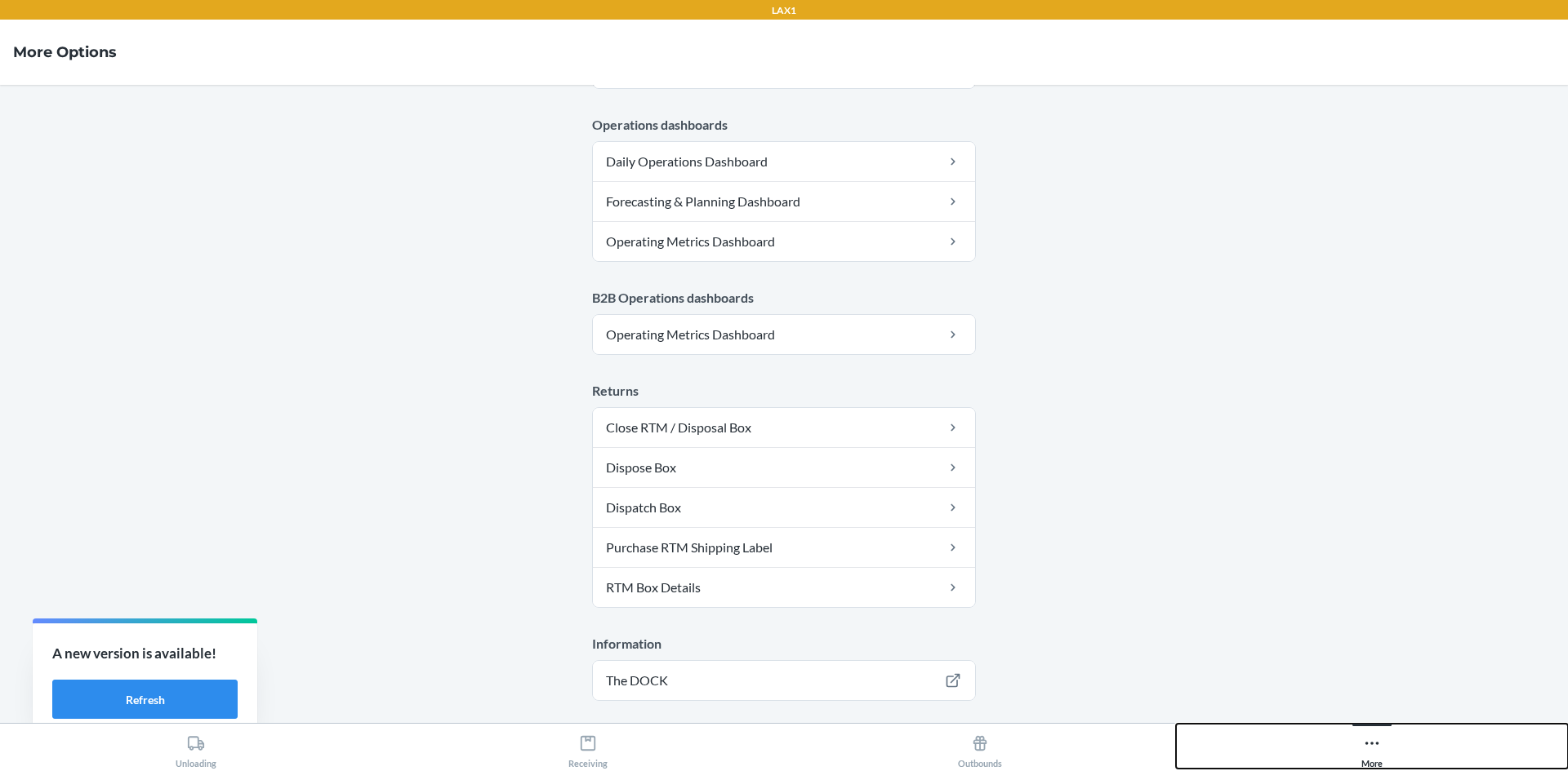
scroll to position [798, 0]
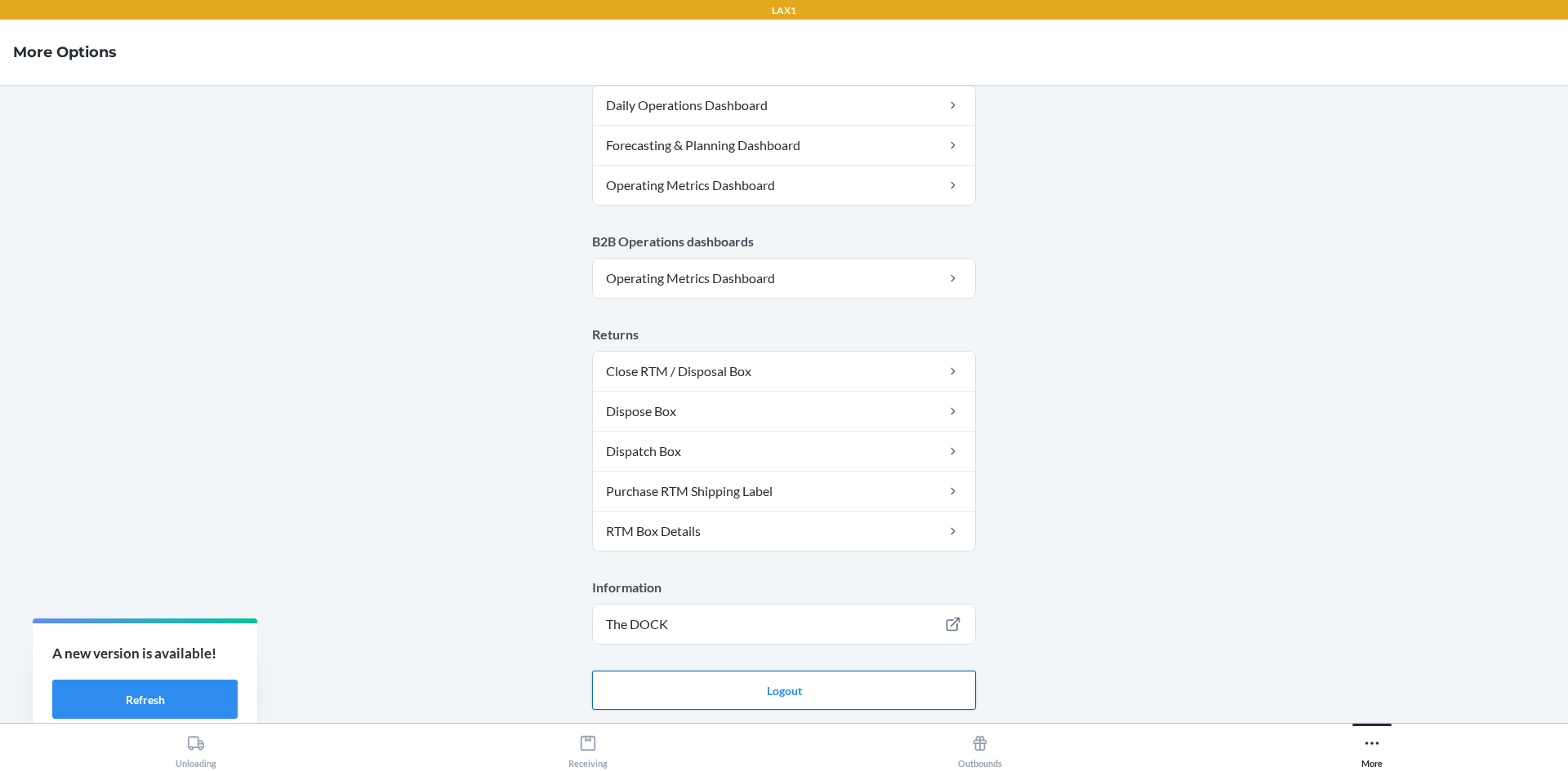
click at [902, 690] on button "Logout" at bounding box center [784, 690] width 383 height 39
